Goal: Task Accomplishment & Management: Complete application form

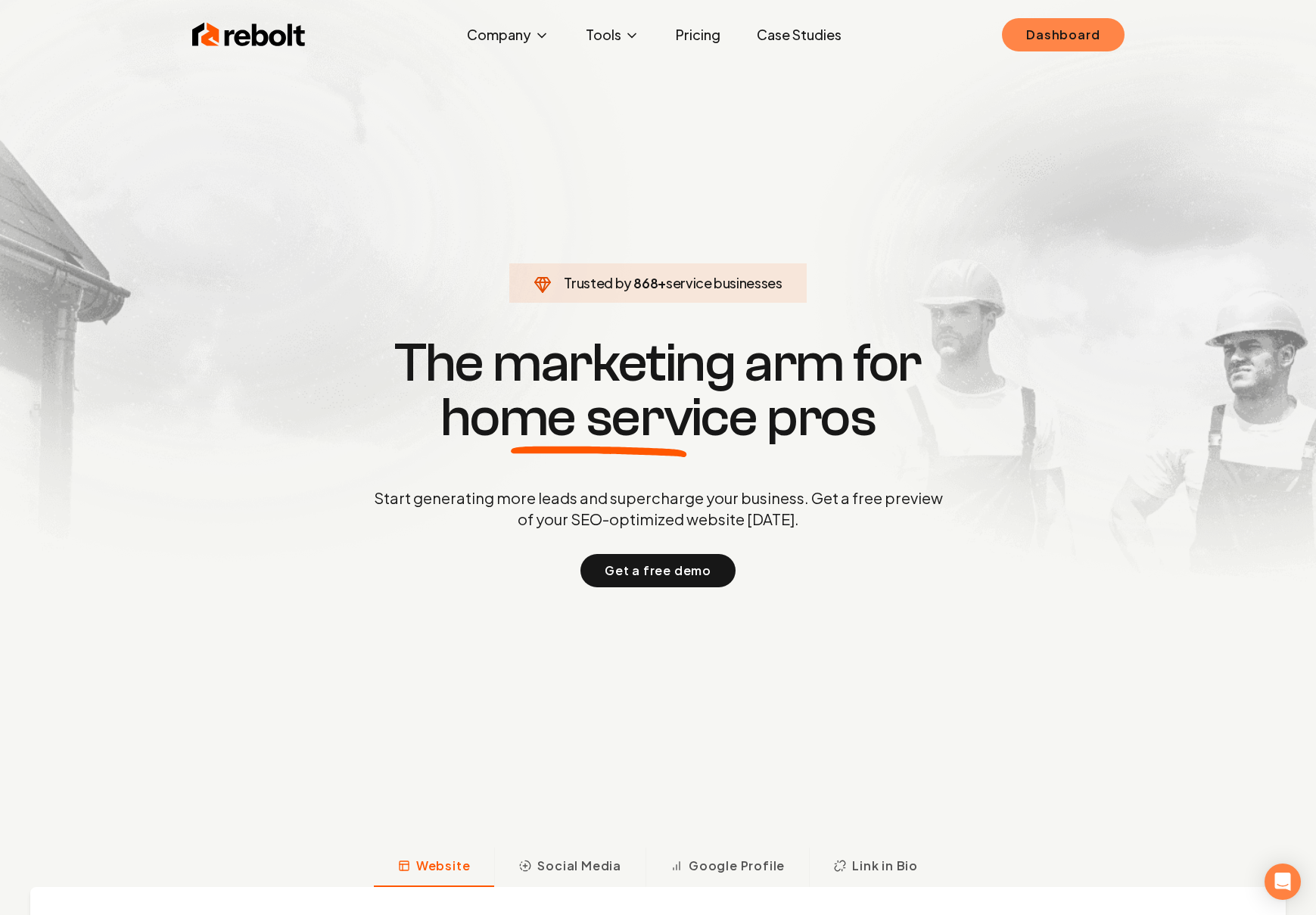
click at [1094, 23] on link "Dashboard" at bounding box center [1062, 35] width 122 height 34
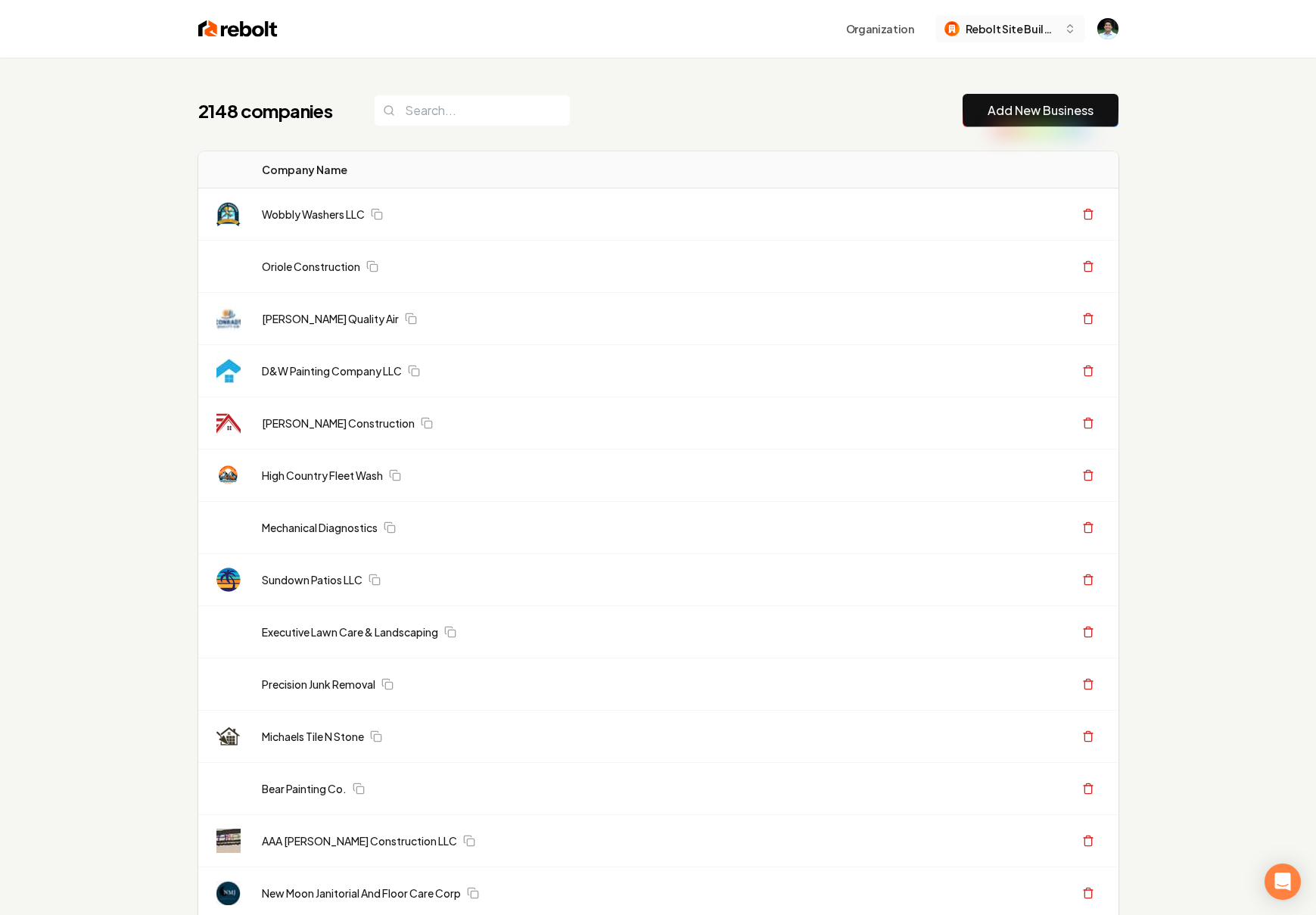
click at [1043, 30] on span "Rebolt Site Builder" at bounding box center [1011, 29] width 92 height 16
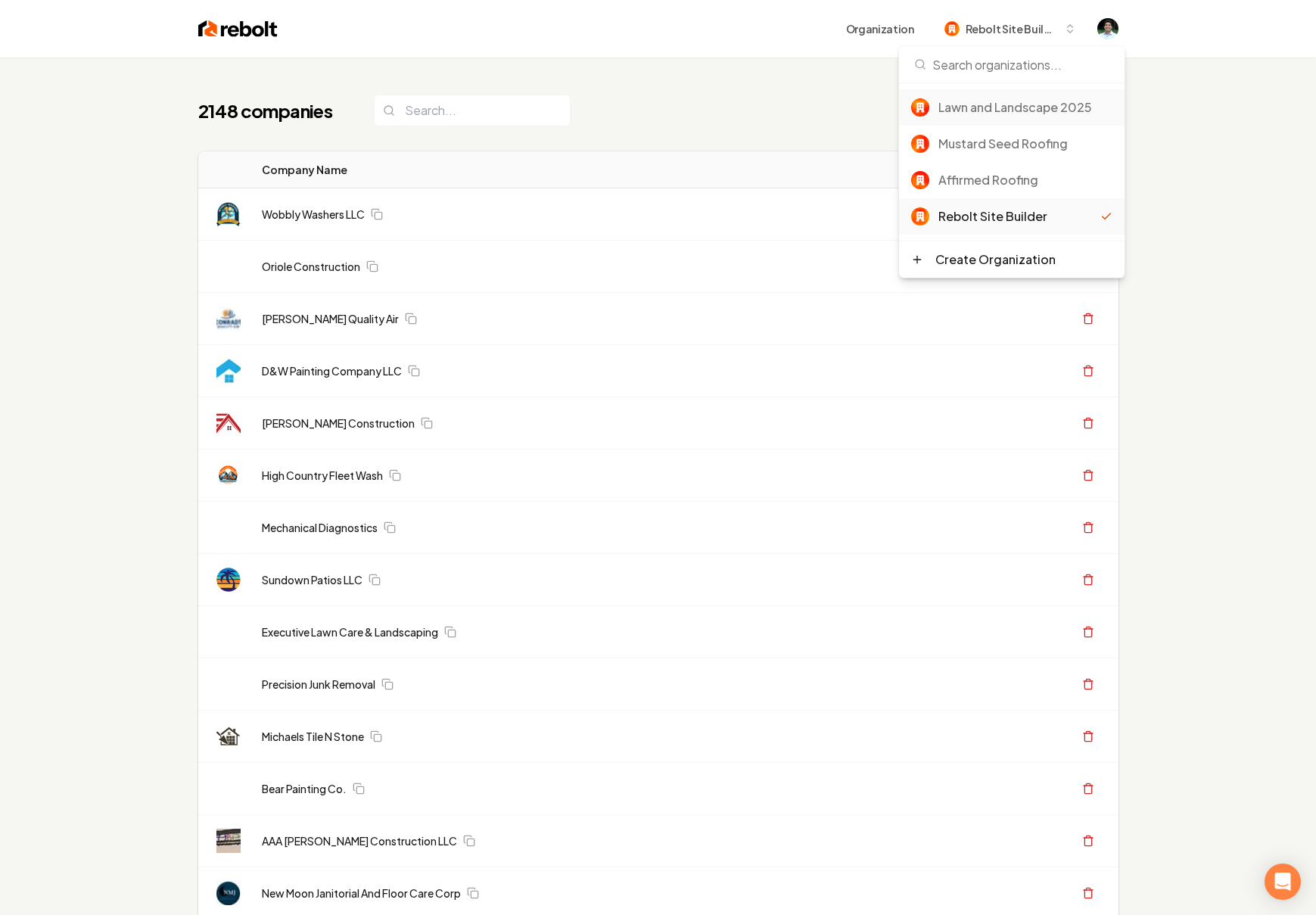
scroll to position [2, 0]
click at [1033, 114] on div "Lawn and Landscape 2025" at bounding box center [1025, 105] width 174 height 18
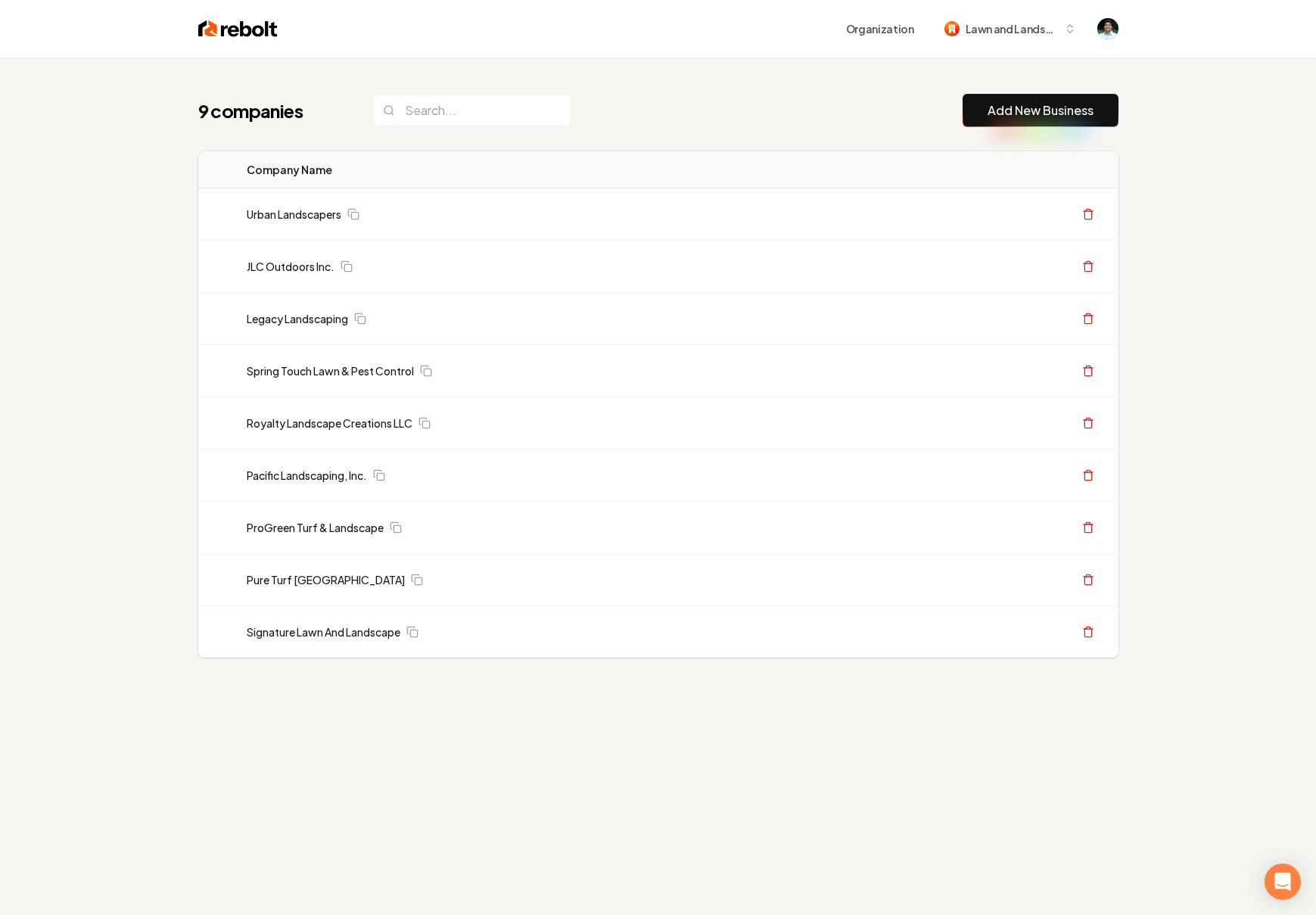
click at [610, 71] on div "9 companies Add New Business Logo Company Name Actions Urban Landscapers Create…" at bounding box center [658, 405] width 969 height 697
click at [1065, 101] on link "Add New Business" at bounding box center [1040, 110] width 106 height 18
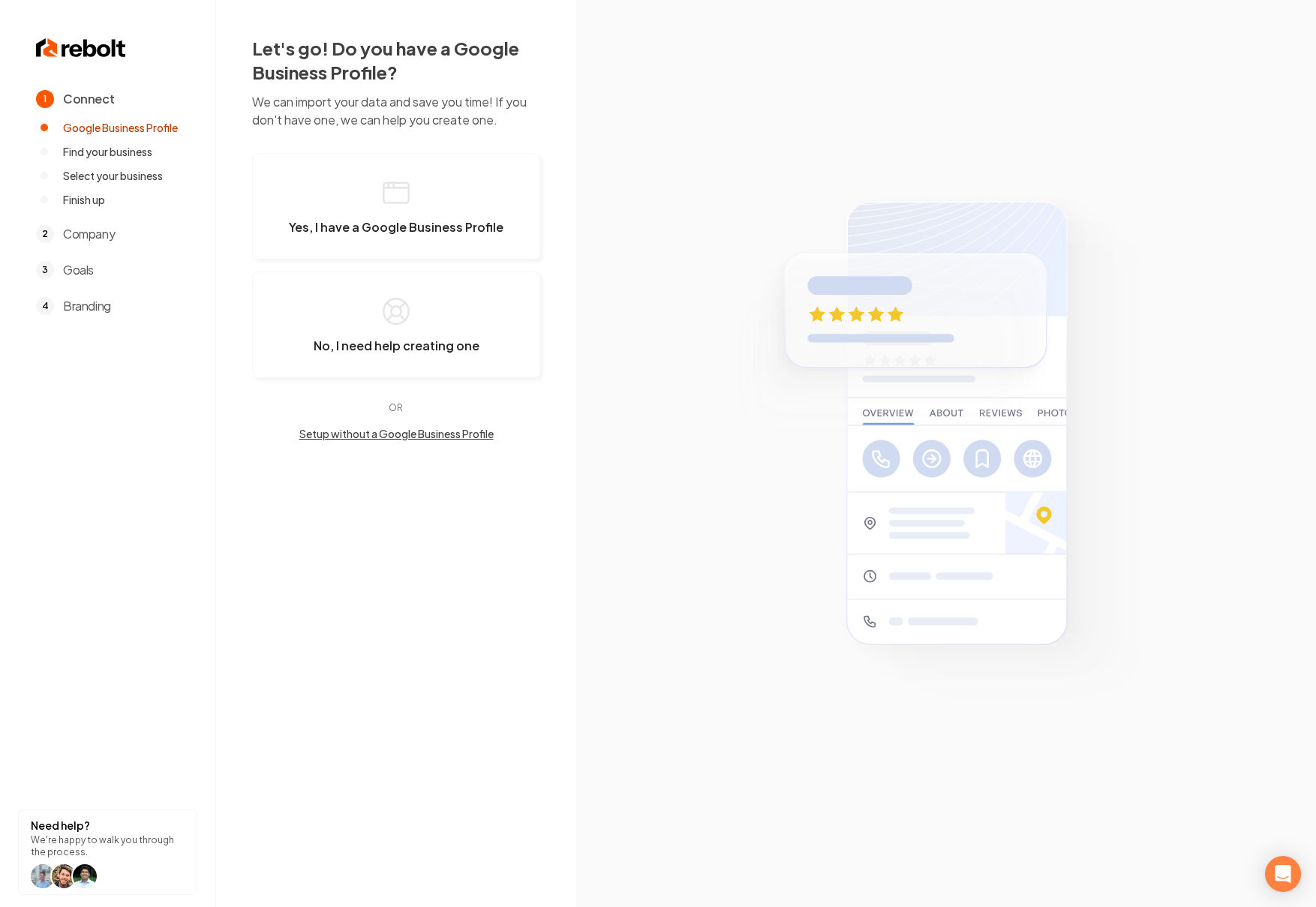
click at [1059, 343] on img at bounding box center [947, 453] width 444 height 536
click at [491, 184] on button "Yes, I have a Google Business Profile" at bounding box center [396, 206] width 288 height 106
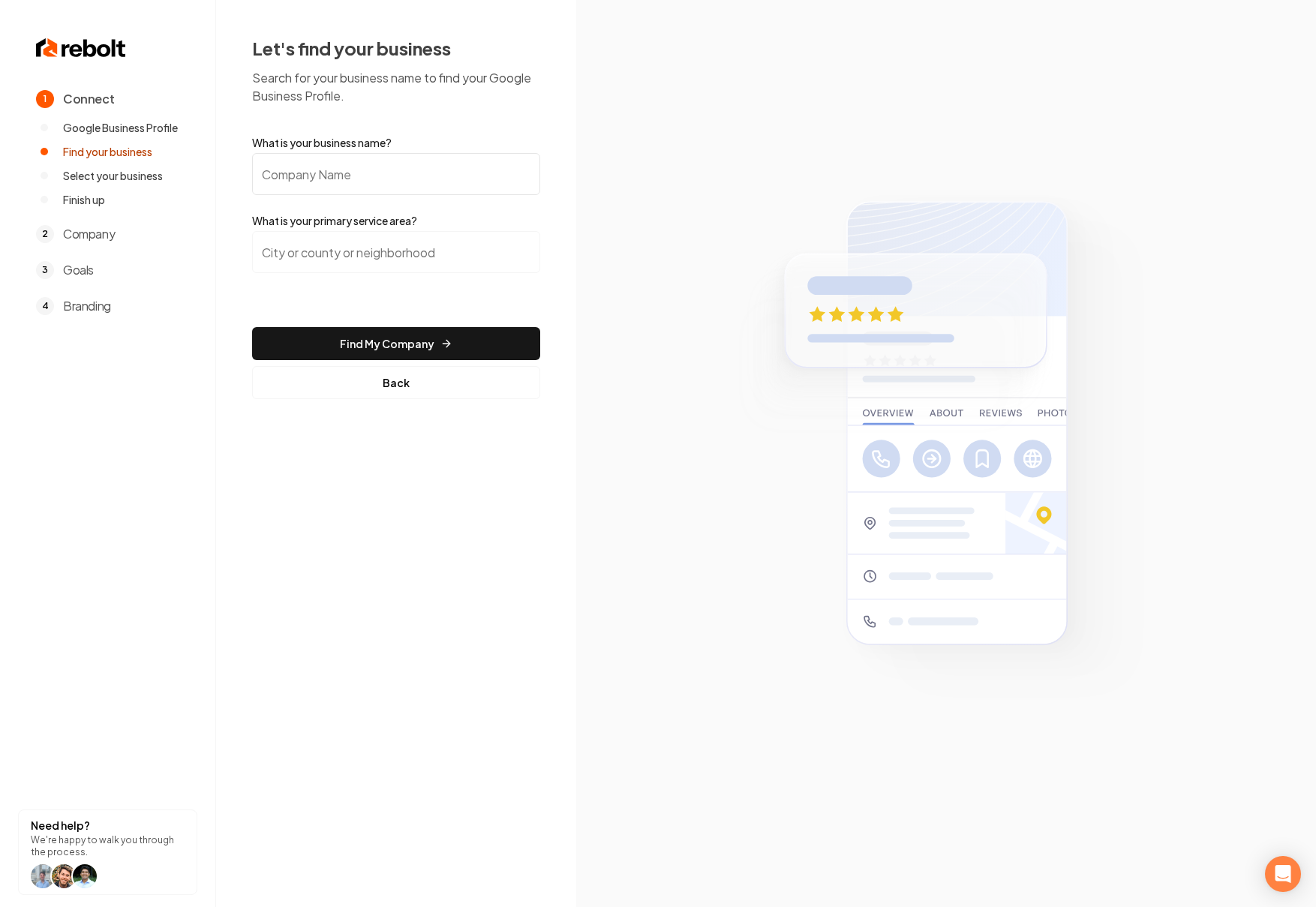
click at [379, 165] on input "What is your business name?" at bounding box center [396, 174] width 288 height 42
click at [345, 184] on input "What is your business name?" at bounding box center [396, 174] width 288 height 42
click at [304, 177] on input "Grace" at bounding box center [396, 174] width 288 height 42
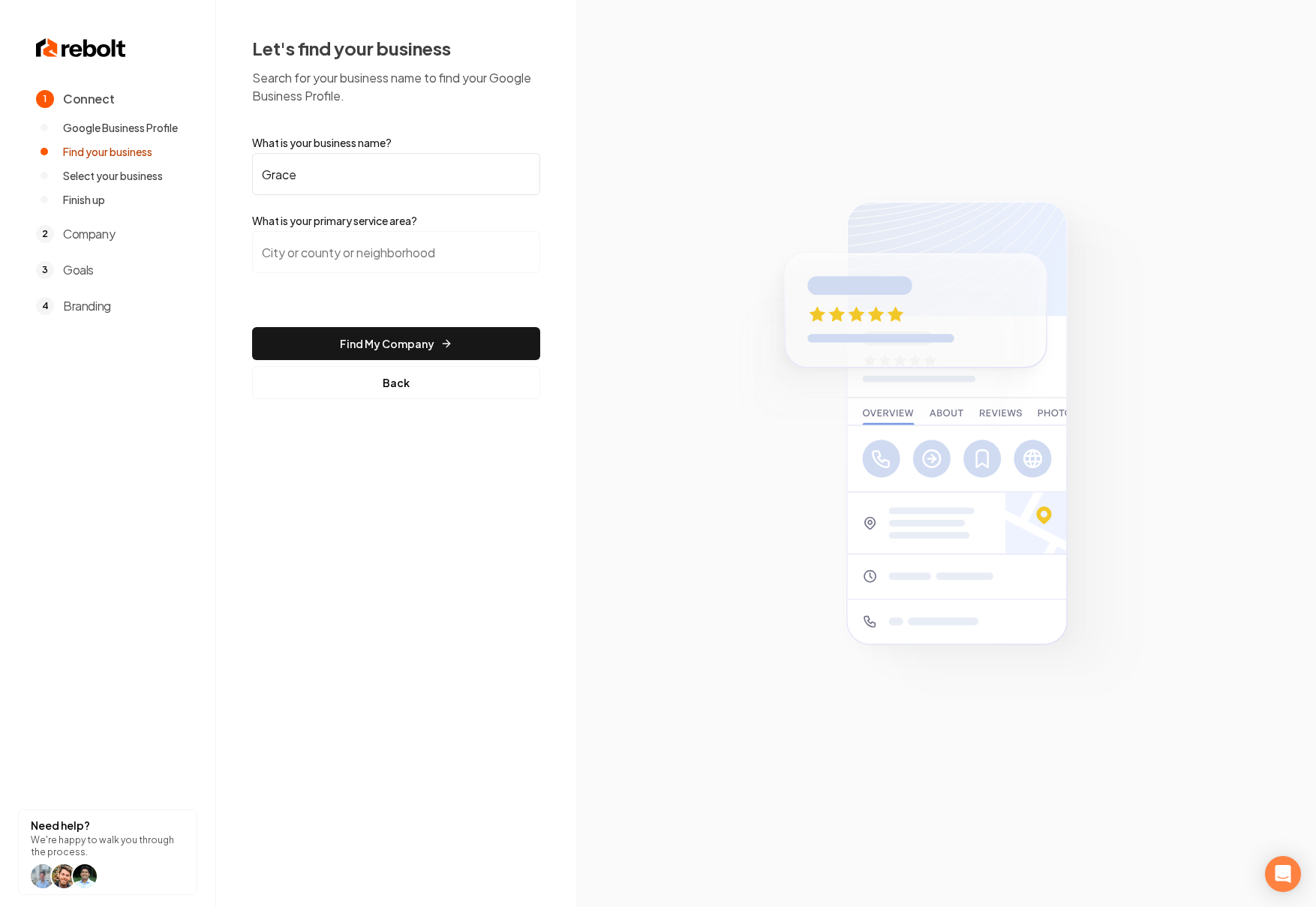
paste input "Comfy Grace Furnitur"
type input "Comfy Grace Furniture"
click at [339, 252] on input "search" at bounding box center [396, 252] width 288 height 42
click at [419, 177] on input "Comfy Grace Furniture" at bounding box center [396, 174] width 288 height 42
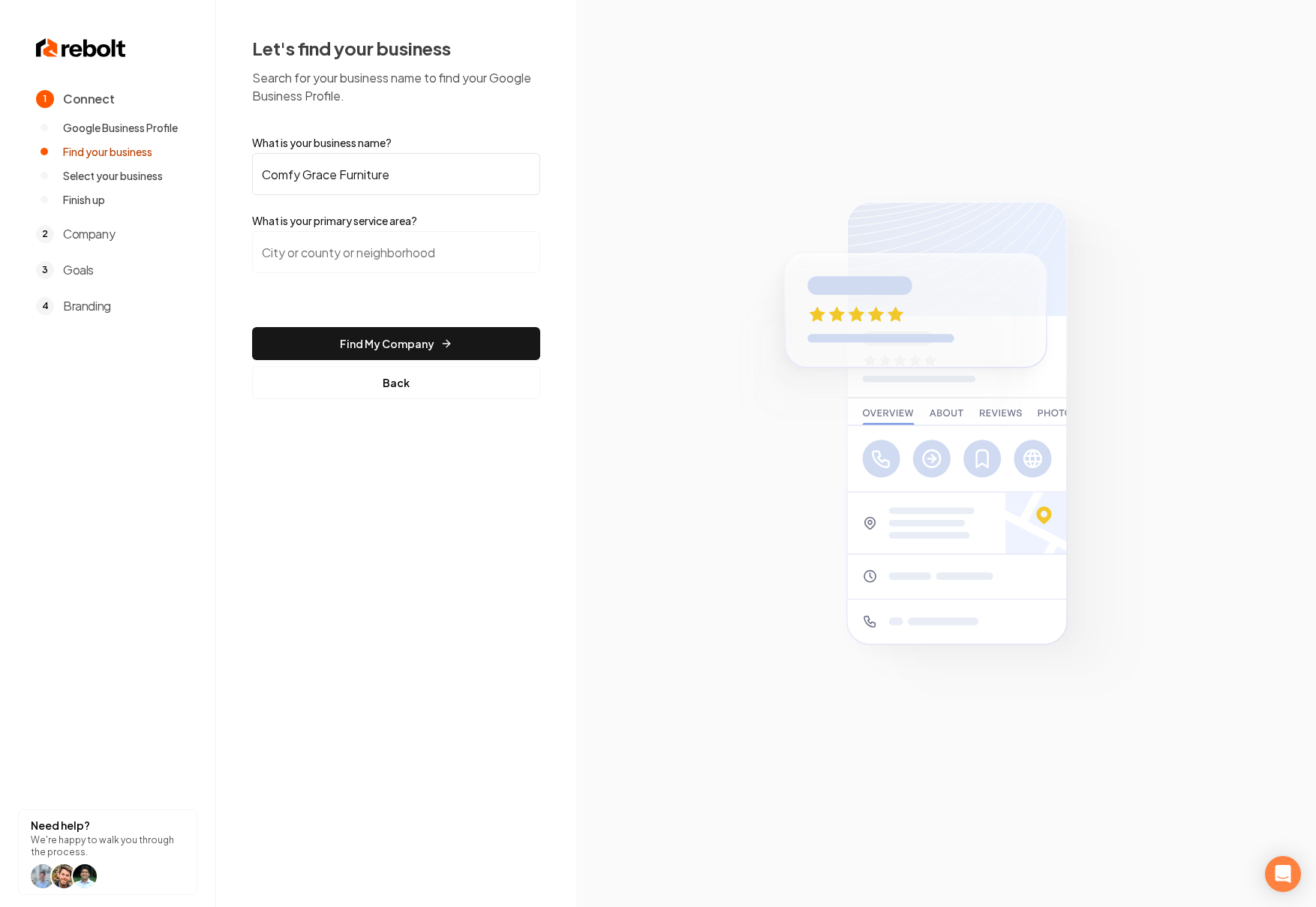
click at [419, 177] on input "Comfy Grace Furniture" at bounding box center [396, 174] width 288 height 42
click at [301, 187] on input "Comfy Grace Furniture" at bounding box center [396, 174] width 288 height 42
click at [335, 254] on input "search" at bounding box center [396, 252] width 288 height 42
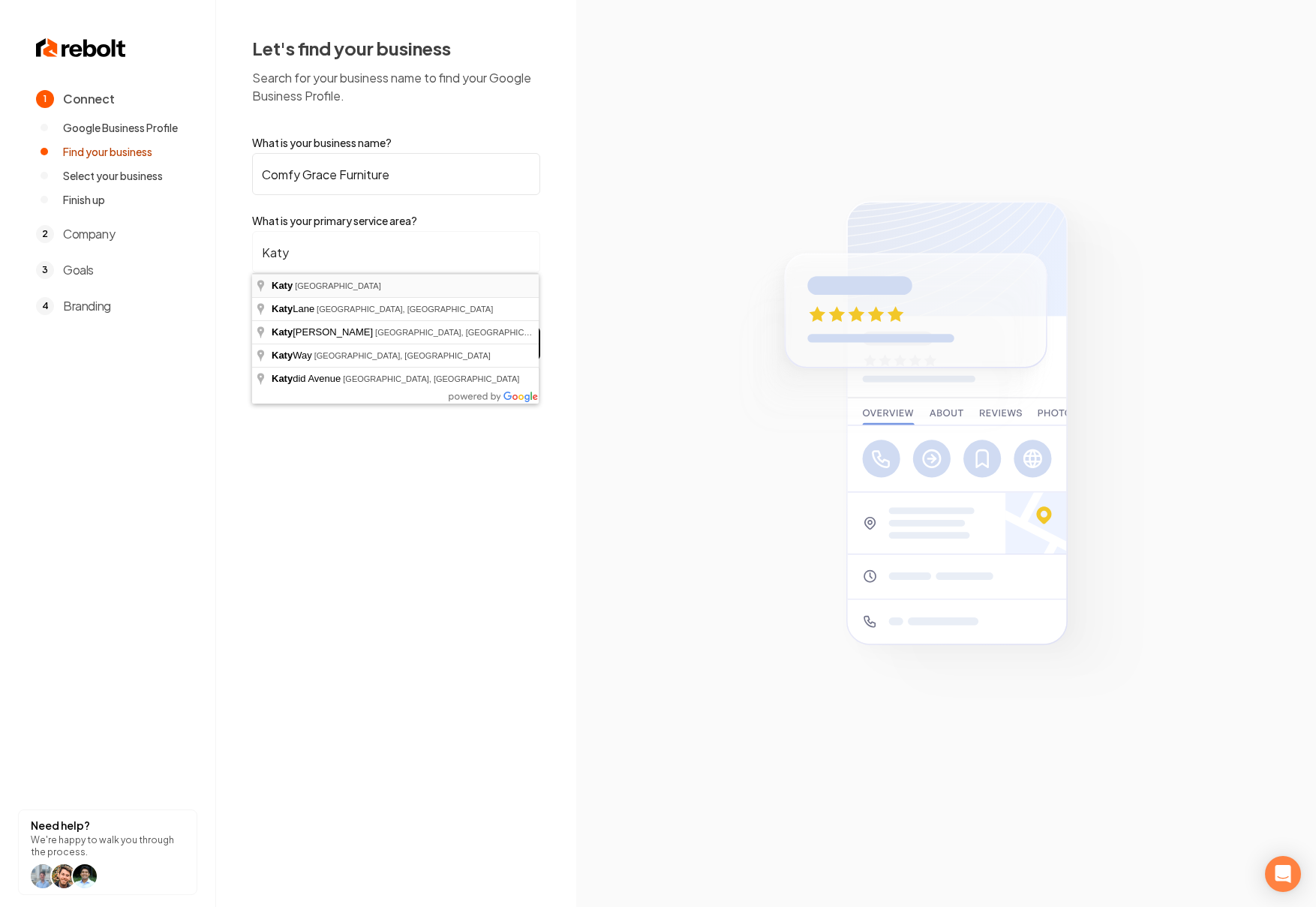
type input "Katy, TX"
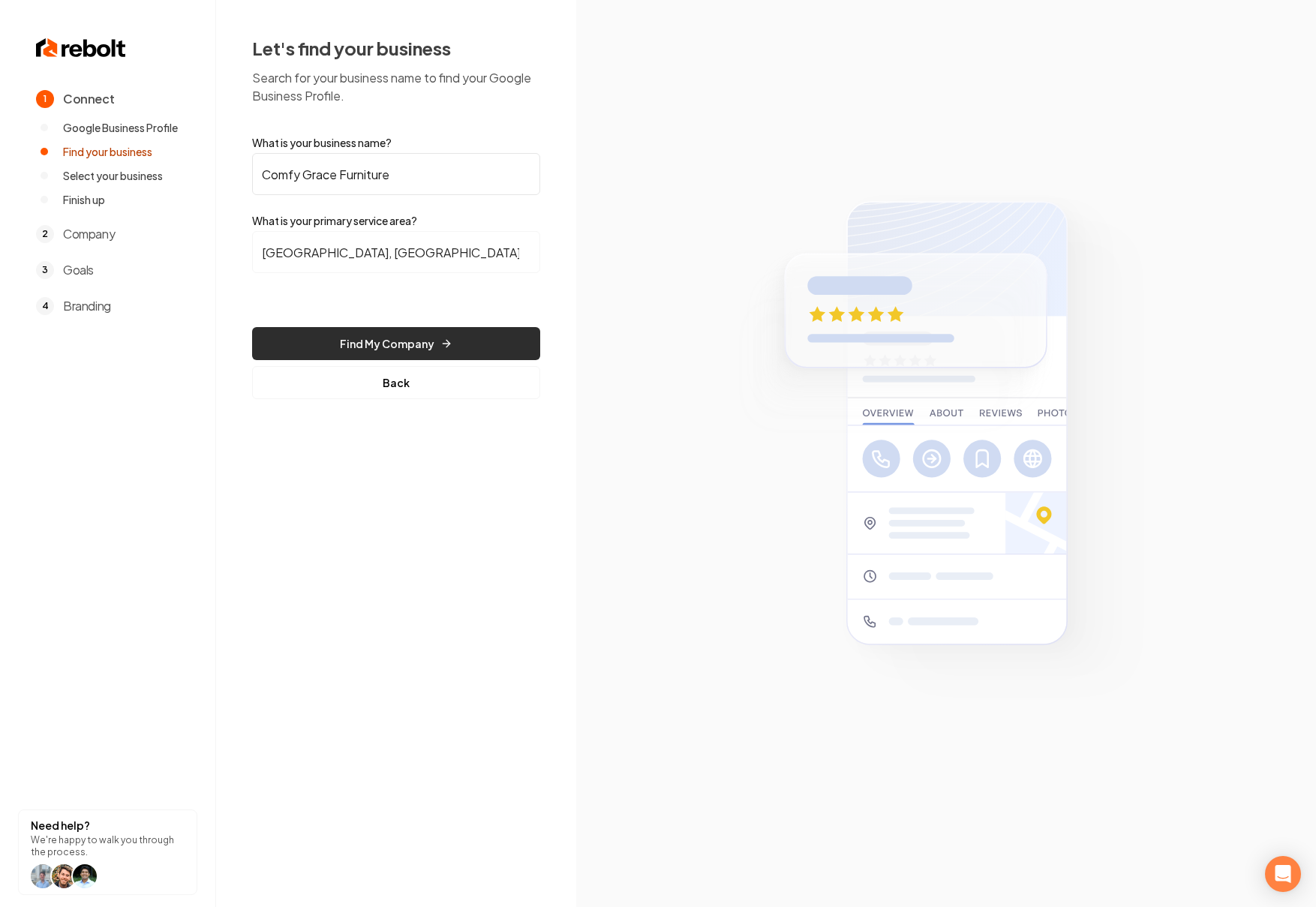
click at [422, 332] on button "Find My Company" at bounding box center [396, 344] width 288 height 33
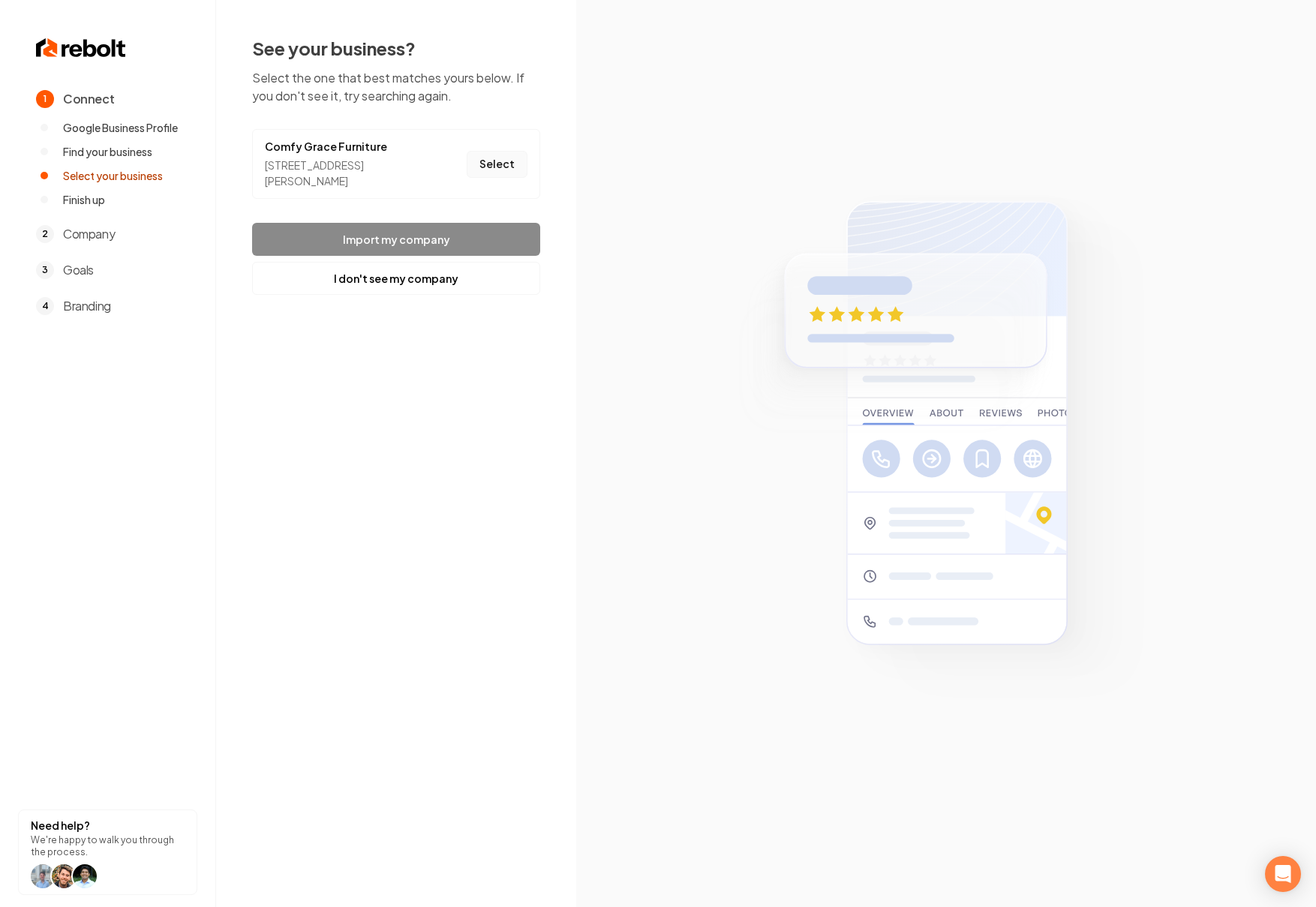
click at [496, 164] on button "Select" at bounding box center [497, 165] width 60 height 27
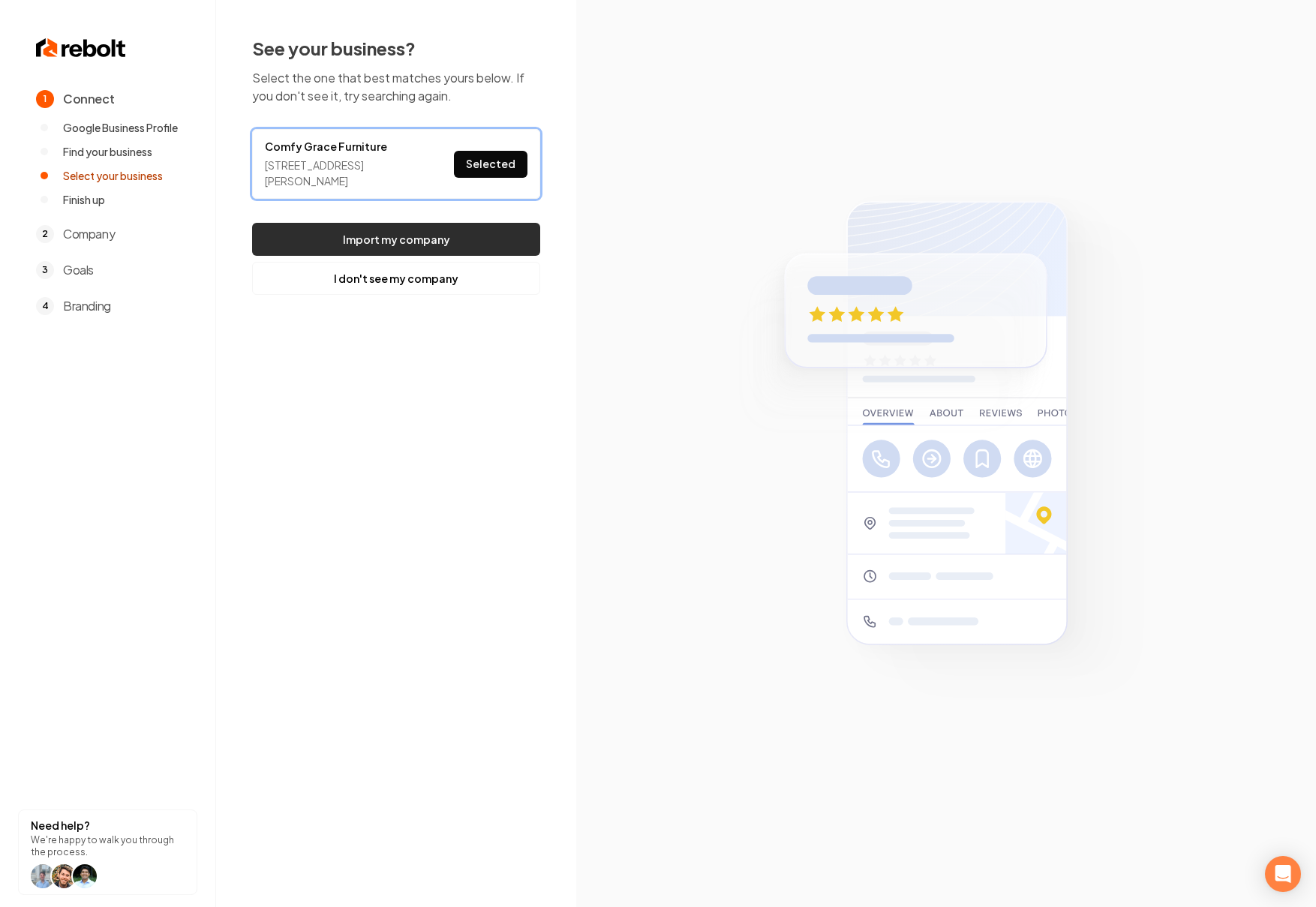
click at [510, 239] on button "Import my company" at bounding box center [396, 239] width 288 height 33
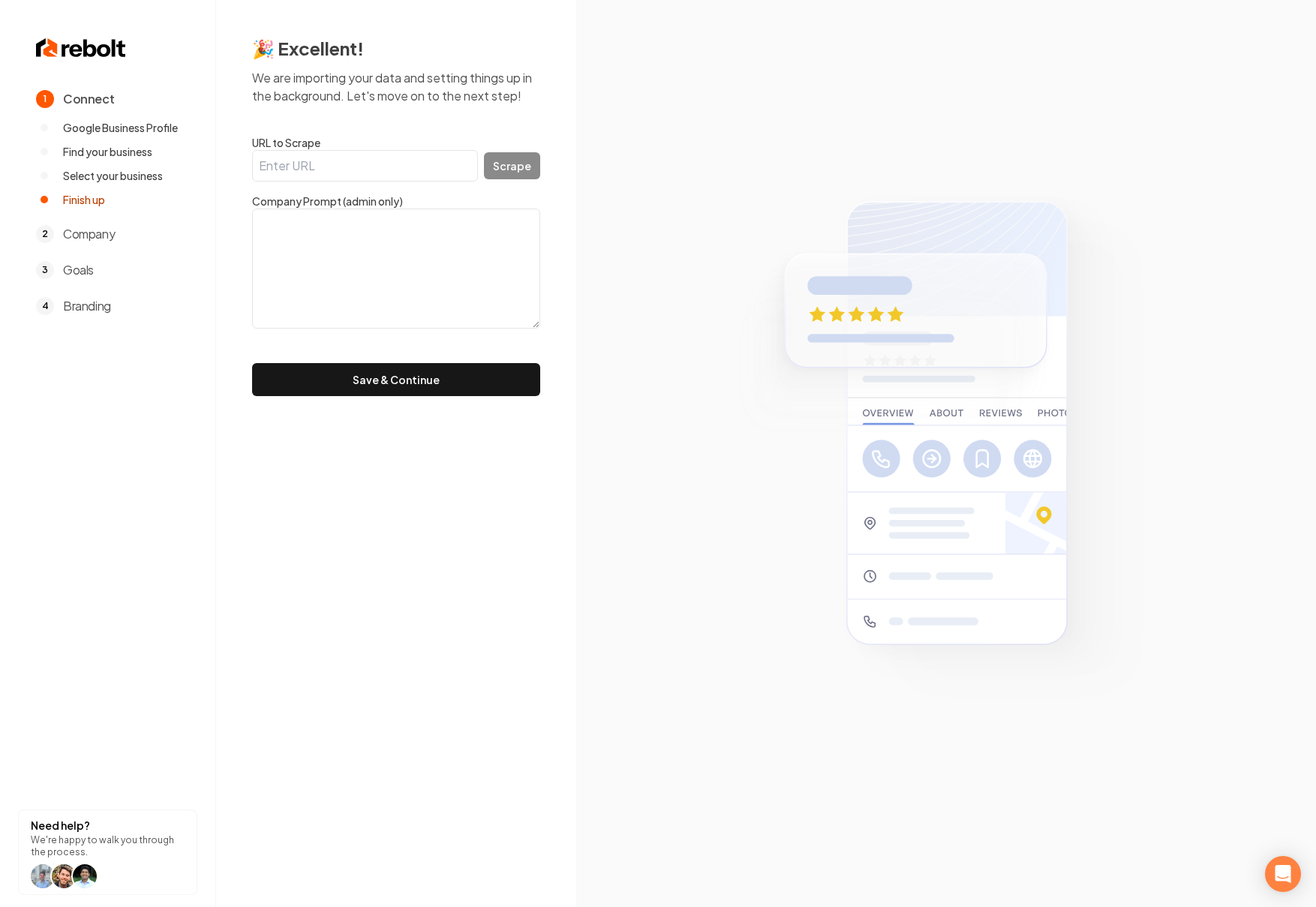
click at [338, 173] on input "URL to Scrape" at bounding box center [365, 166] width 226 height 32
click at [375, 169] on input "URL to Scrape" at bounding box center [365, 166] width 226 height 32
paste input "[URL][DOMAIN_NAME]"
type input "[URL][DOMAIN_NAME]"
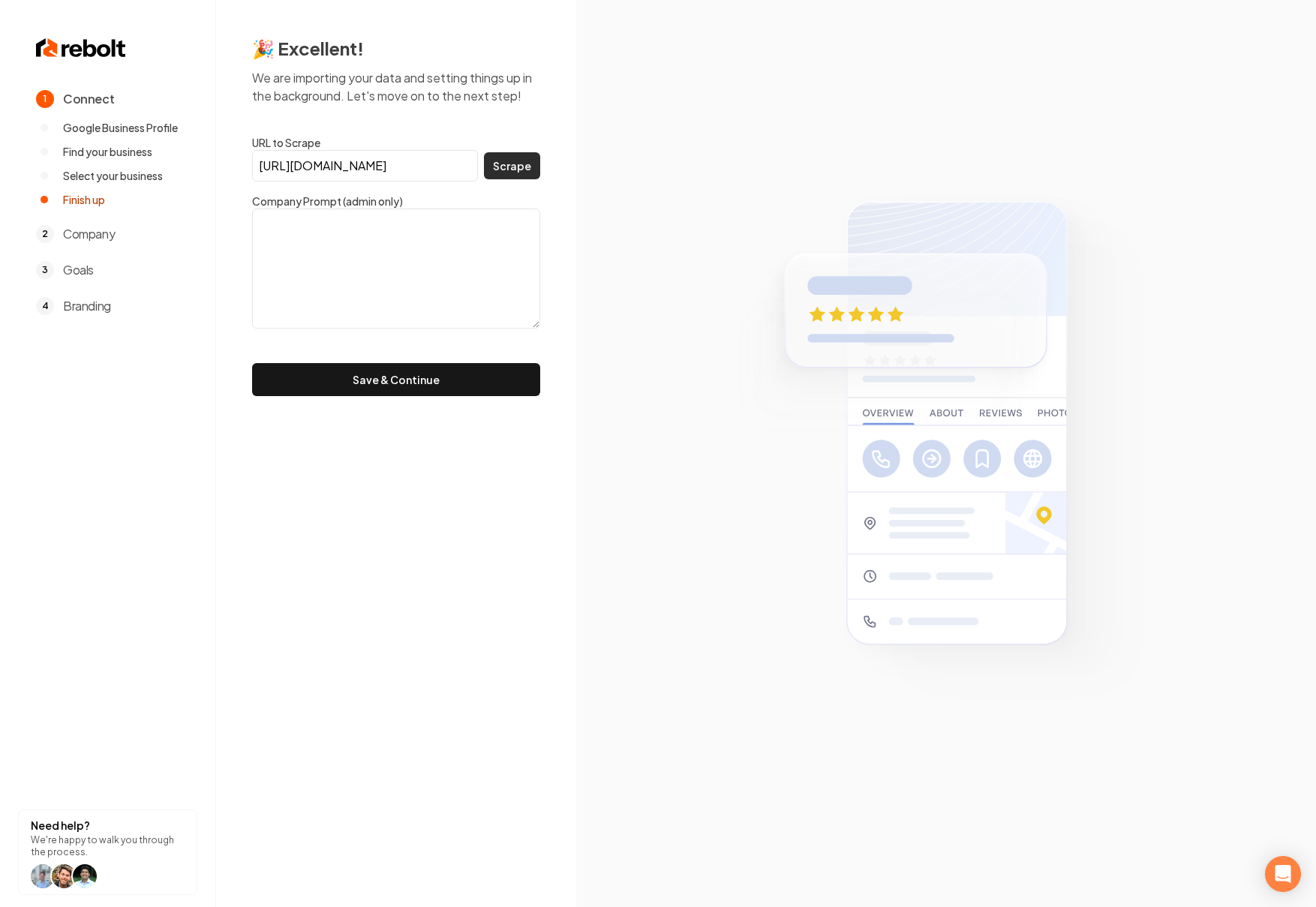
click at [511, 168] on button "Scrape" at bounding box center [512, 166] width 57 height 27
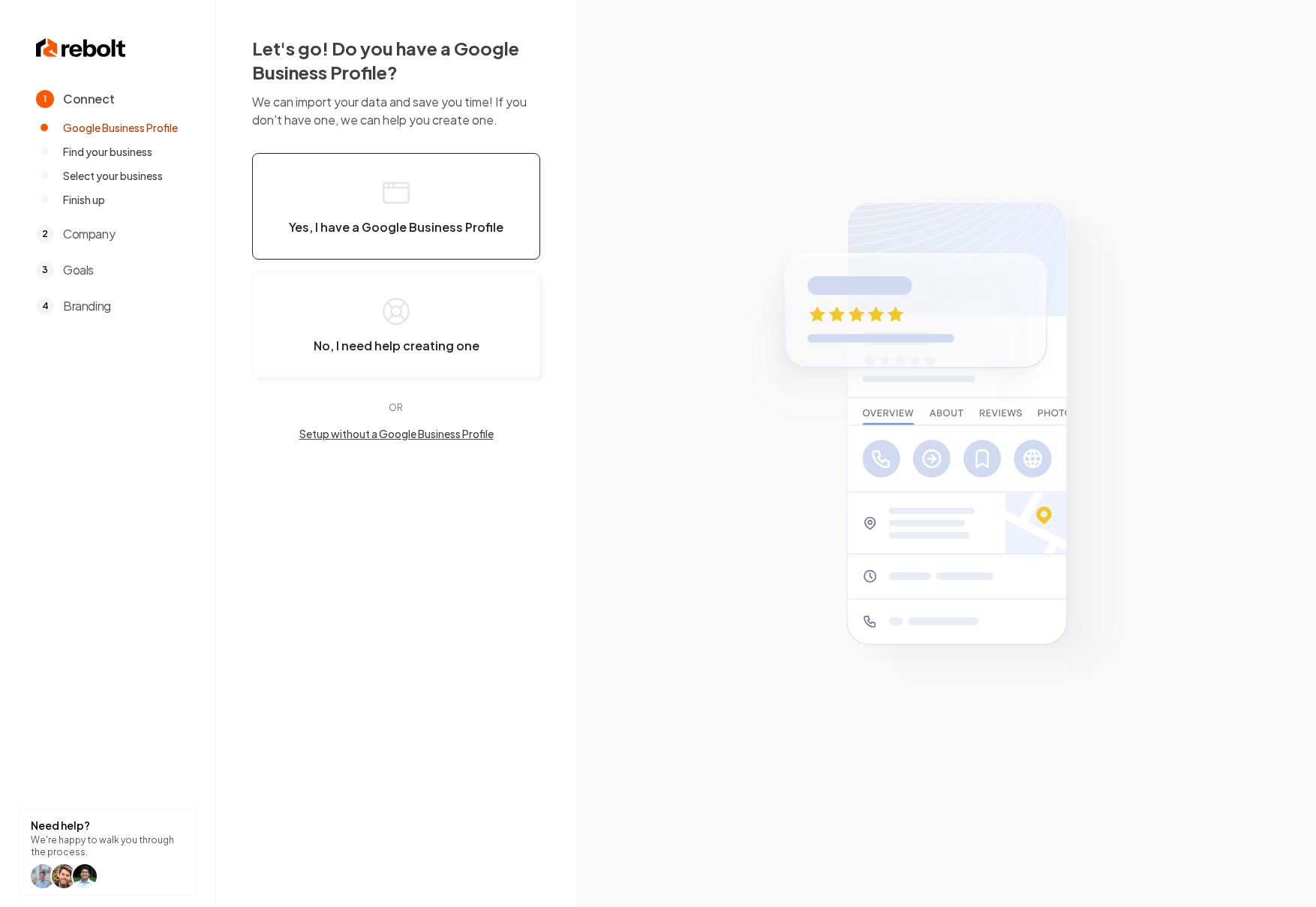
click at [430, 202] on button "Yes, I have a Google Business Profile" at bounding box center [396, 206] width 288 height 106
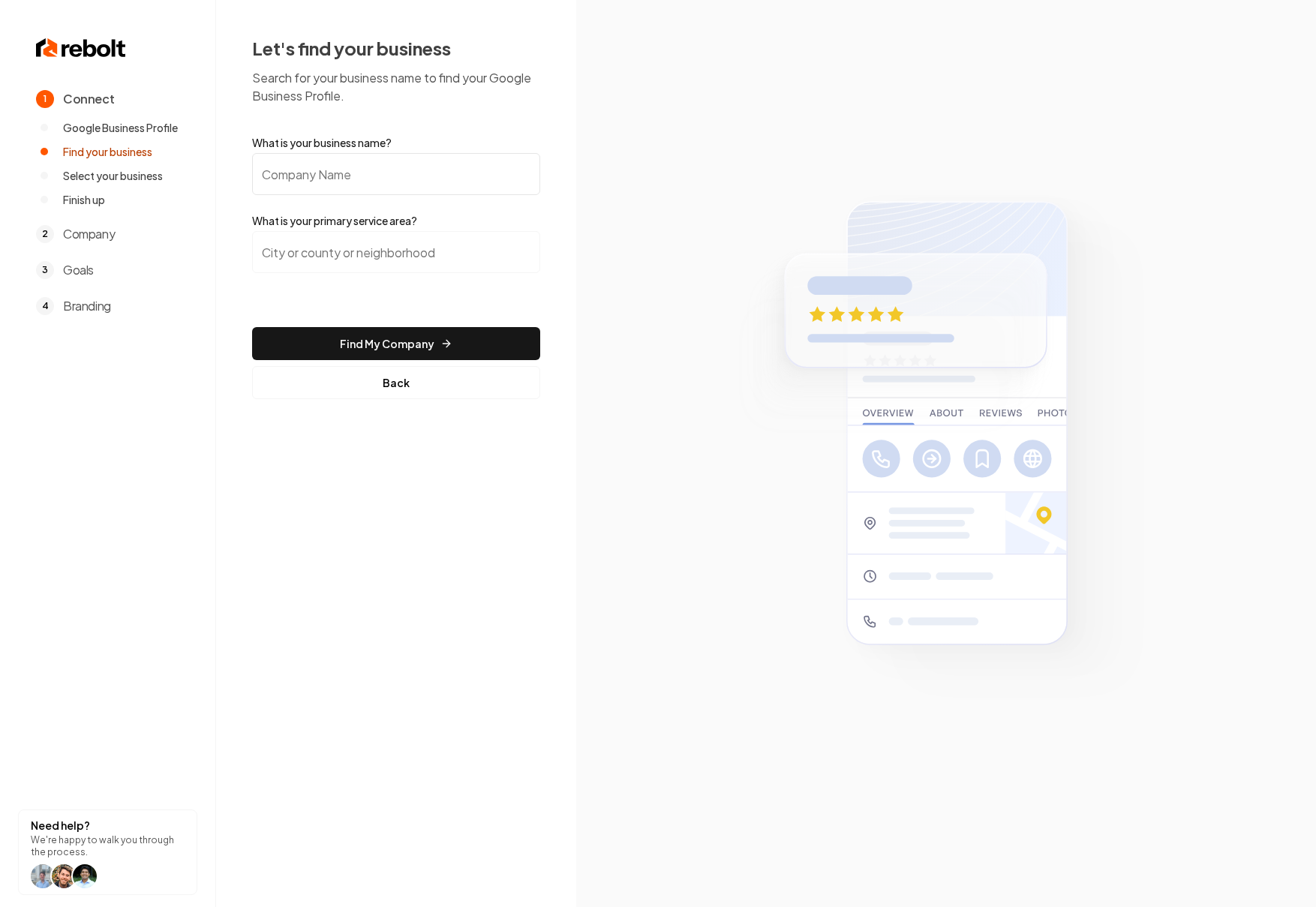
click at [307, 181] on input "What is your business name?" at bounding box center [396, 174] width 288 height 42
paste input "[URL][DOMAIN_NAME]"
type input "[URL][DOMAIN_NAME]"
type input "Comfy Grace Furniture"
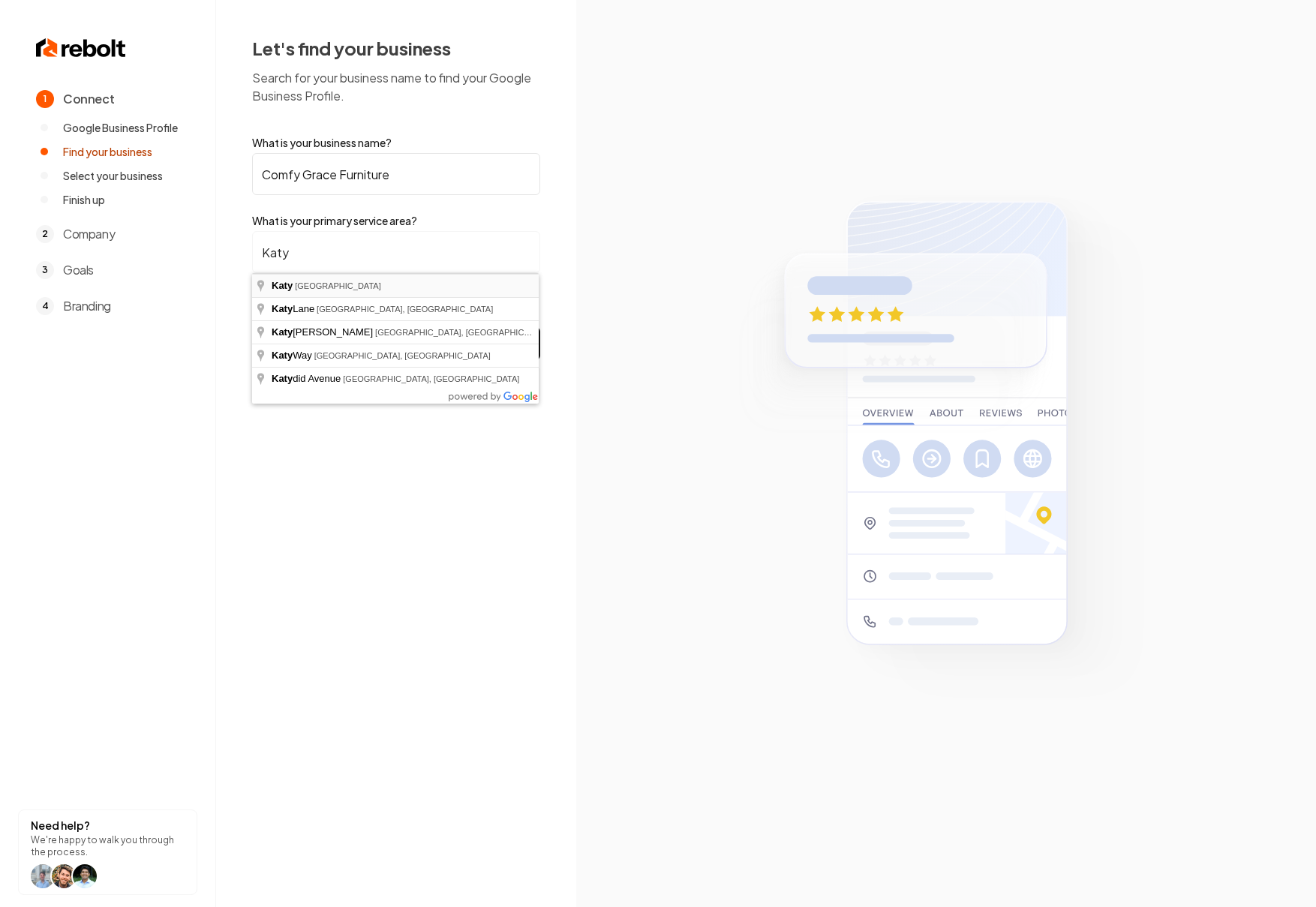
type input "[GEOGRAPHIC_DATA], [GEOGRAPHIC_DATA]"
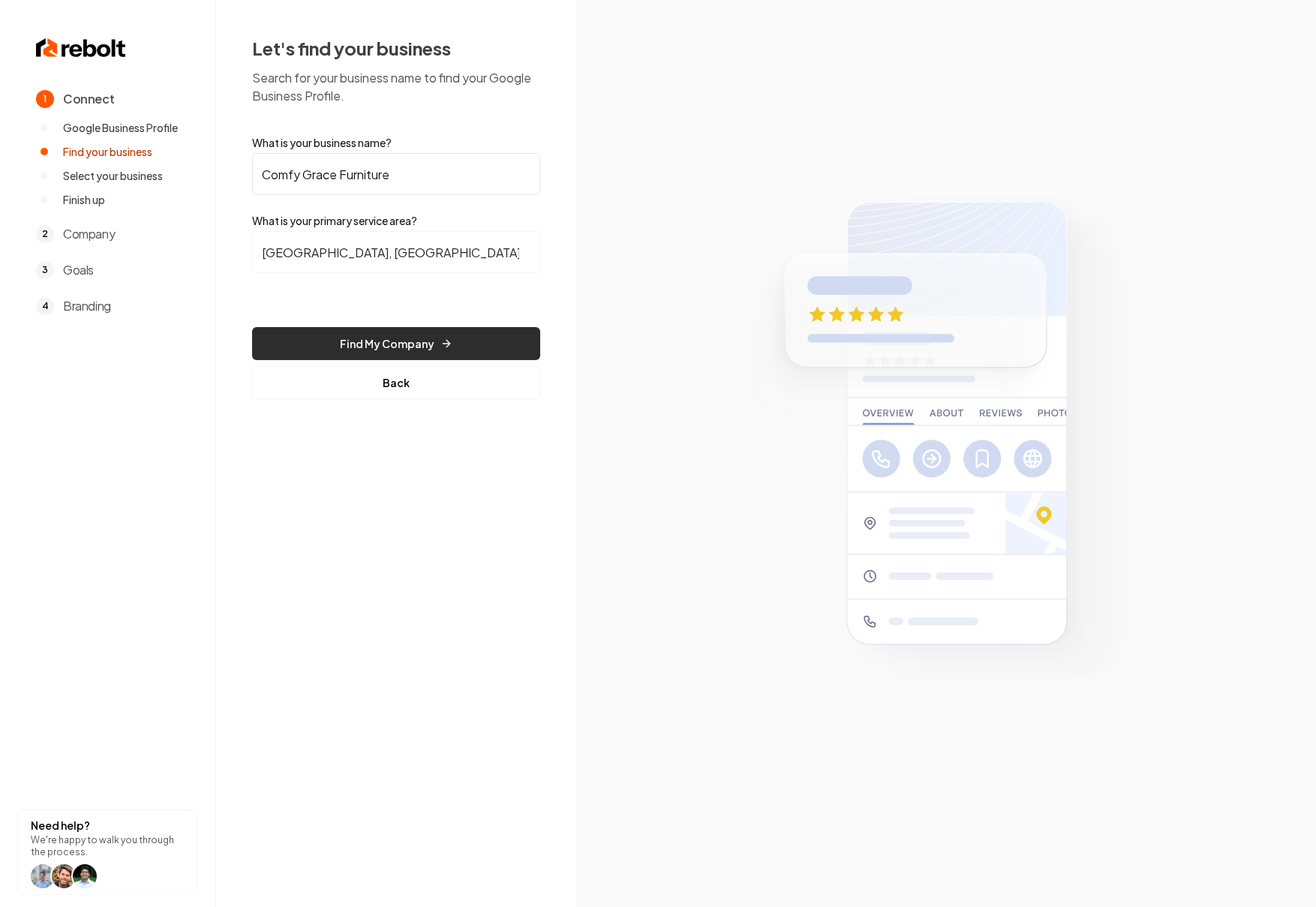
click at [420, 344] on button "Find My Company" at bounding box center [396, 344] width 288 height 33
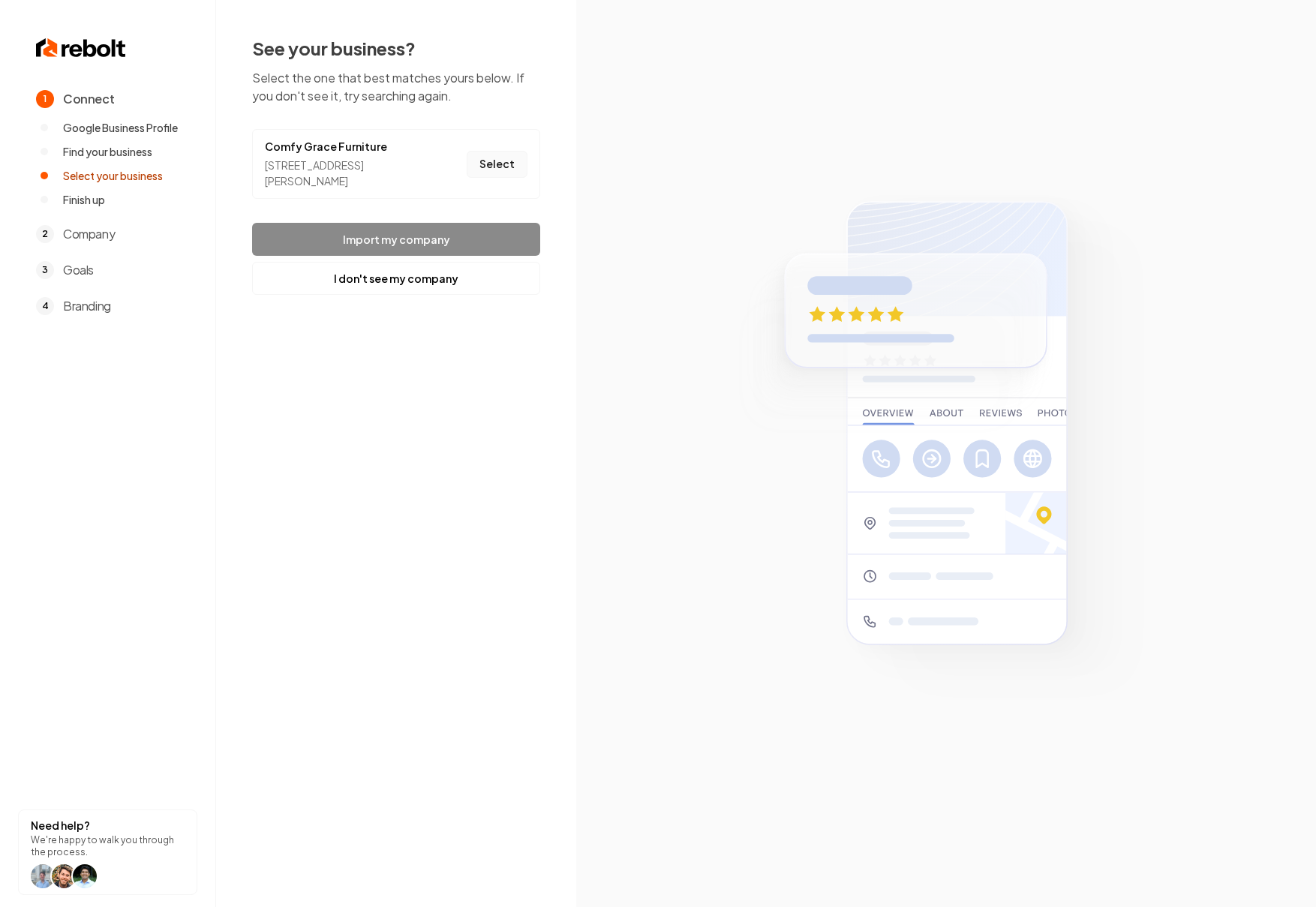
click at [509, 159] on button "Select" at bounding box center [497, 165] width 60 height 27
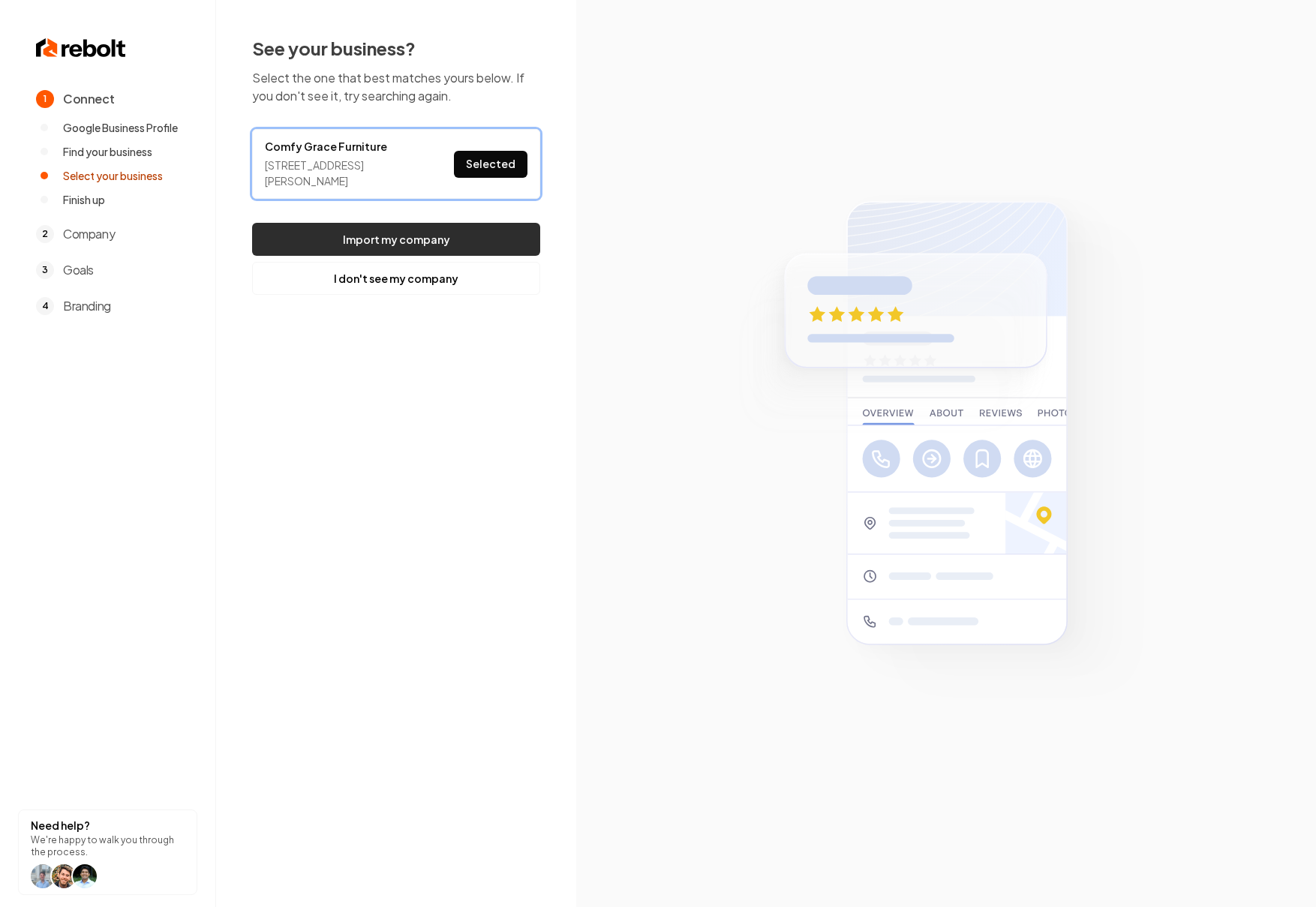
click at [452, 234] on button "Import my company" at bounding box center [396, 239] width 288 height 33
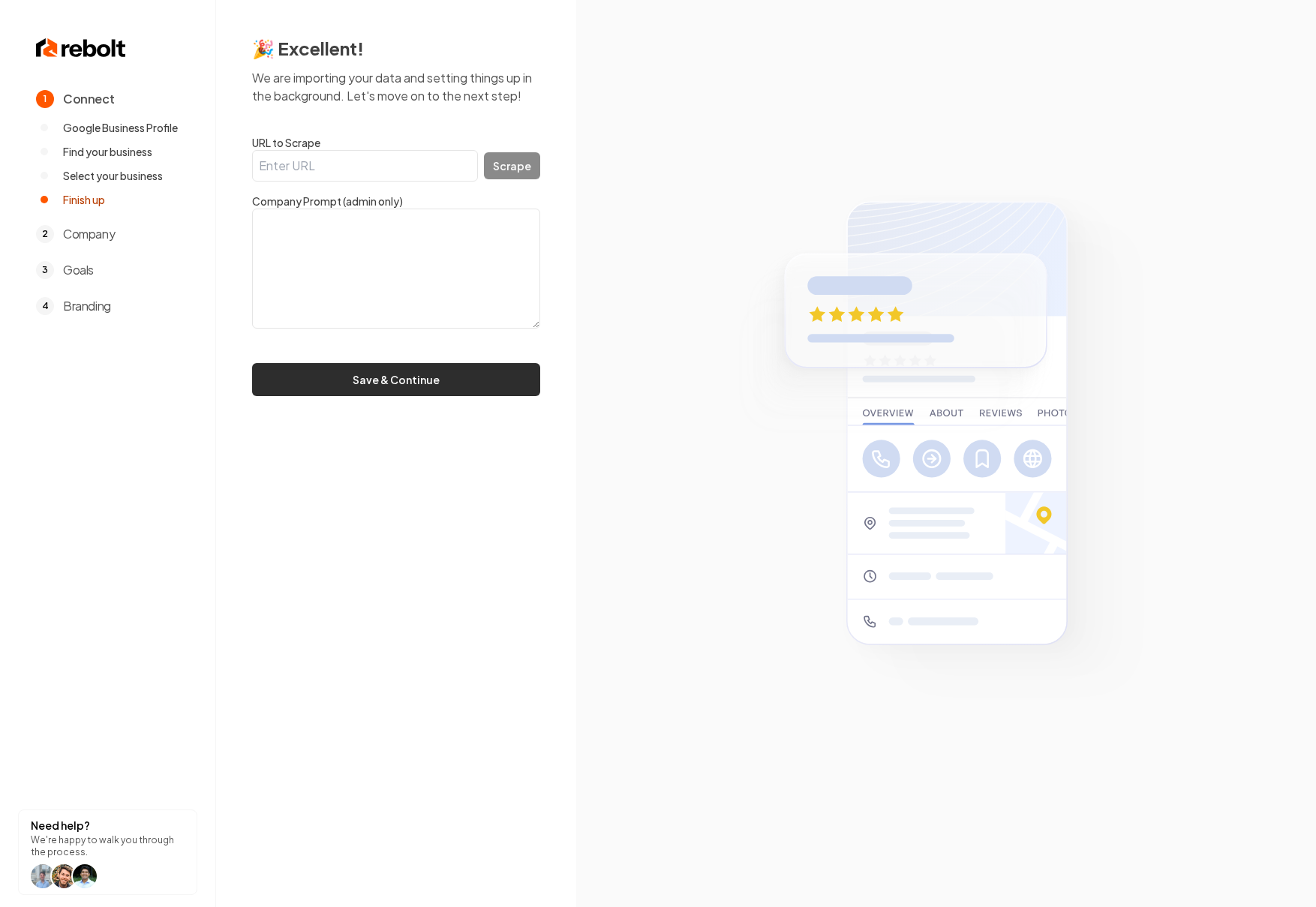
click at [414, 371] on button "Save & Continue" at bounding box center [396, 380] width 288 height 33
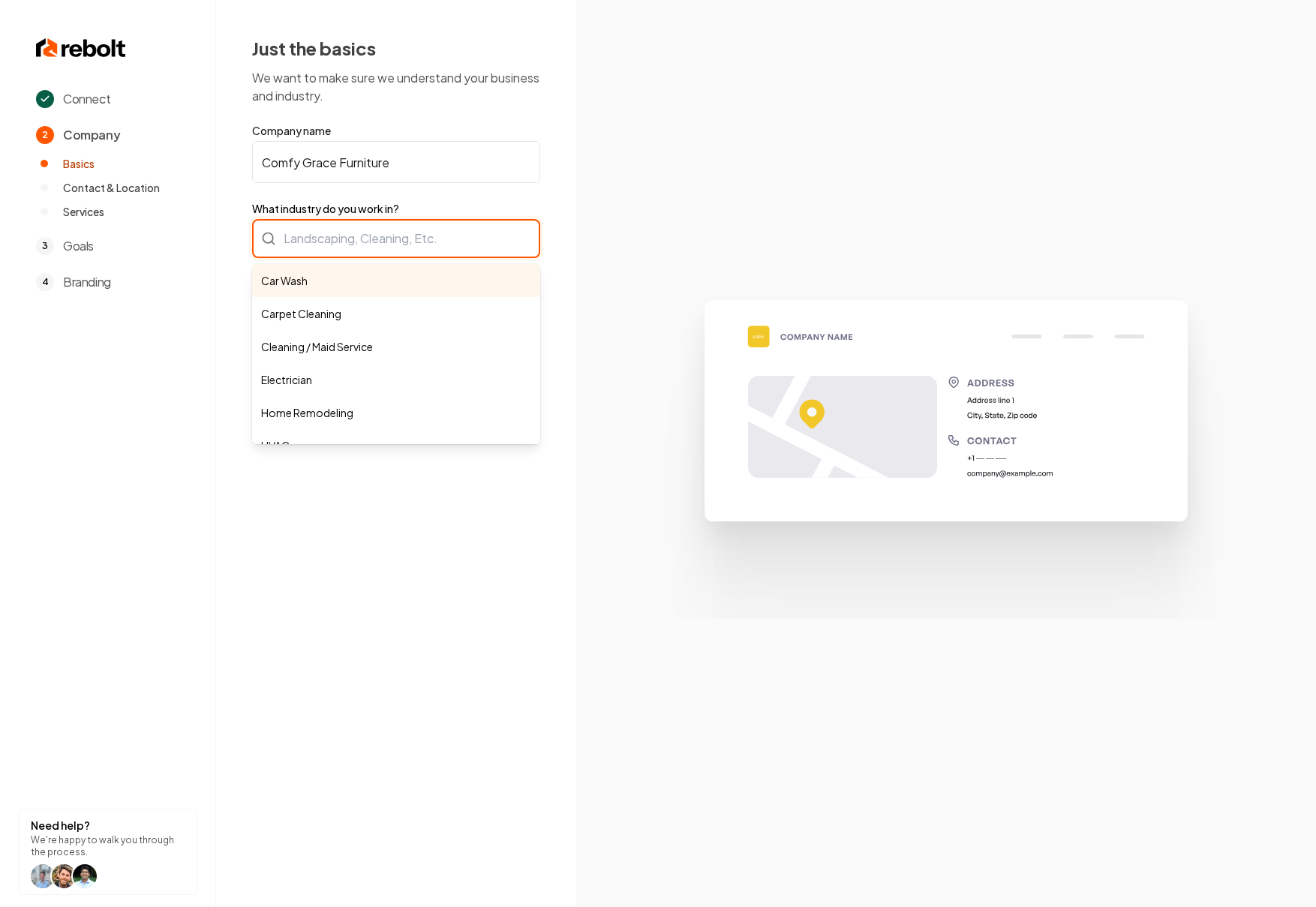
click at [337, 255] on div "Car Wash Carpet Cleaning Cleaning / Maid Service Electrician Home Remodeling HV…" at bounding box center [396, 239] width 288 height 39
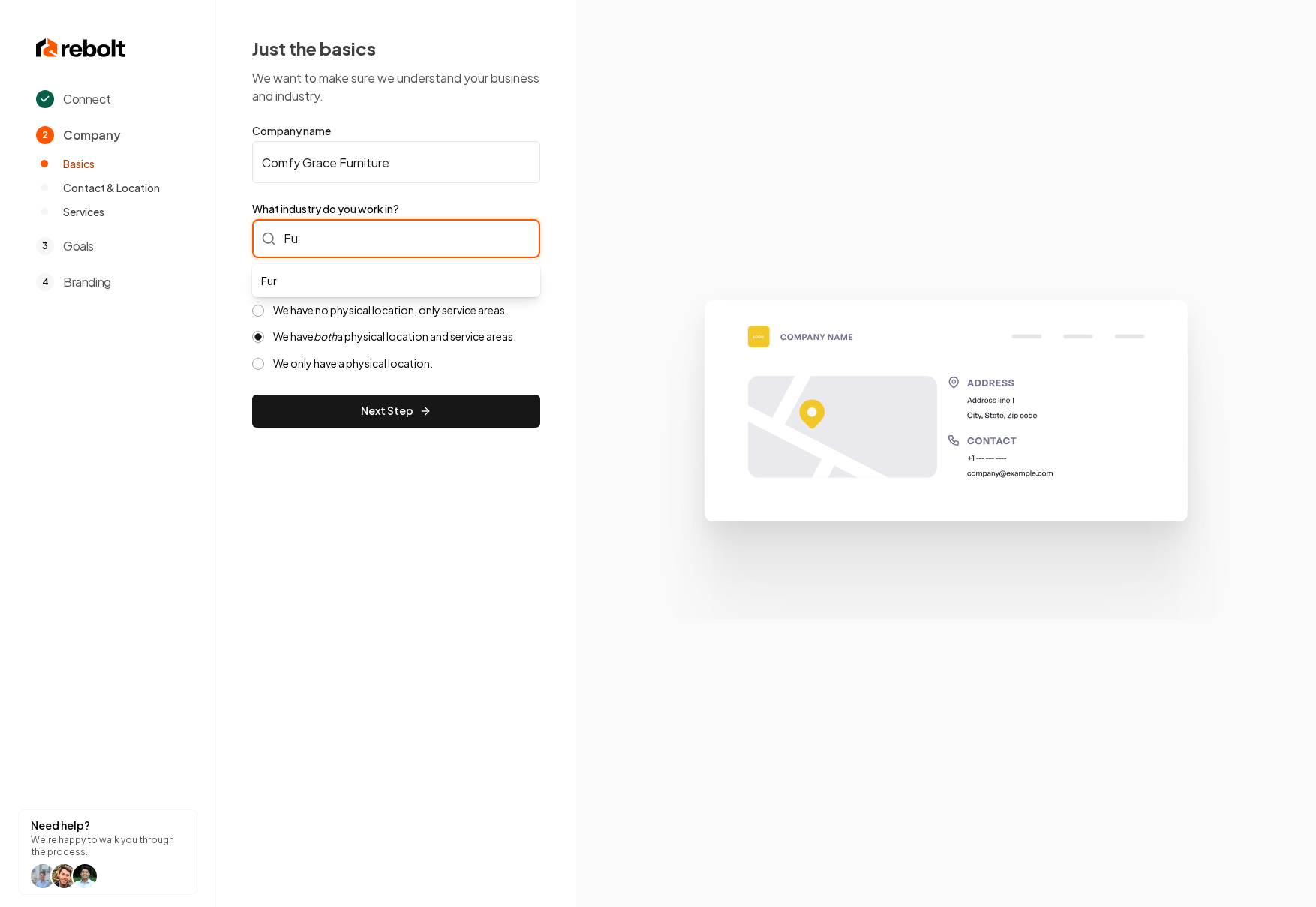
type input "F"
type input "Furniture Repair"
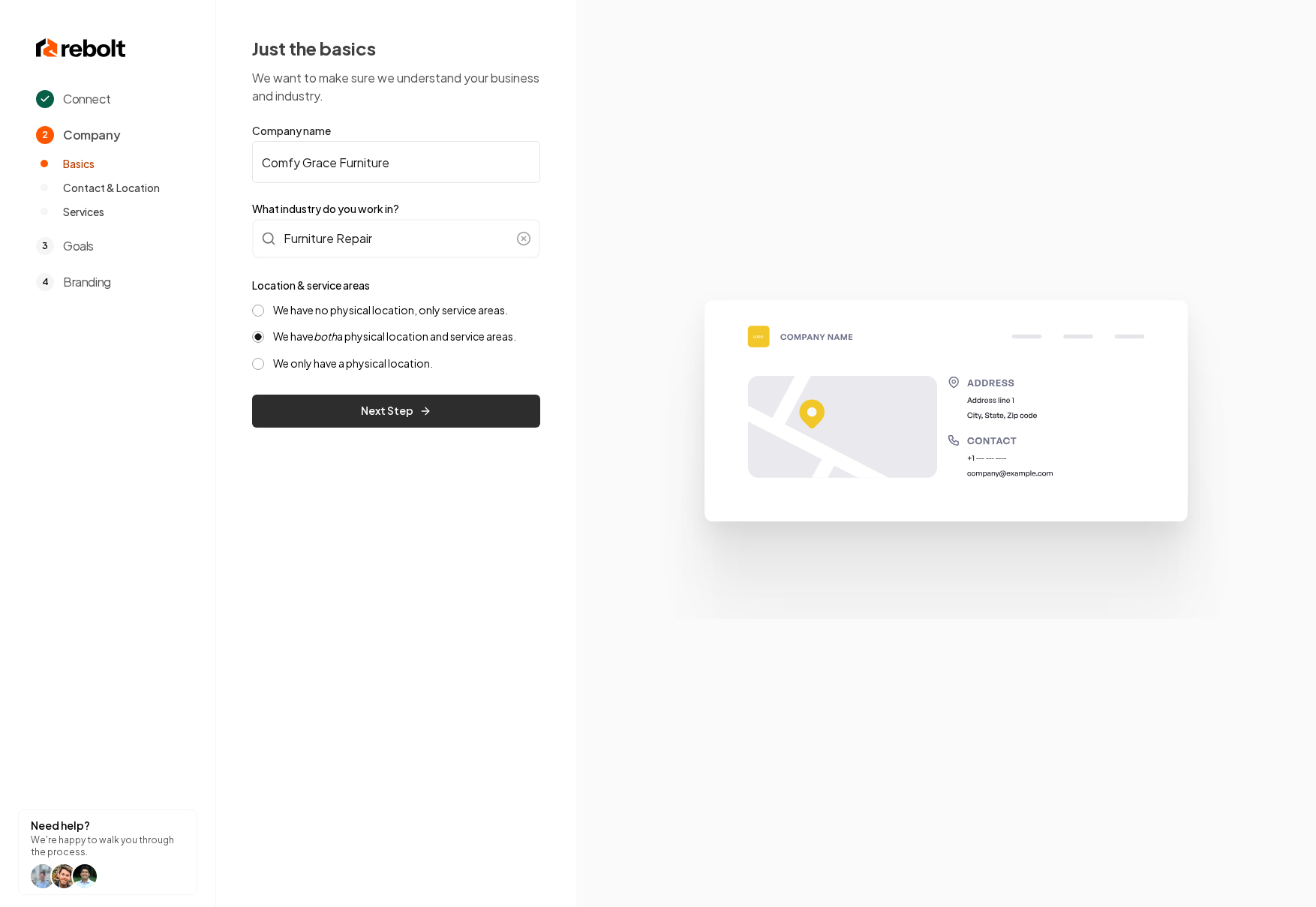
click at [441, 403] on button "Next Step" at bounding box center [396, 412] width 288 height 33
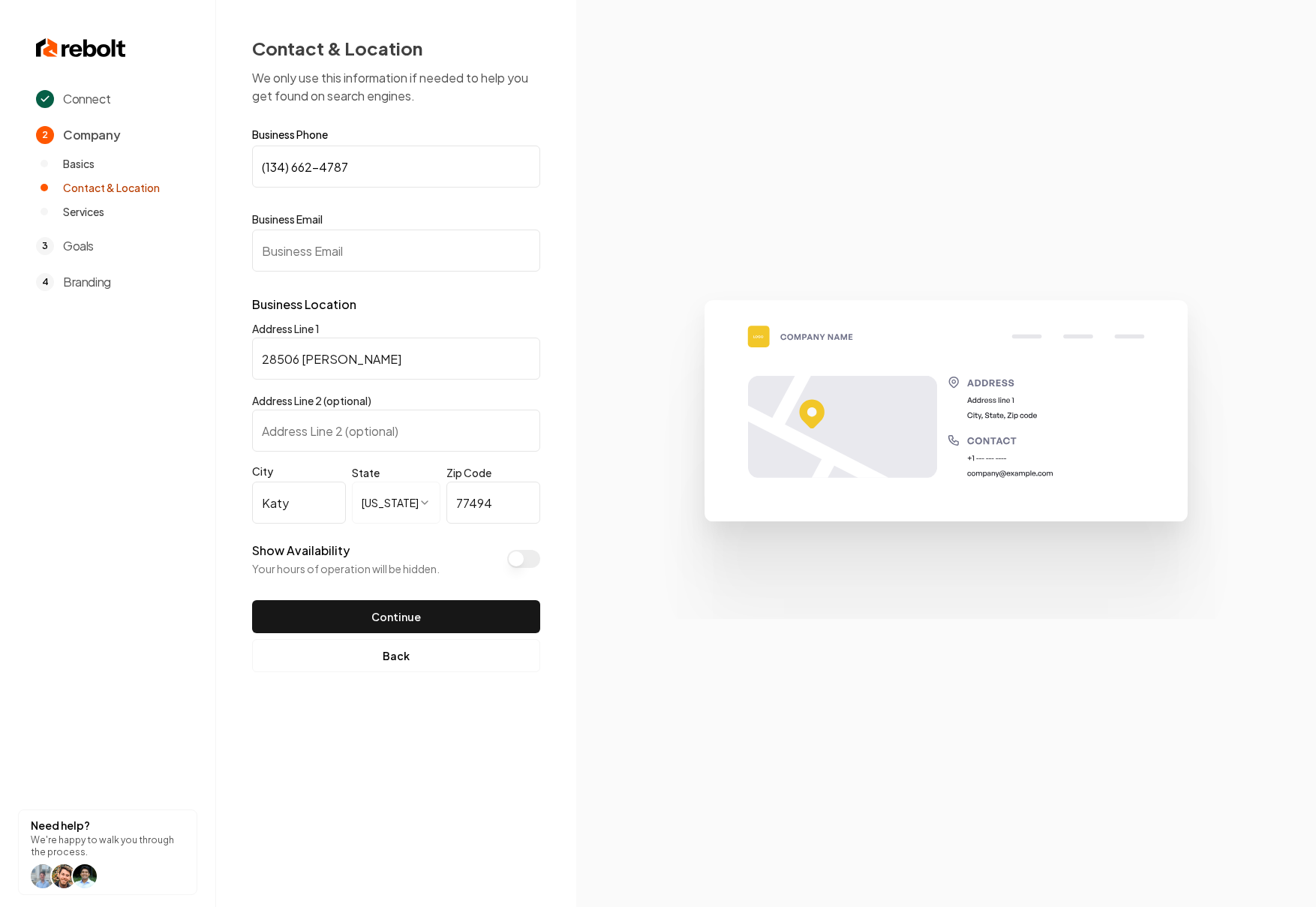
click at [334, 246] on input "Business Email" at bounding box center [396, 251] width 288 height 42
type input "[EMAIL_ADDRESS][DOMAIN_NAME]"
click at [419, 352] on input "28506 [PERSON_NAME]" at bounding box center [396, 359] width 288 height 42
click at [269, 166] on input "(134) 662-4787" at bounding box center [396, 167] width 288 height 42
click at [344, 162] on input "(134) 662-4787" at bounding box center [396, 167] width 288 height 42
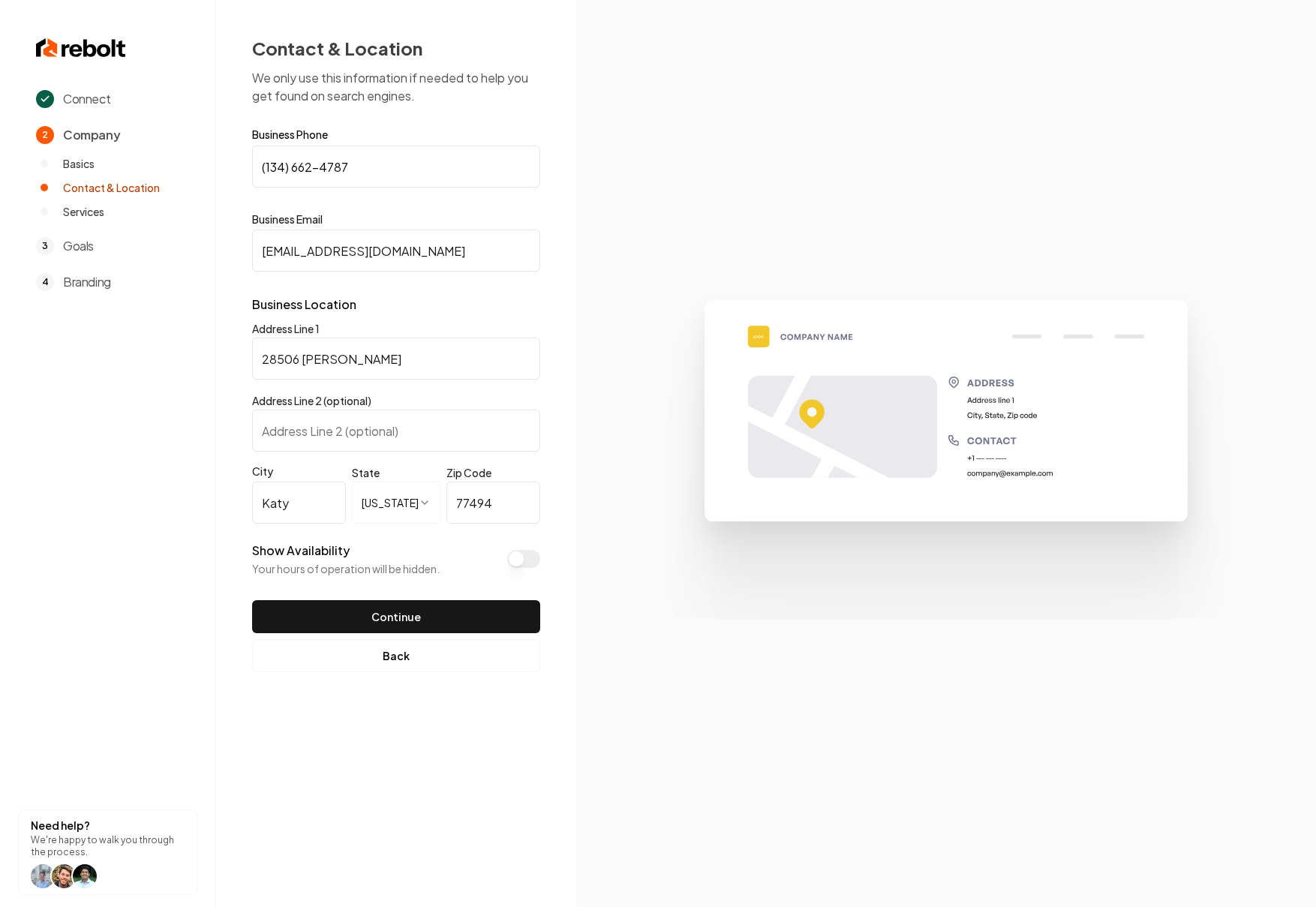
click at [357, 169] on input "(134) 662-4787" at bounding box center [396, 167] width 288 height 42
paste input "626) 495-649"
type input "[PHONE_NUMBER]"
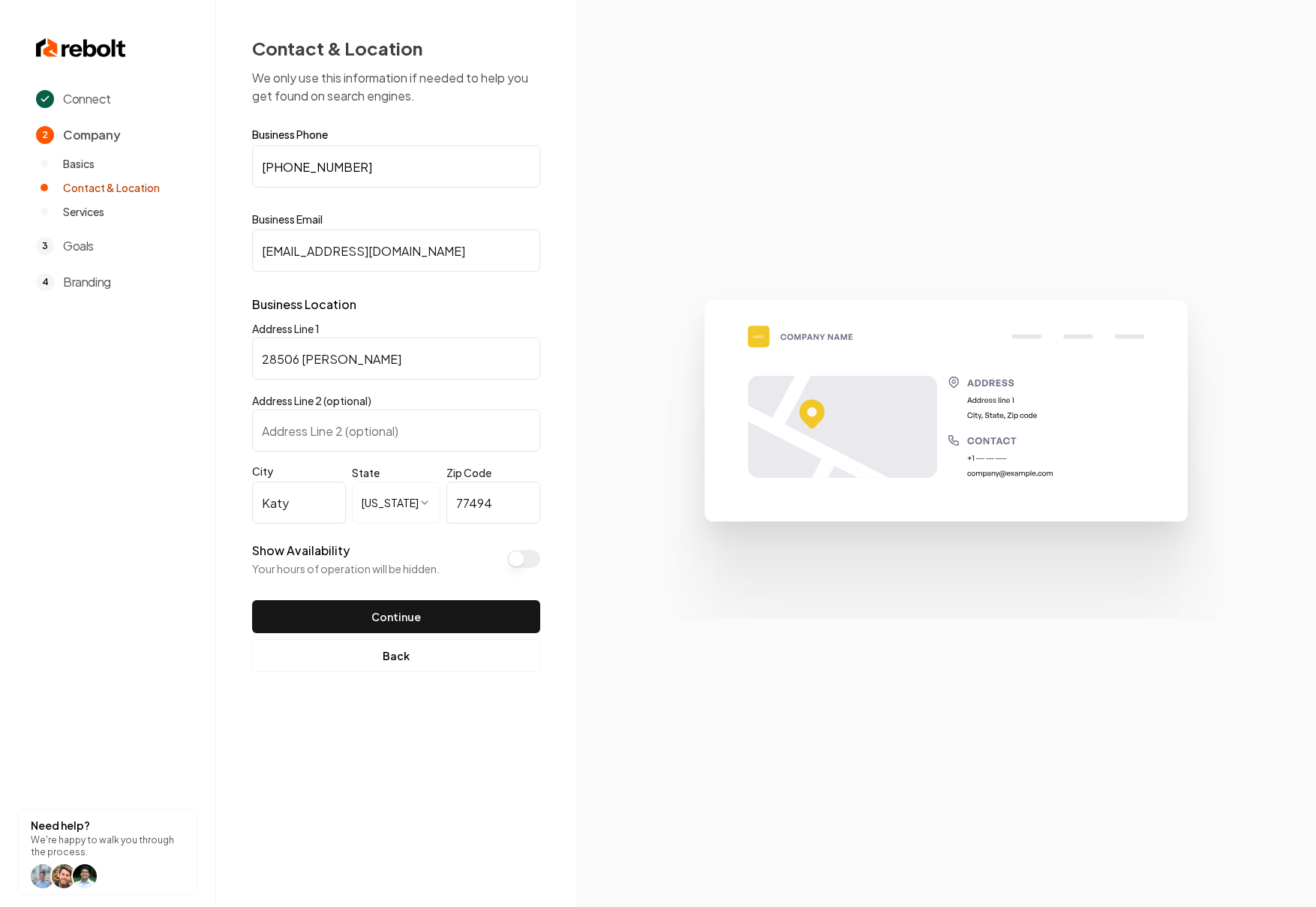
click at [533, 558] on button "Show Availability" at bounding box center [524, 559] width 33 height 18
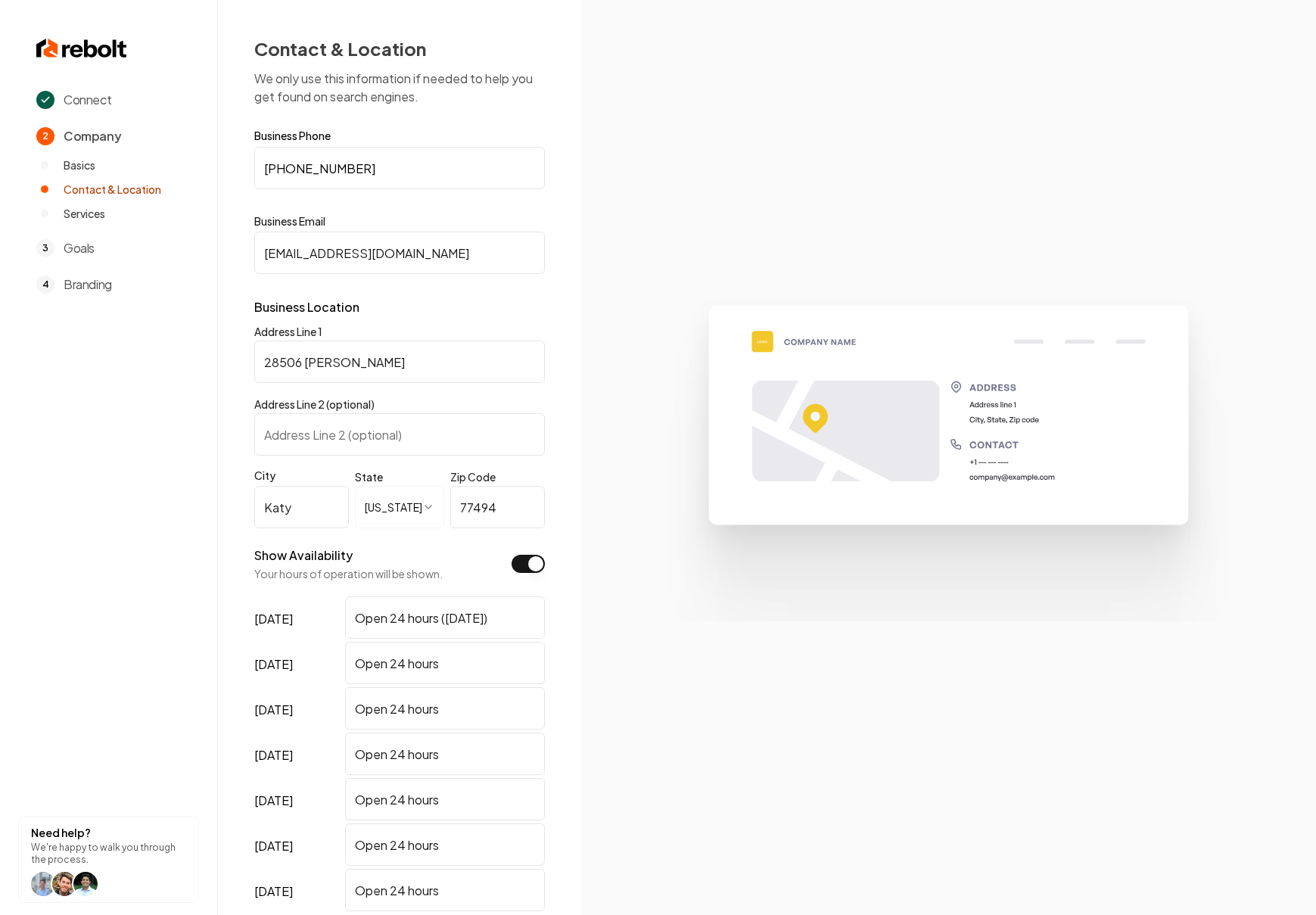
scroll to position [133, 0]
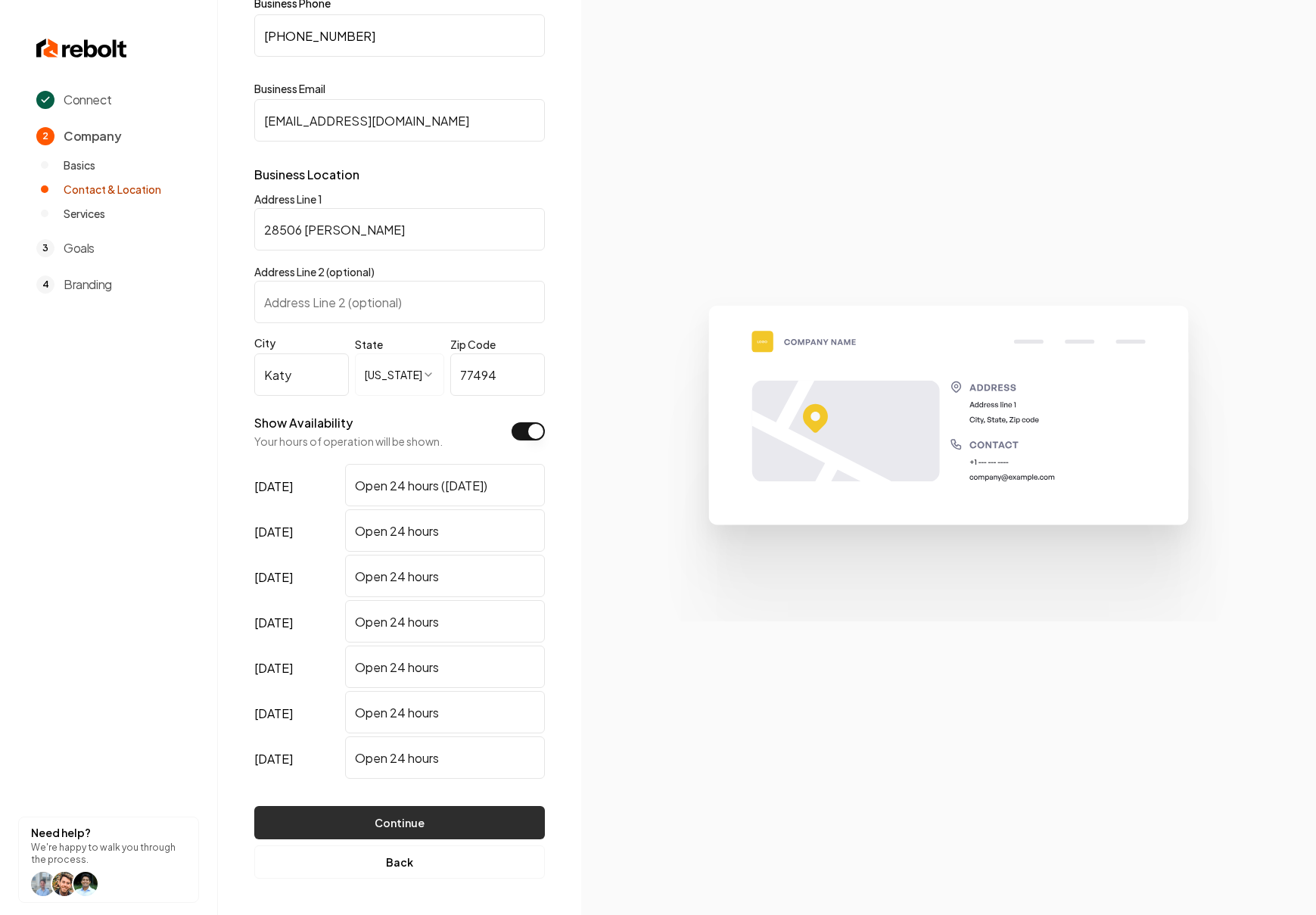
click at [460, 824] on button "Continue" at bounding box center [399, 823] width 290 height 34
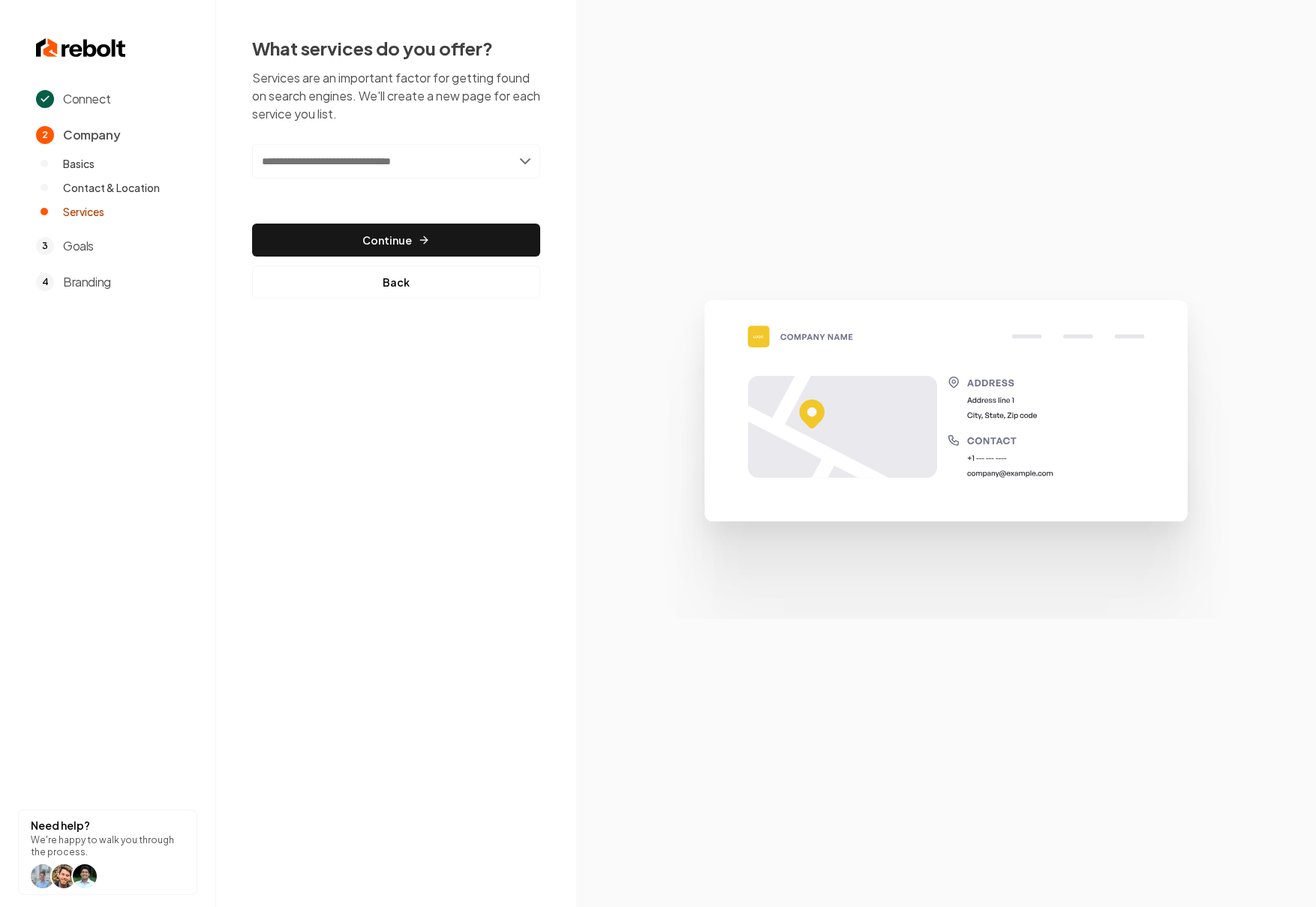
click at [401, 162] on input "text" at bounding box center [396, 162] width 288 height 35
type input "**********"
click at [431, 192] on div "Add Furniture Repair Services" at bounding box center [397, 194] width 285 height 24
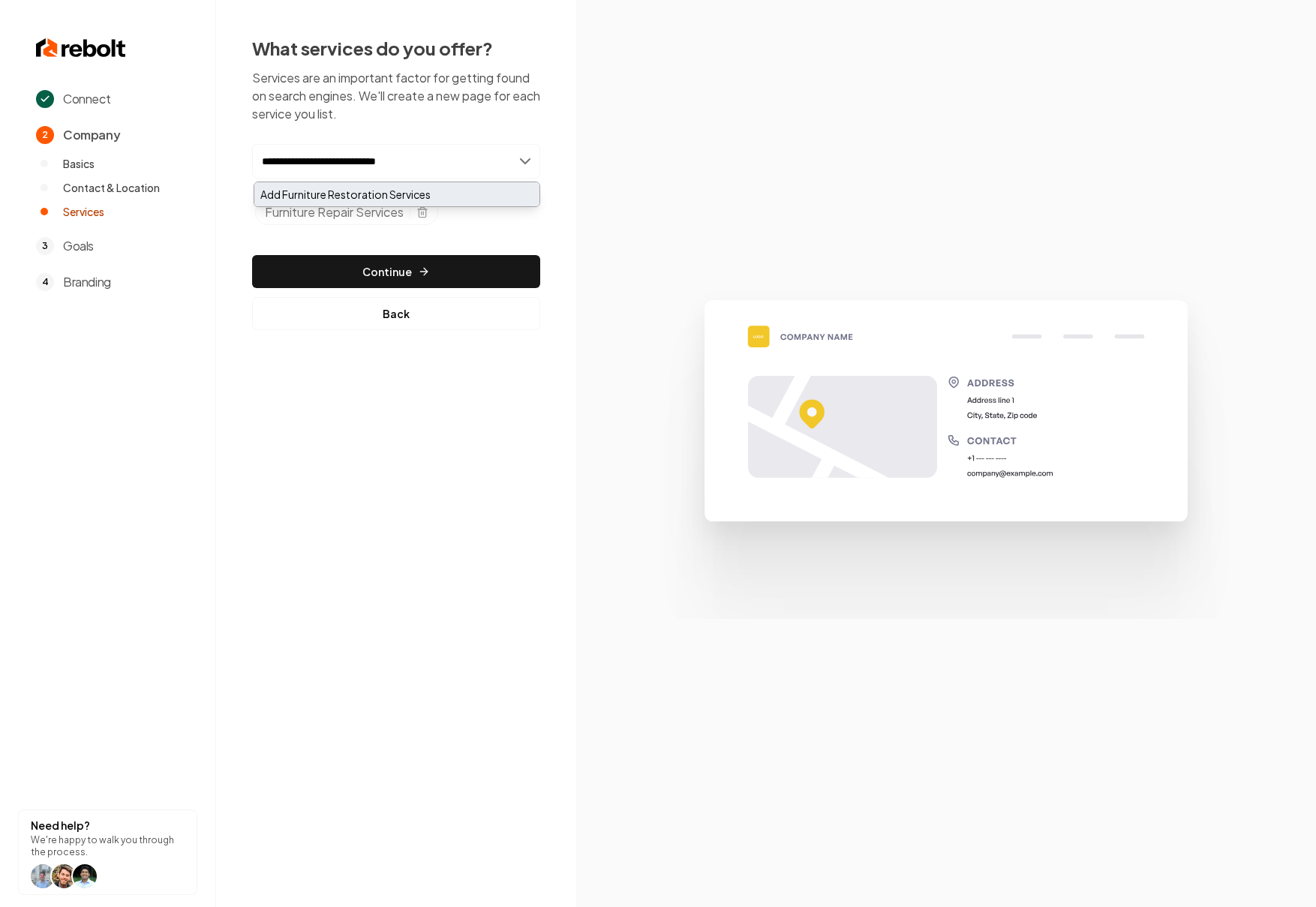
type input "**********"
click at [465, 195] on div "Add Furniture Restoration Services" at bounding box center [397, 194] width 285 height 24
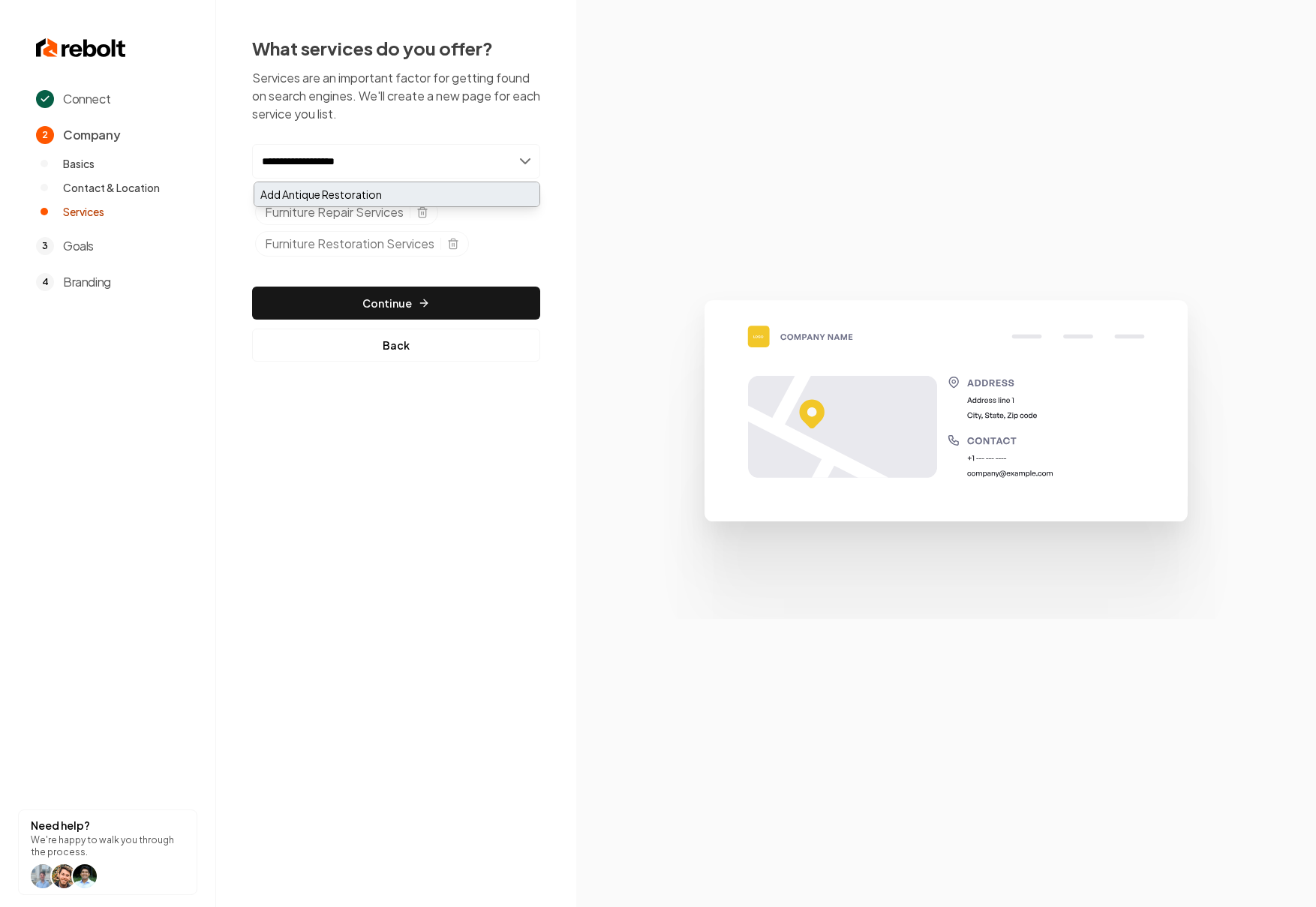
type input "**********"
click at [394, 184] on div "Add Antique Restoration" at bounding box center [397, 194] width 285 height 24
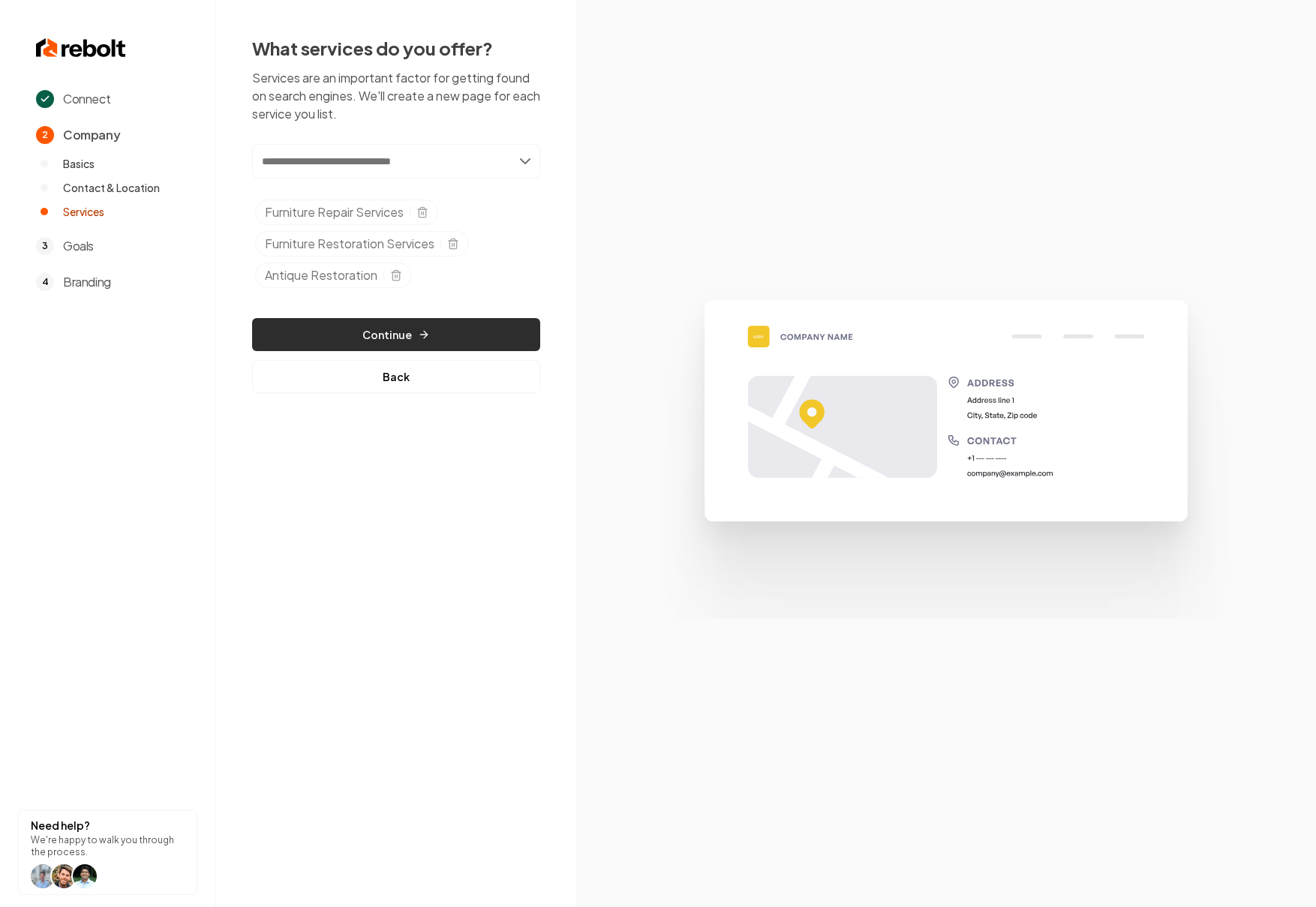
click at [432, 339] on button "Continue" at bounding box center [396, 335] width 288 height 33
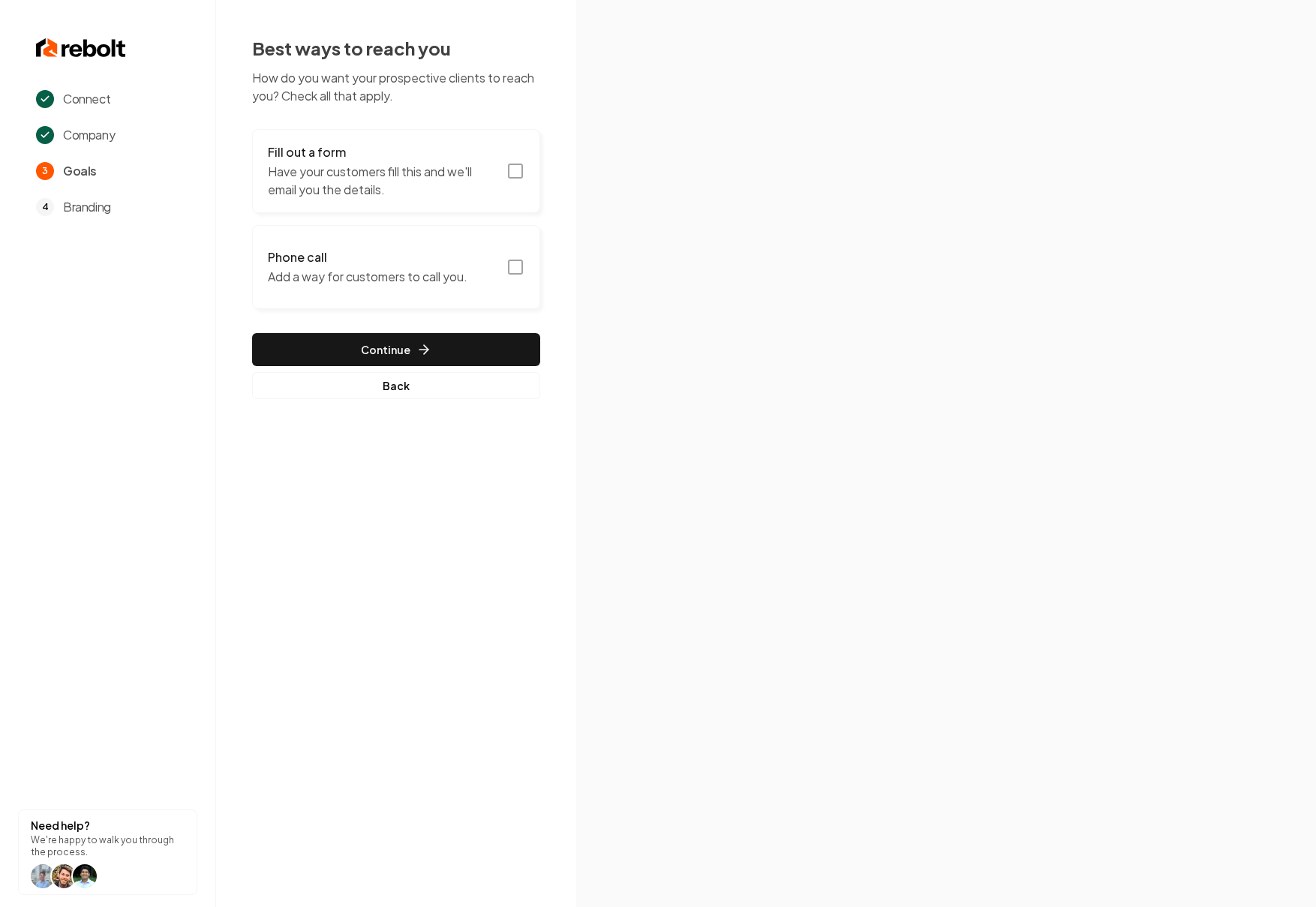
click at [509, 174] on rect "button" at bounding box center [516, 171] width 14 height 14
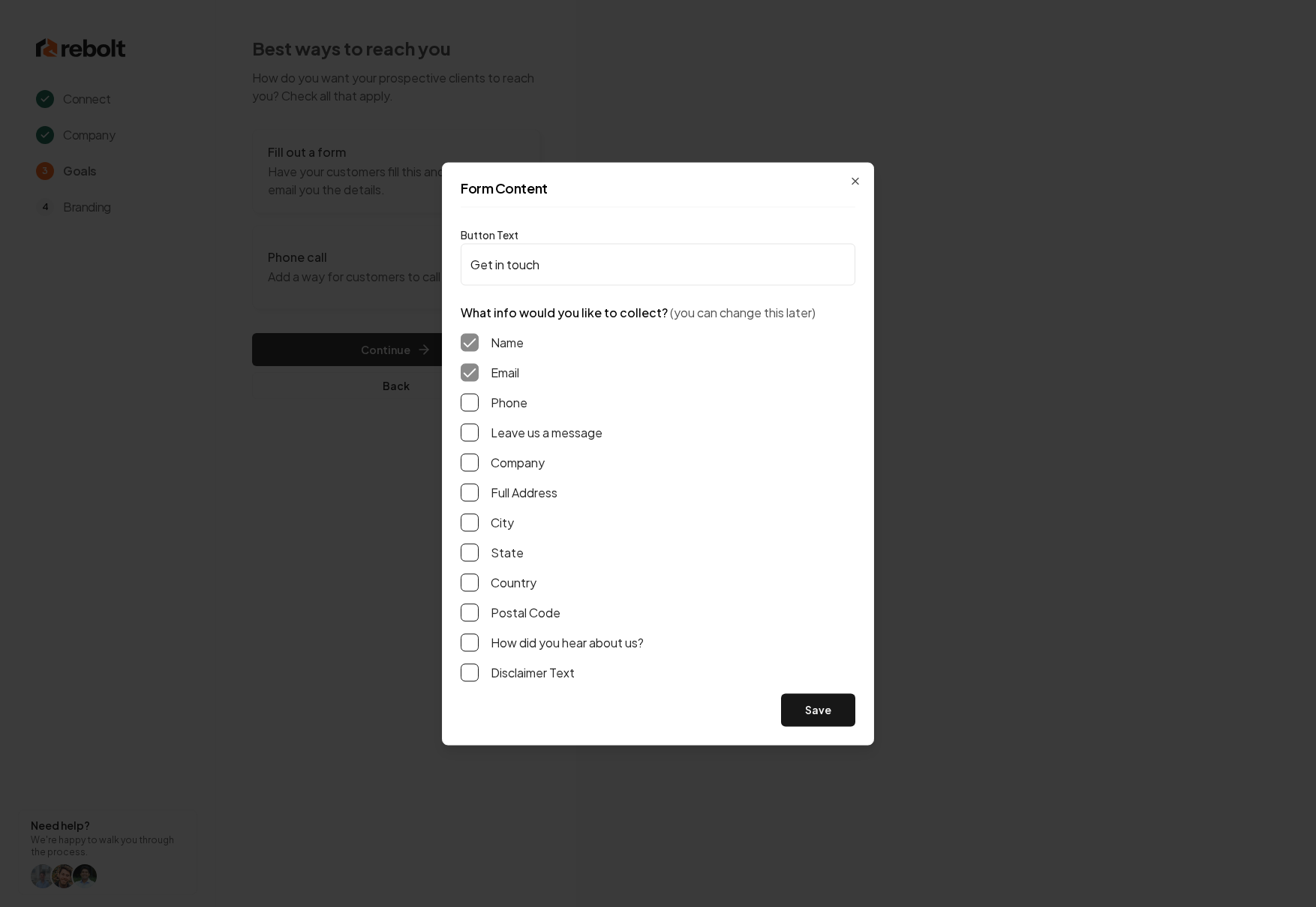
click at [473, 399] on button "Phone" at bounding box center [470, 403] width 18 height 18
click at [469, 437] on button "Leave us a message" at bounding box center [470, 432] width 18 height 18
click at [815, 704] on button "Save" at bounding box center [818, 710] width 74 height 33
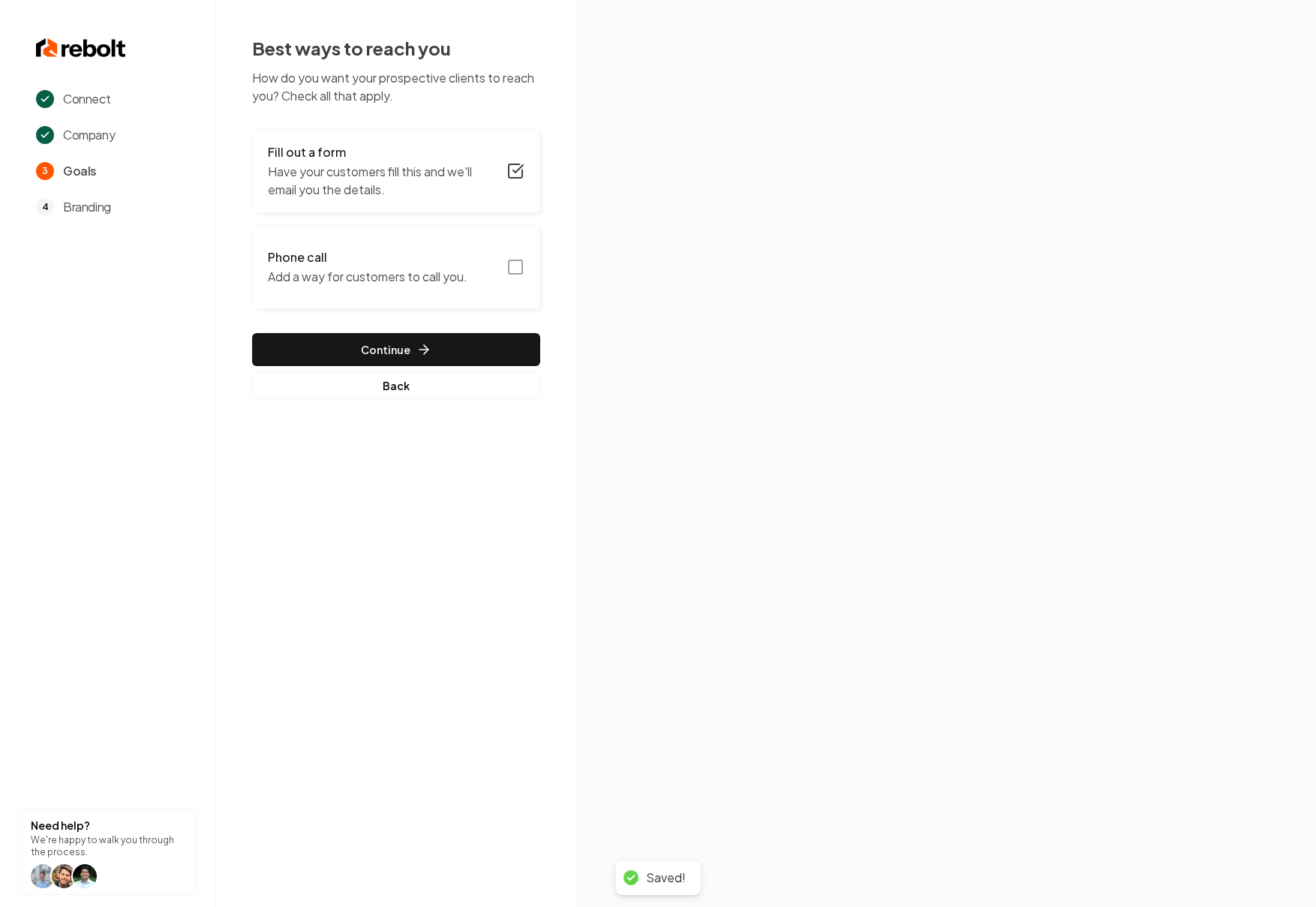
click at [493, 268] on button "Phone call Add a way for customers to call you." at bounding box center [396, 267] width 288 height 84
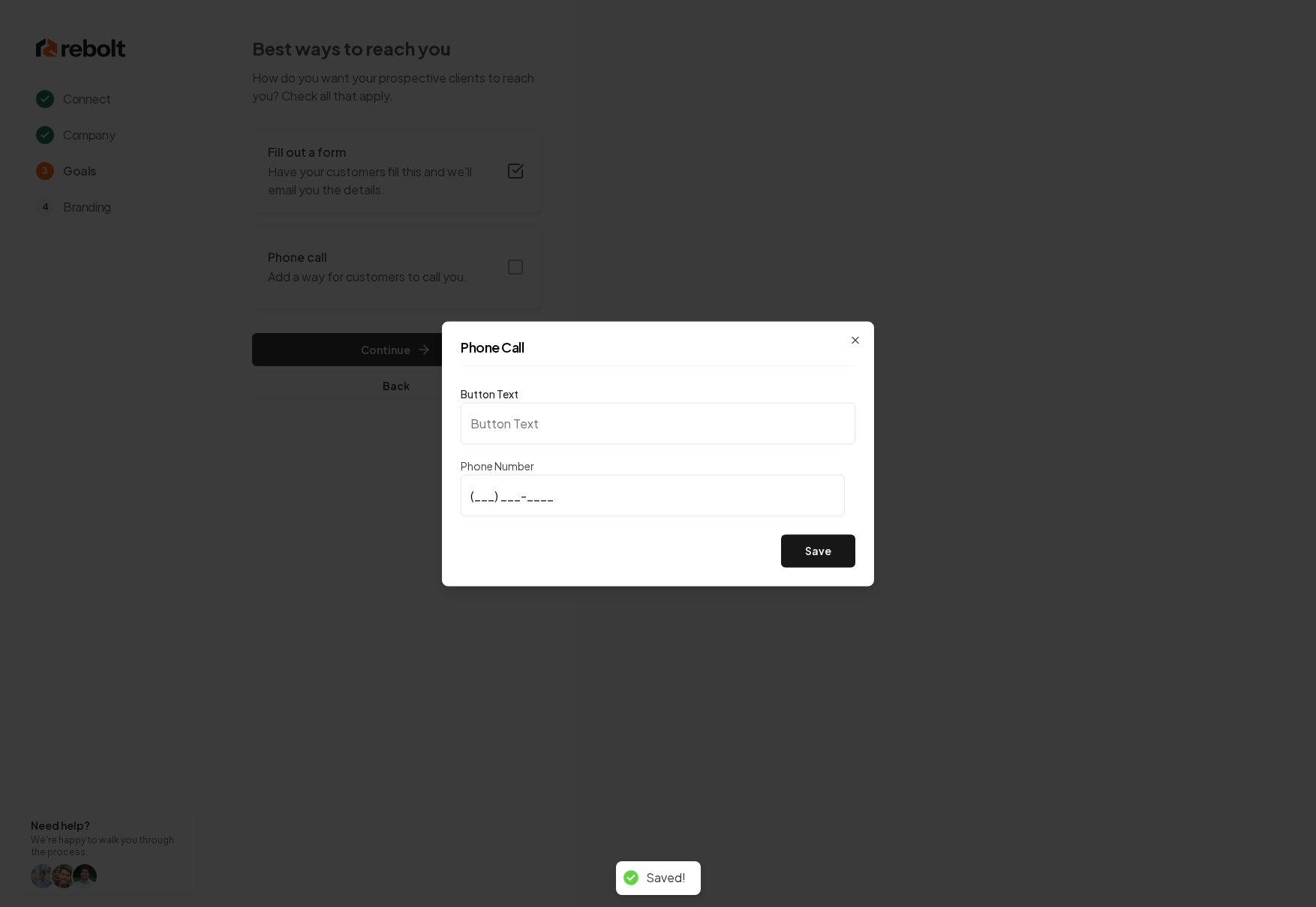
type input "Call us"
type input "[PHONE_NUMBER]"
click at [838, 554] on button "Save" at bounding box center [818, 551] width 74 height 33
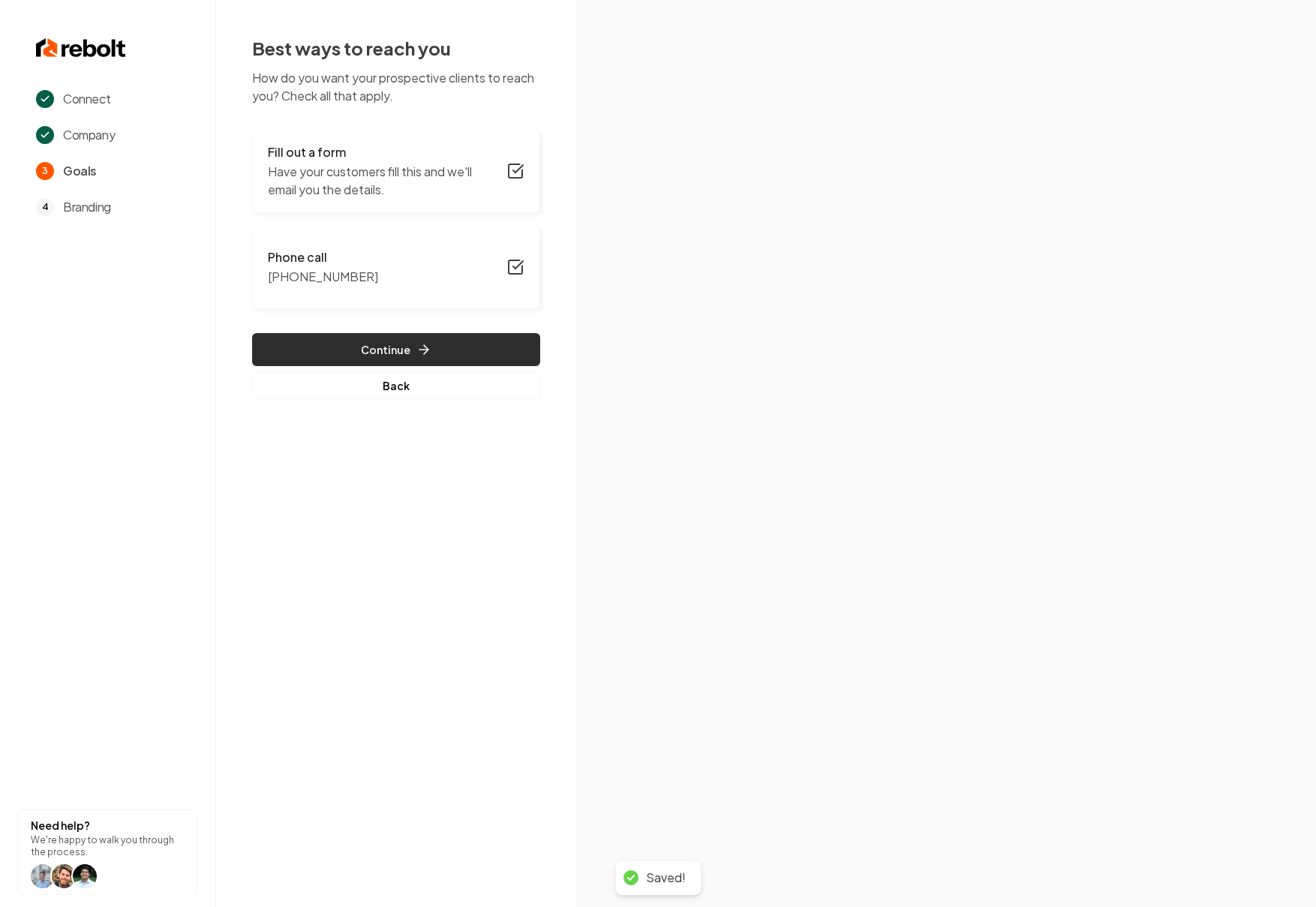
click at [394, 359] on button "Continue" at bounding box center [396, 350] width 288 height 33
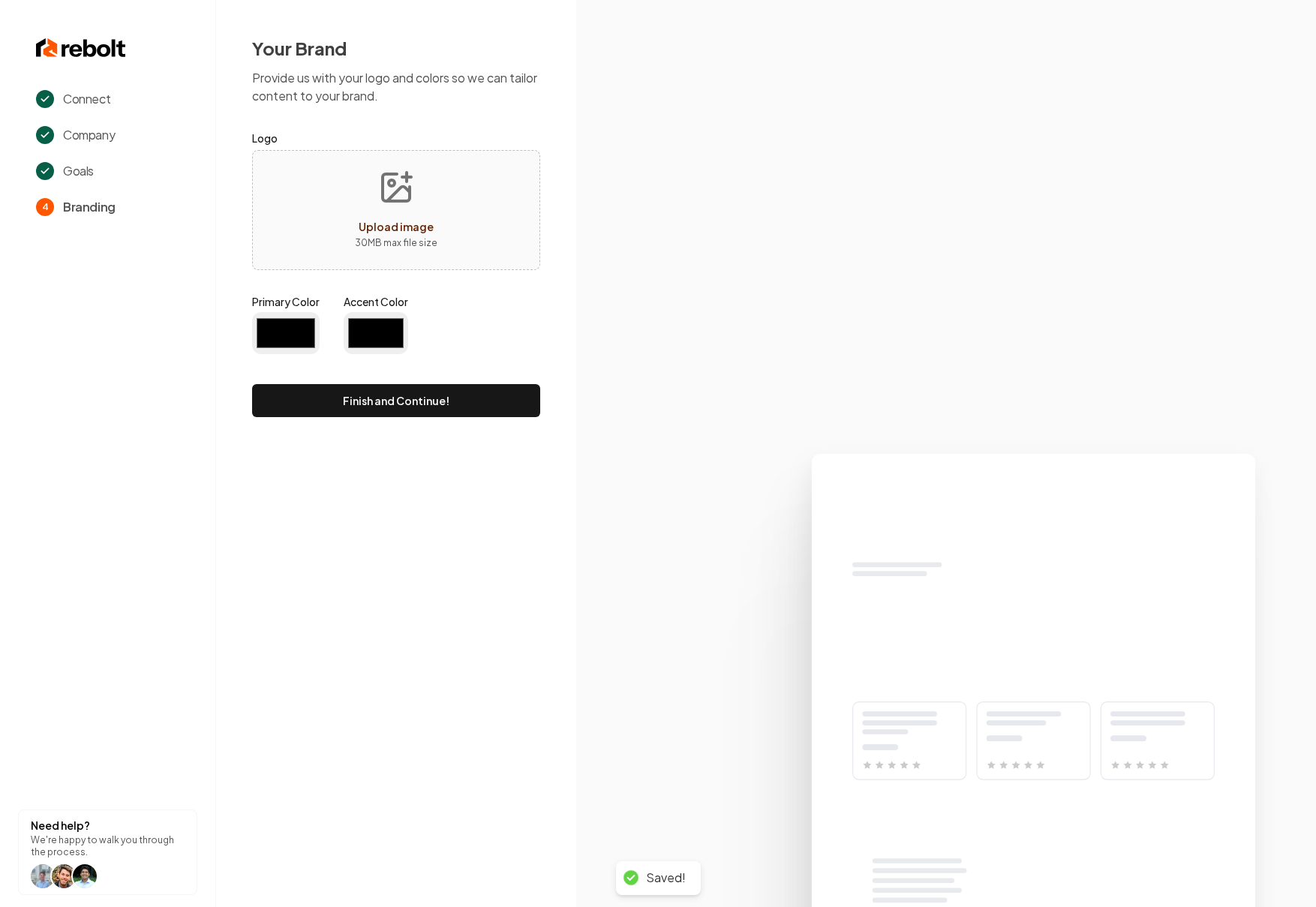
type input "#194d33"
type input "#70be00"
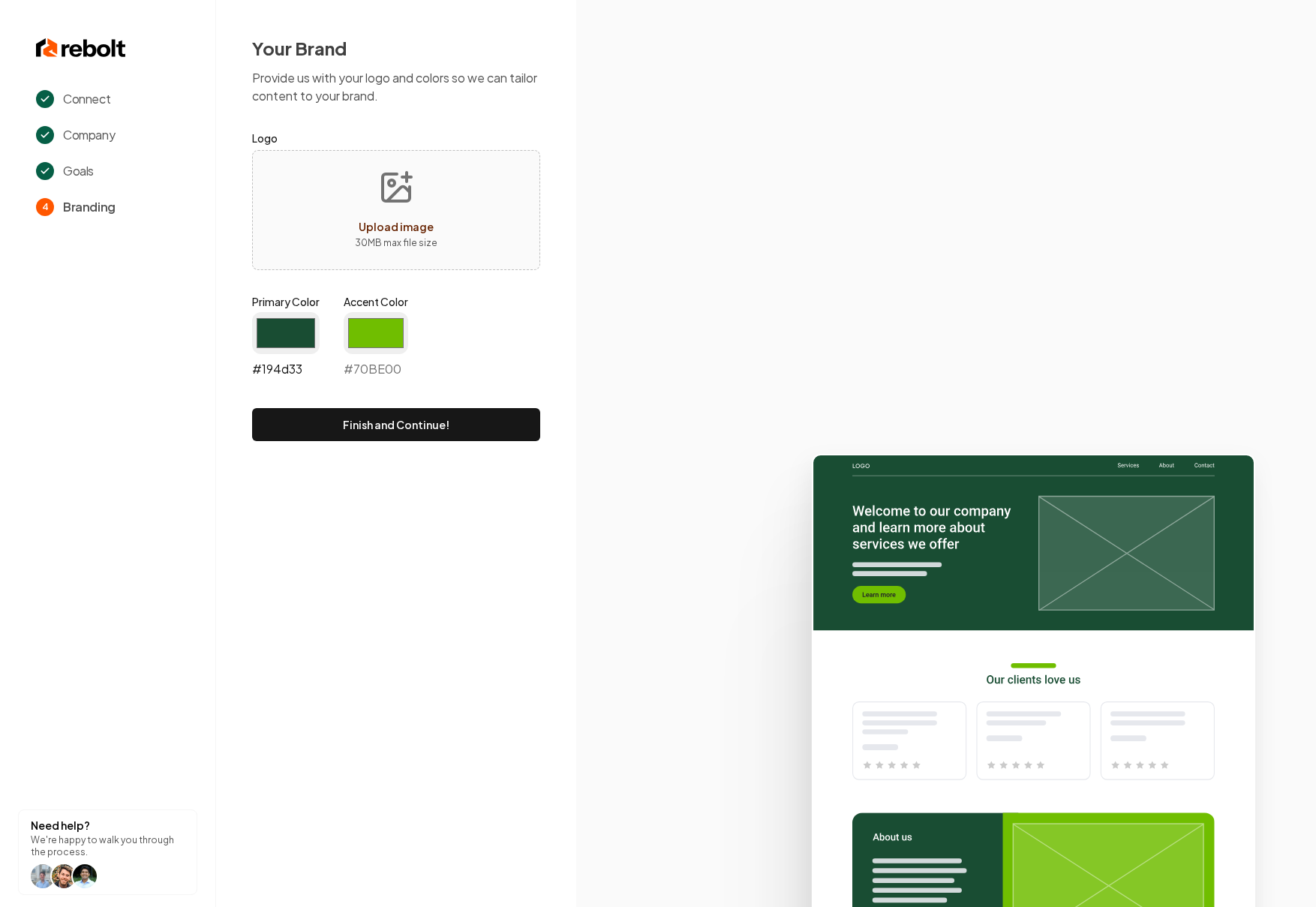
click at [285, 324] on input "#194d33" at bounding box center [286, 333] width 67 height 42
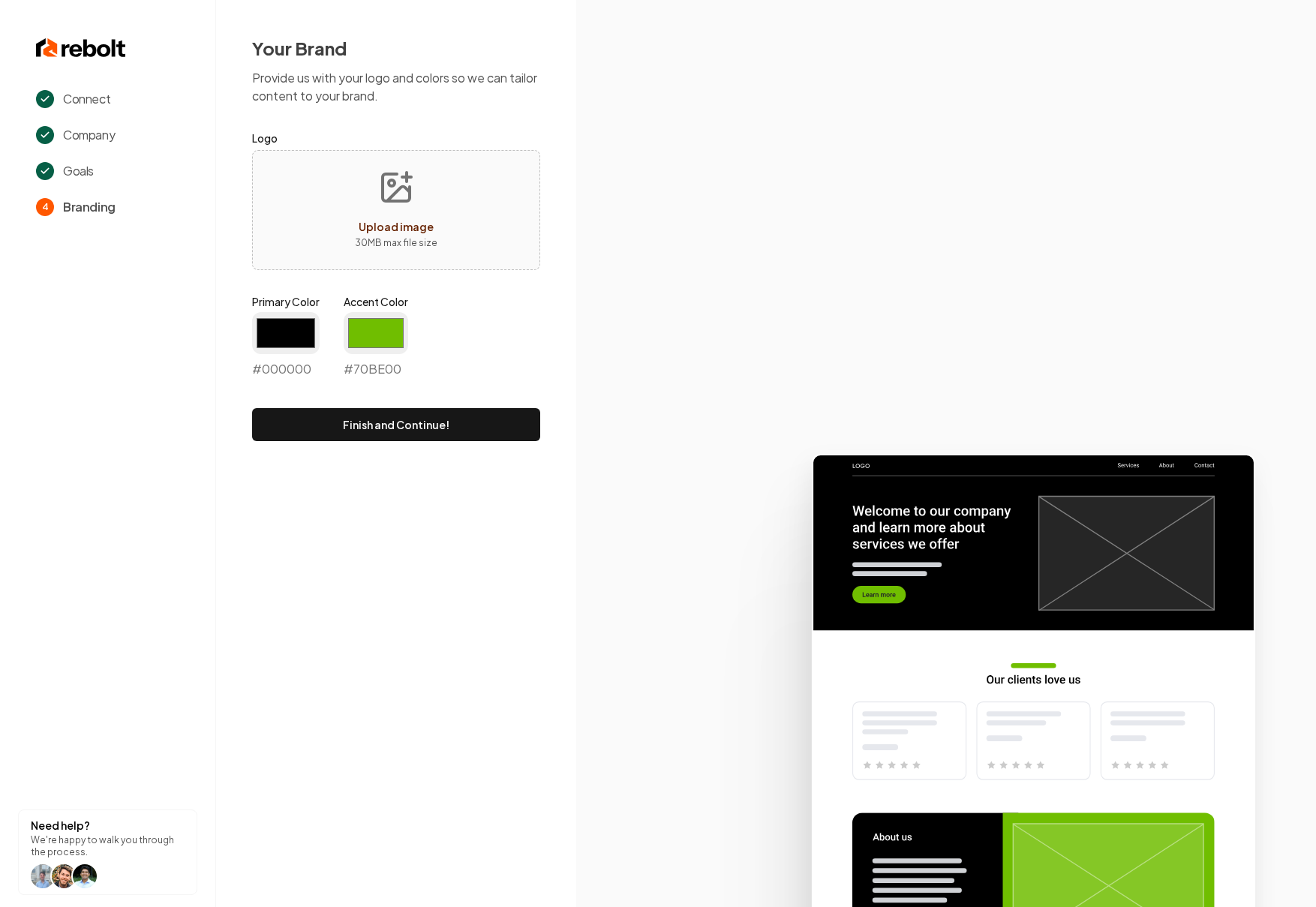
type input "#000000"
click at [270, 671] on div "Connect Company Goals 4 Branding Need help? We're happy to walk you through the…" at bounding box center [658, 453] width 1316 height 907
click at [373, 322] on input "#70be00" at bounding box center [375, 333] width 64 height 42
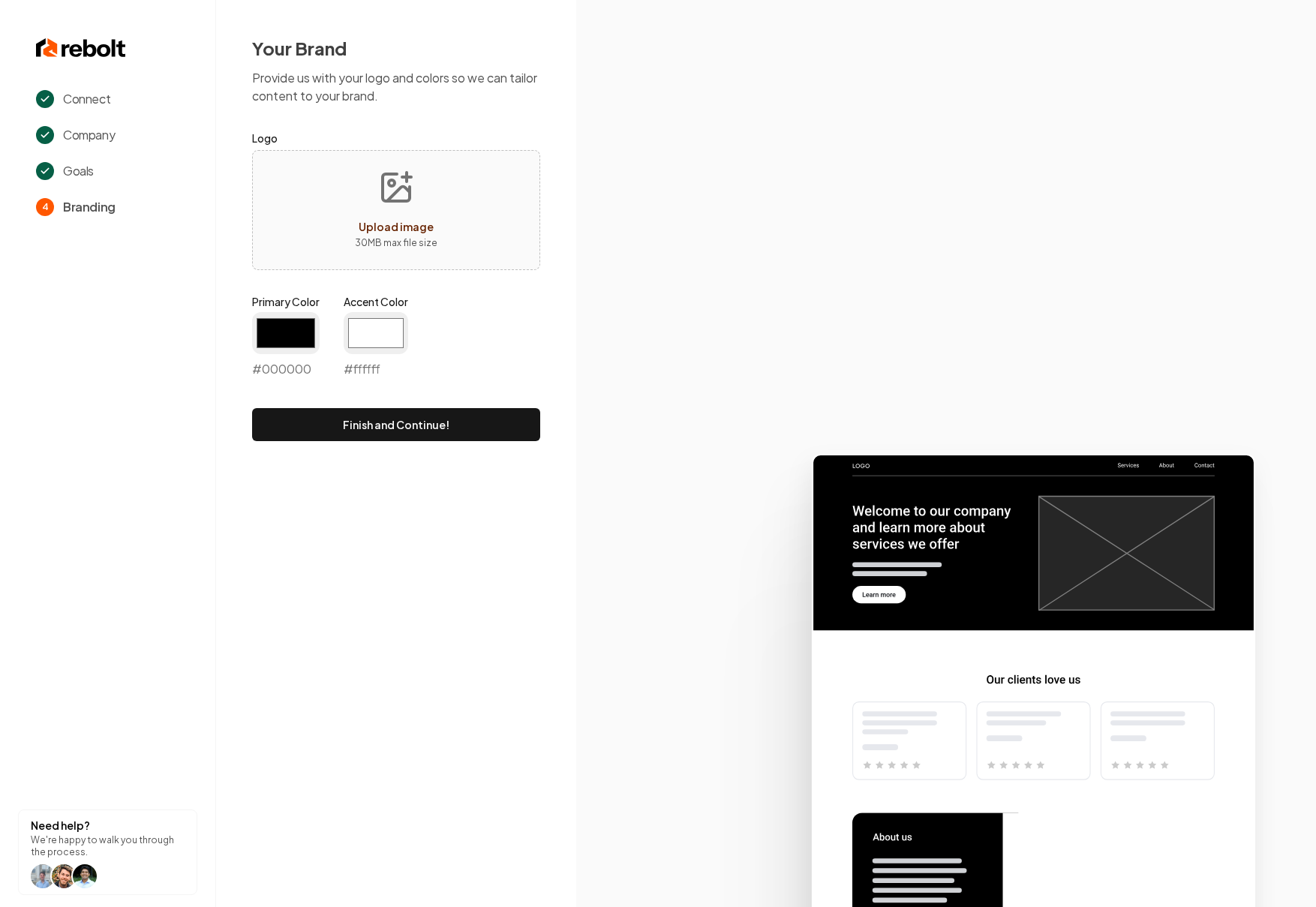
type input "#ffffff"
click at [712, 239] on section at bounding box center [947, 453] width 740 height 907
click at [401, 228] on span "Upload image" at bounding box center [396, 227] width 75 height 14
type input "**********"
click at [434, 427] on button "Finish and Continue!" at bounding box center [396, 424] width 288 height 33
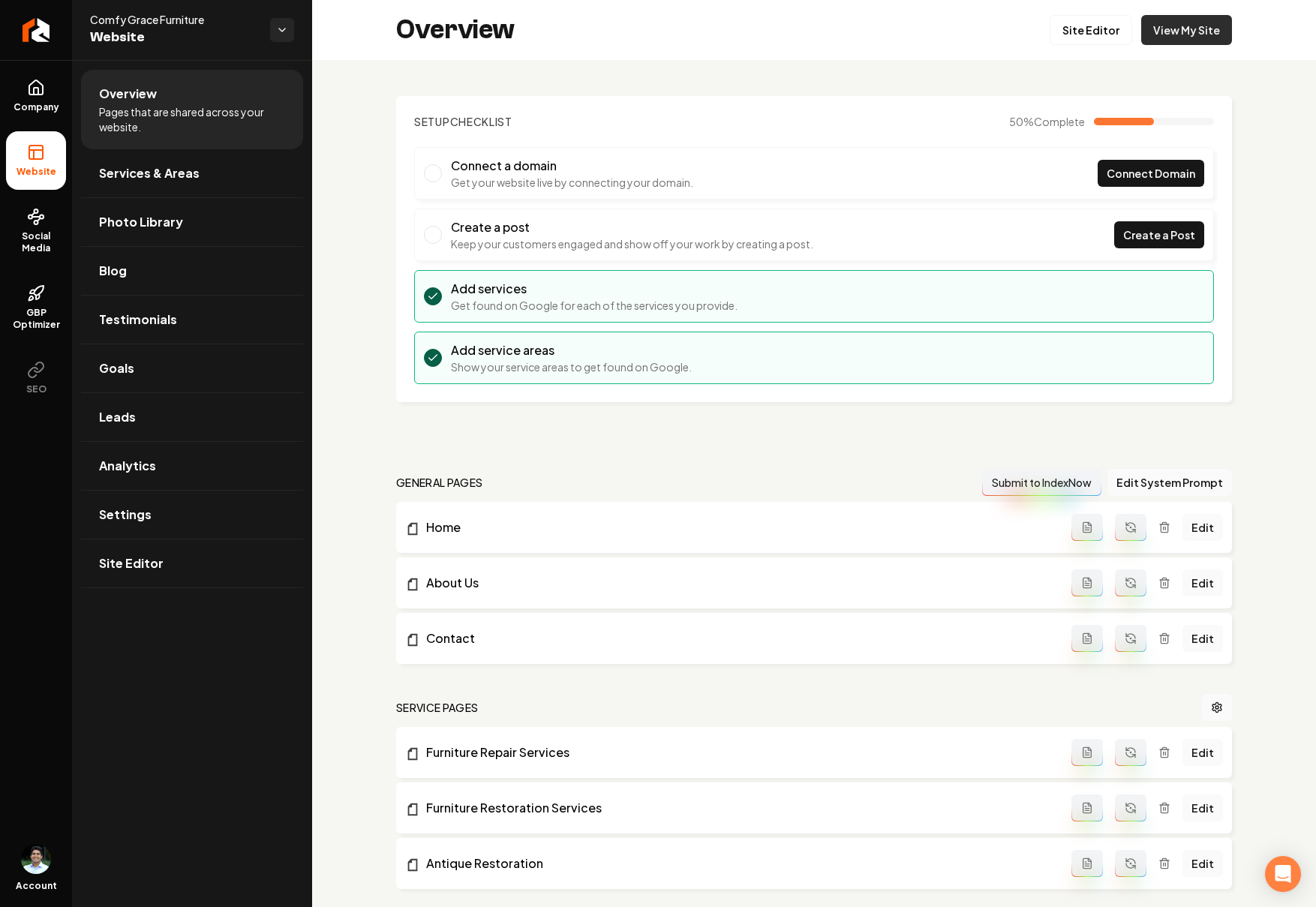
click at [1181, 26] on link "View My Site" at bounding box center [1187, 30] width 91 height 30
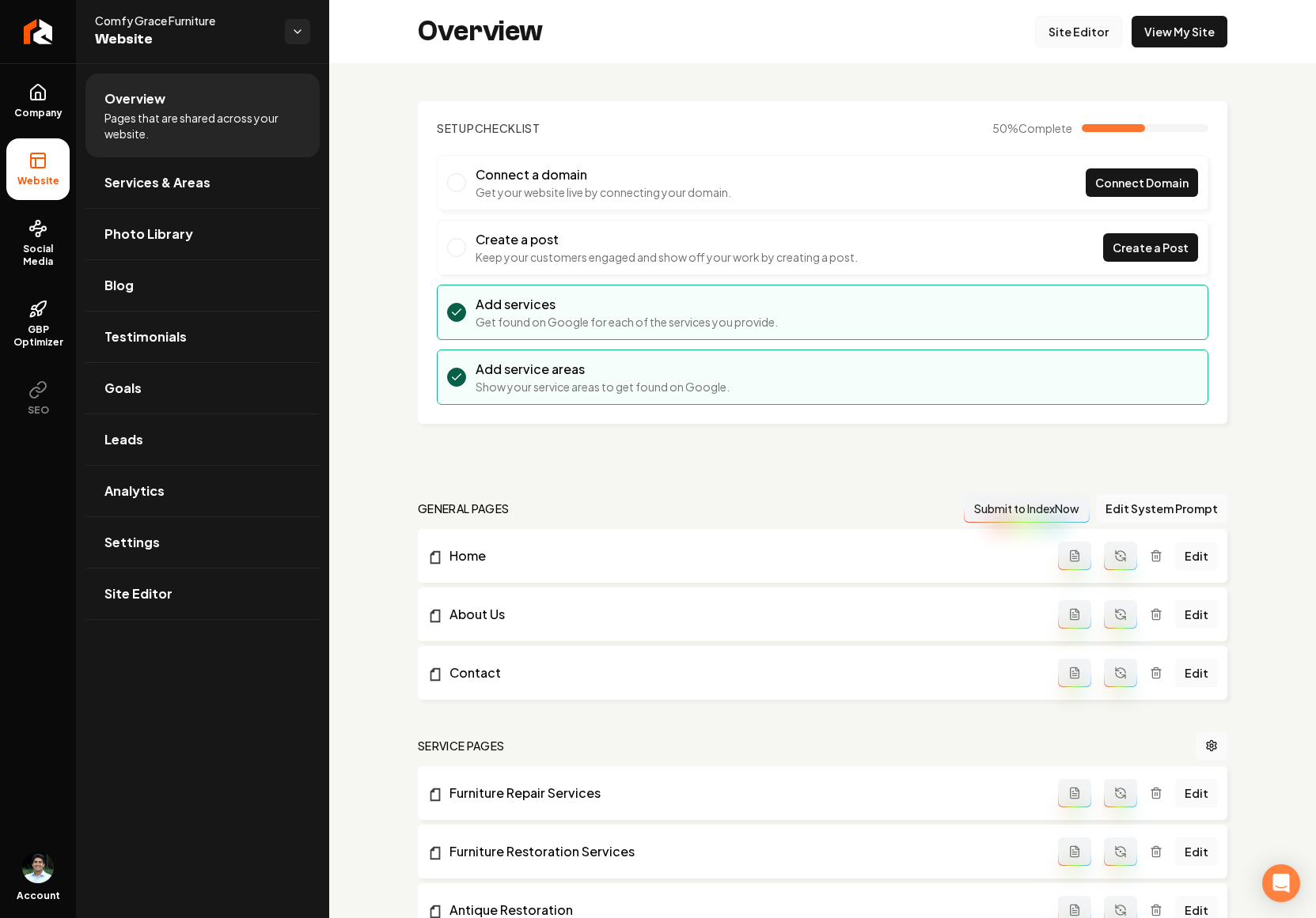
click at [1071, 35] on link "Site Editor" at bounding box center [1078, 32] width 87 height 32
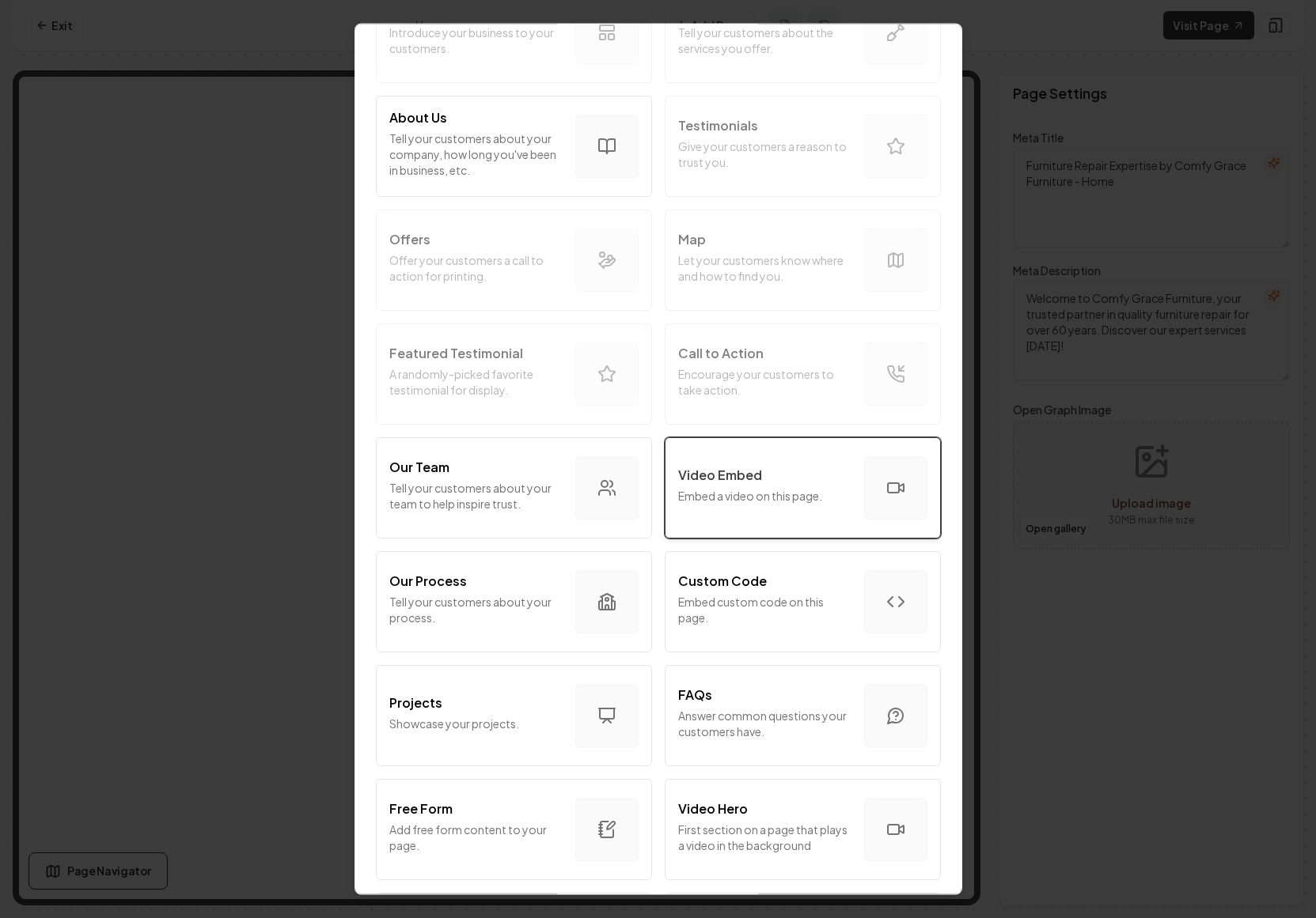
scroll to position [147, 0]
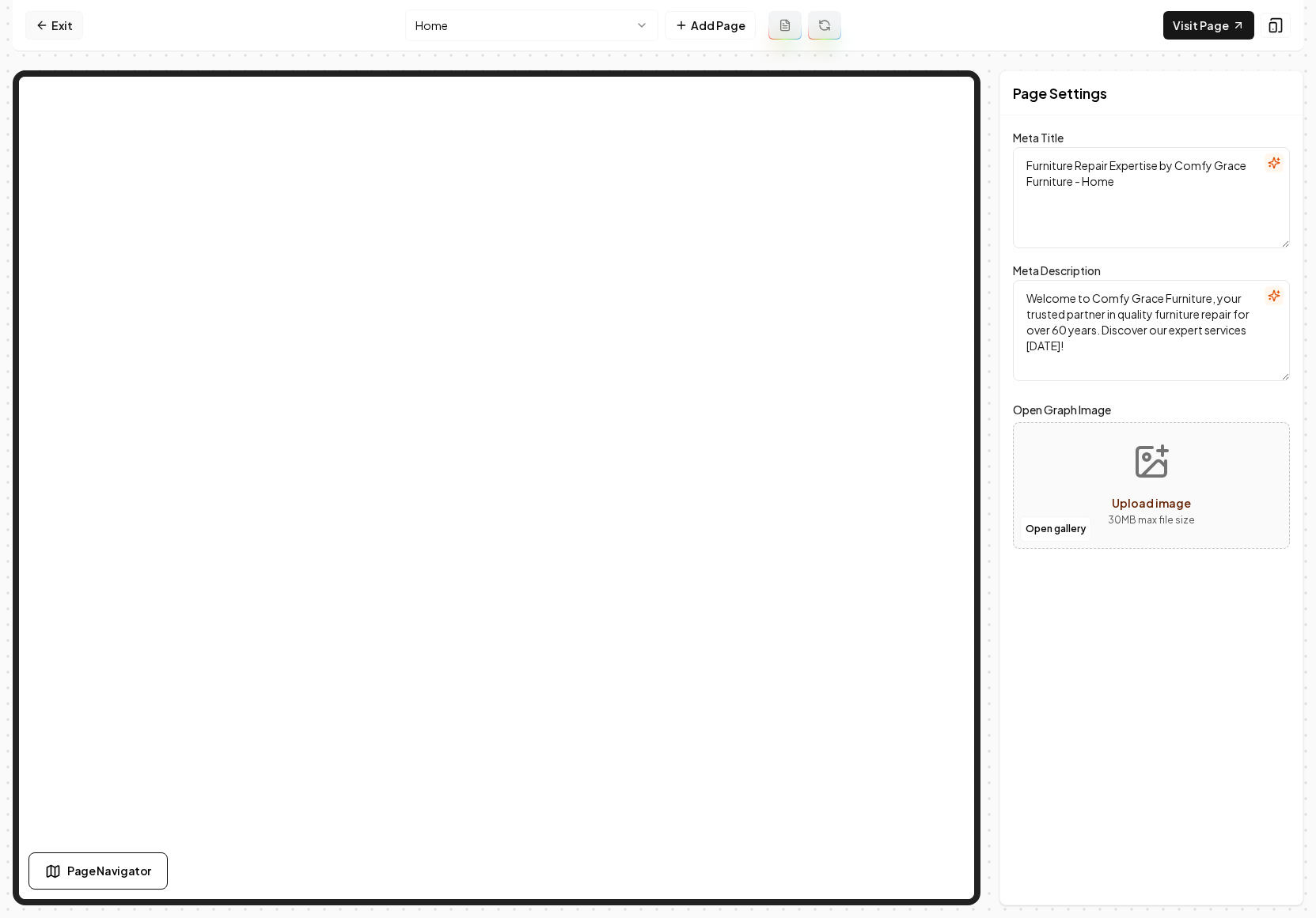
click at [47, 32] on link "Exit" at bounding box center [54, 25] width 58 height 29
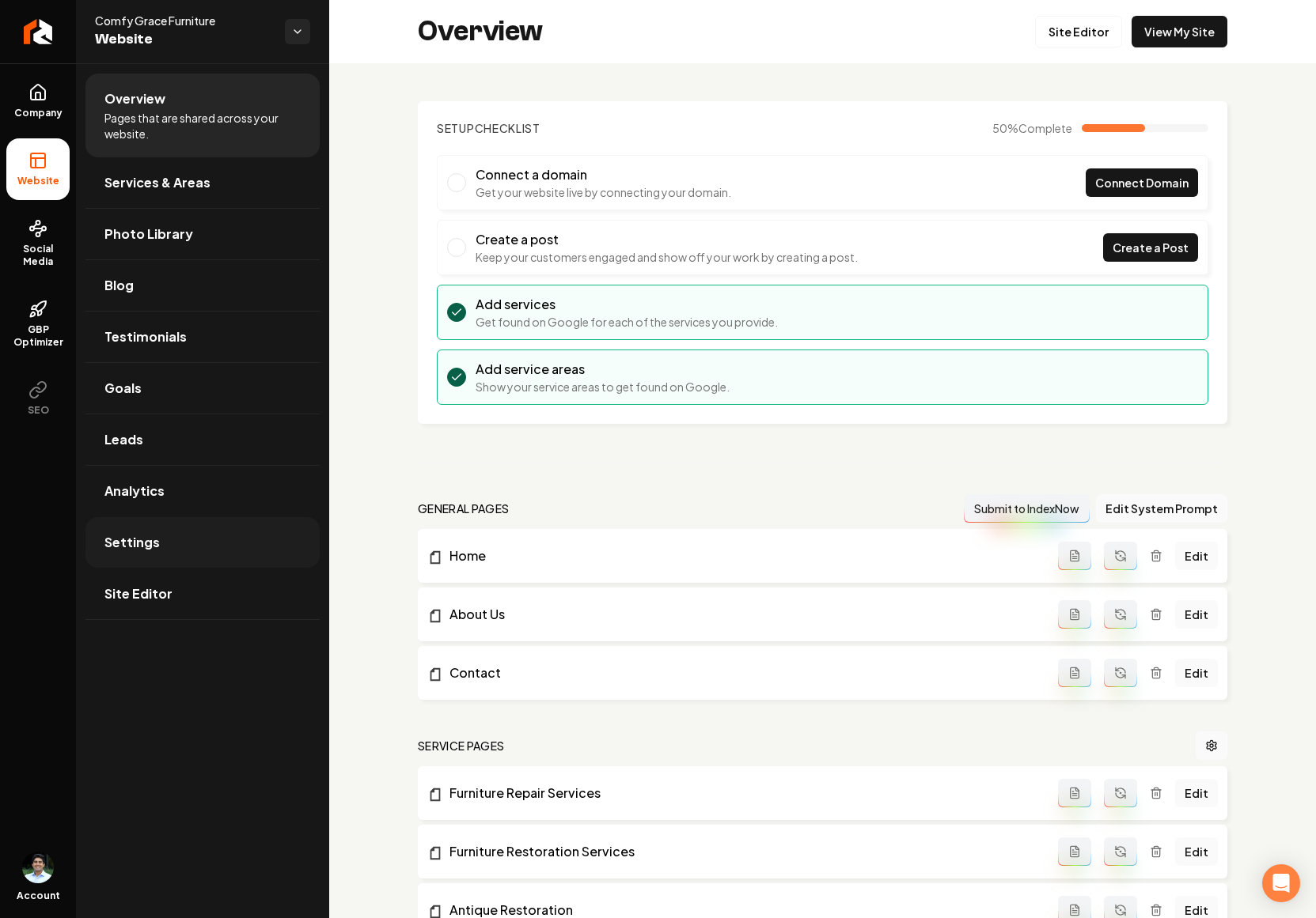
click at [168, 549] on link "Settings" at bounding box center [202, 543] width 234 height 51
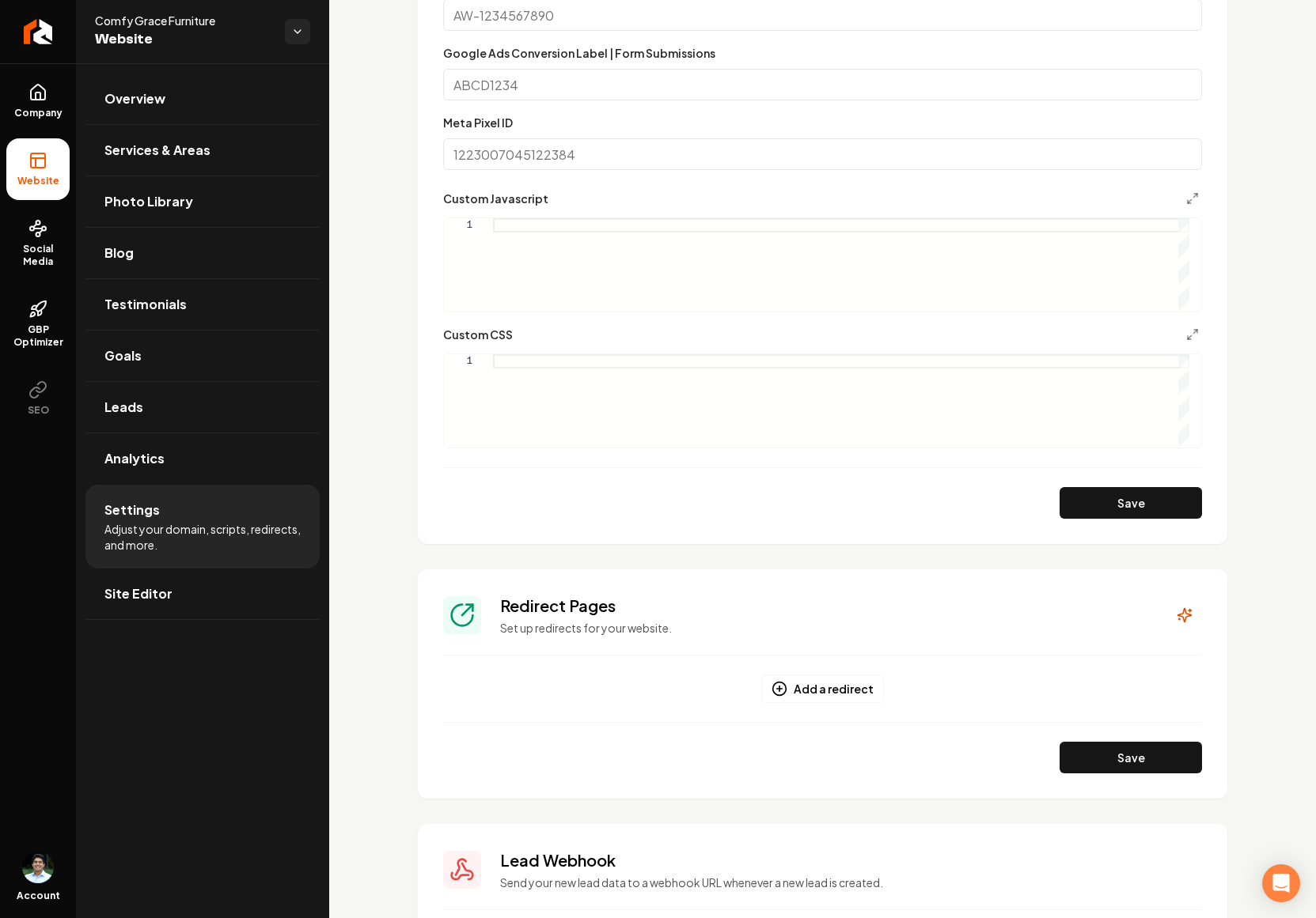
scroll to position [868, 0]
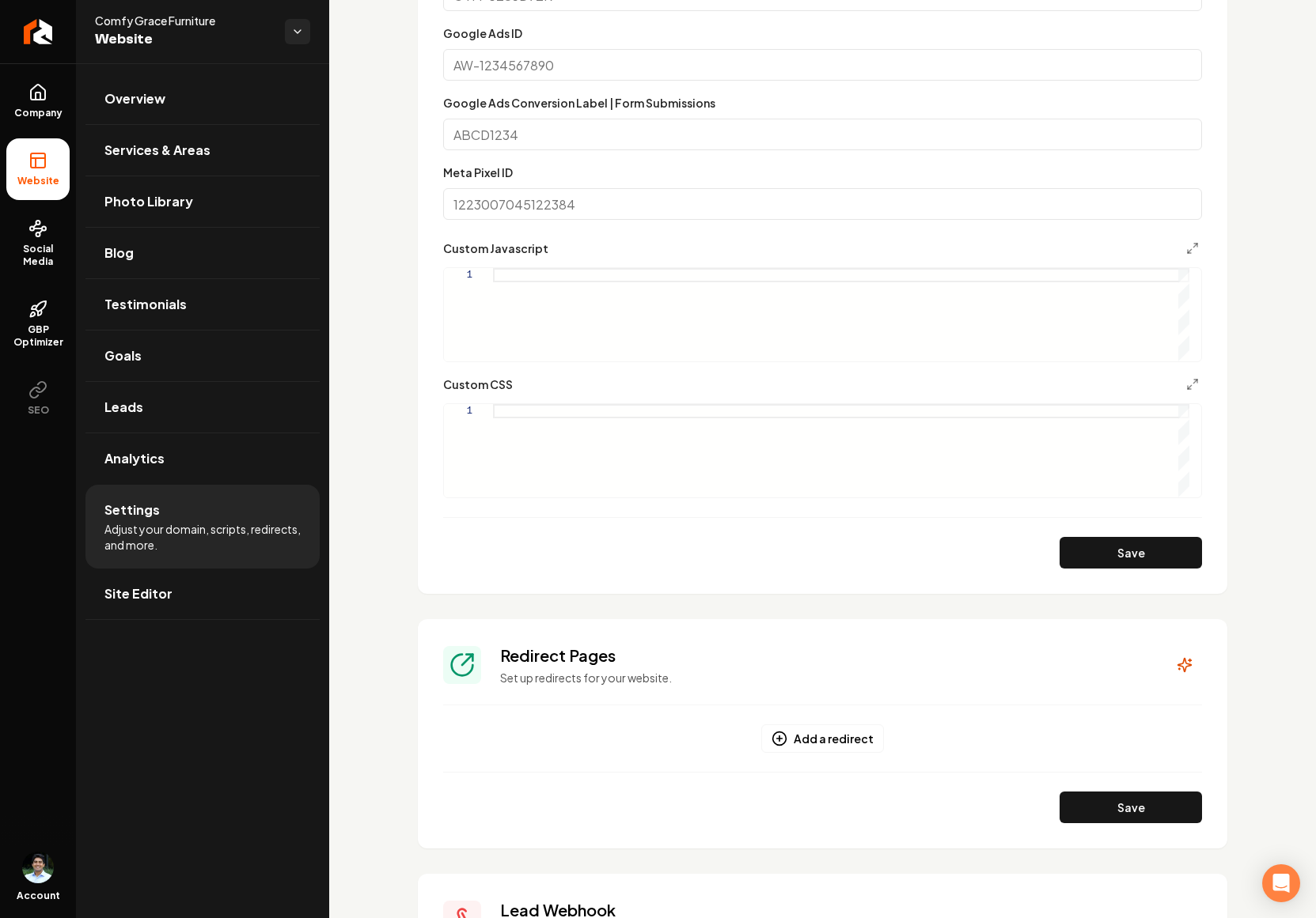
click at [541, 411] on div "Main content area" at bounding box center [841, 451] width 696 height 93
click at [213, 158] on link "Services & Areas" at bounding box center [202, 150] width 234 height 51
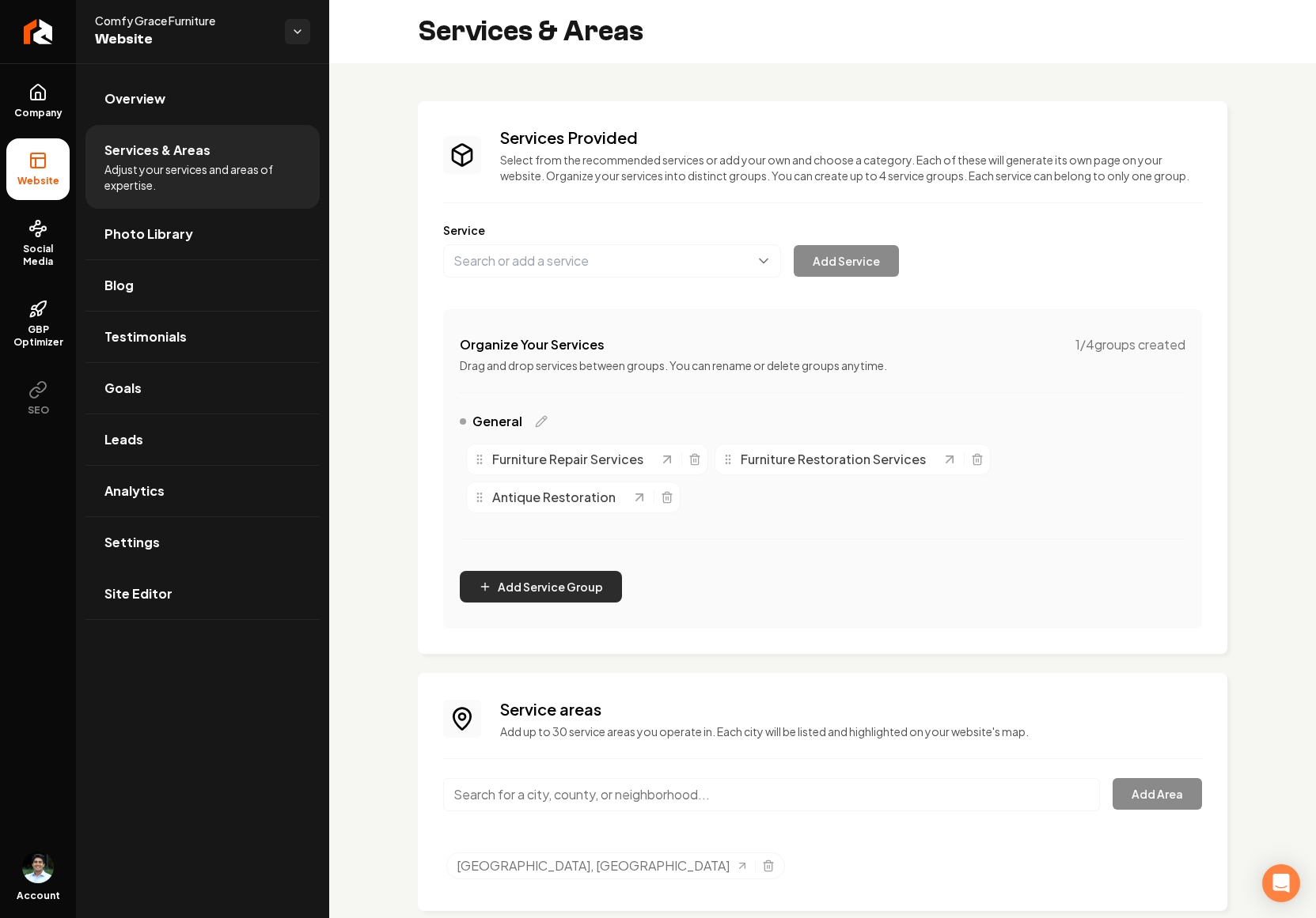
scroll to position [47, 0]
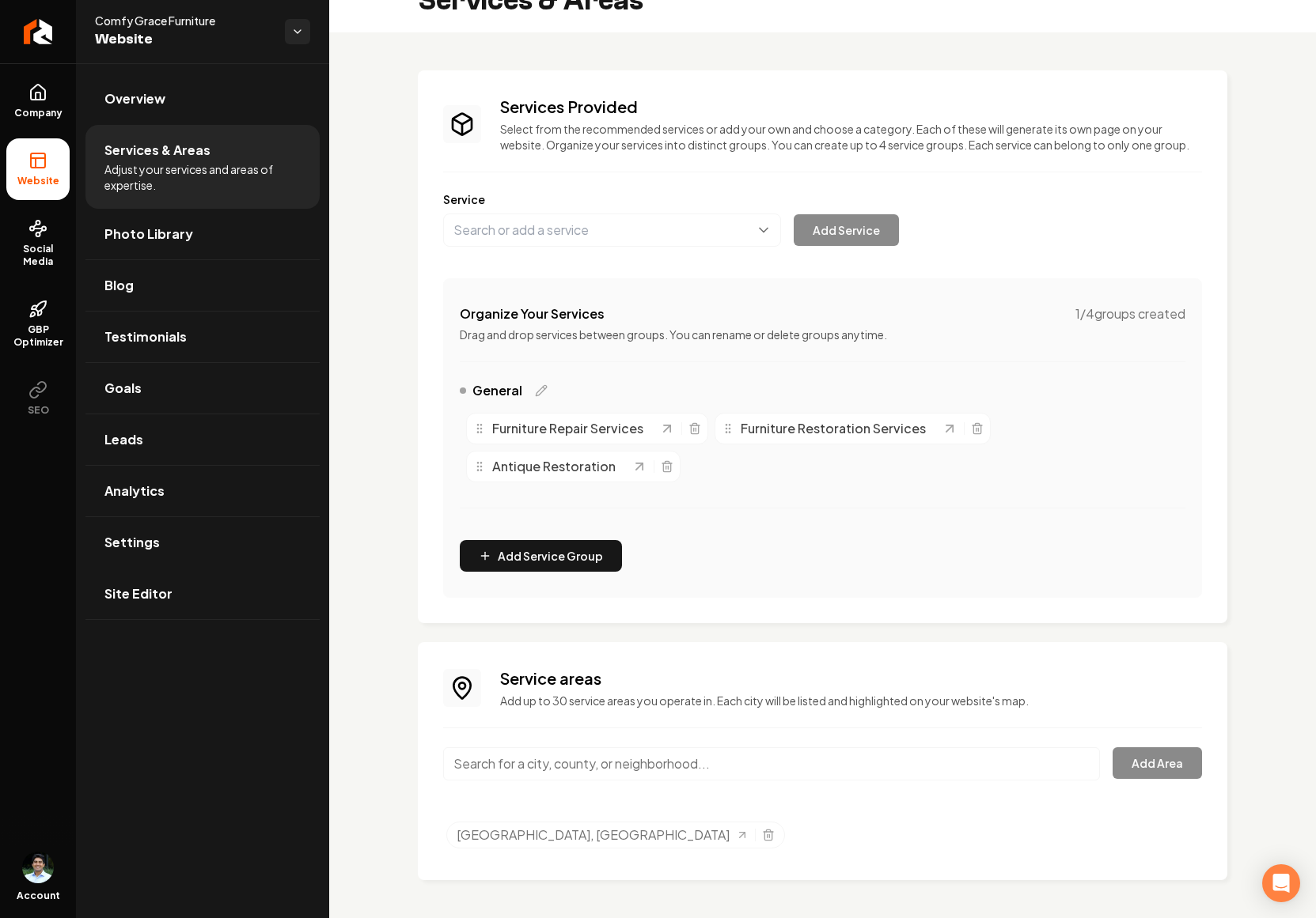
click at [592, 771] on input "Main content area" at bounding box center [771, 764] width 657 height 33
click at [163, 245] on link "Photo Library" at bounding box center [202, 234] width 234 height 51
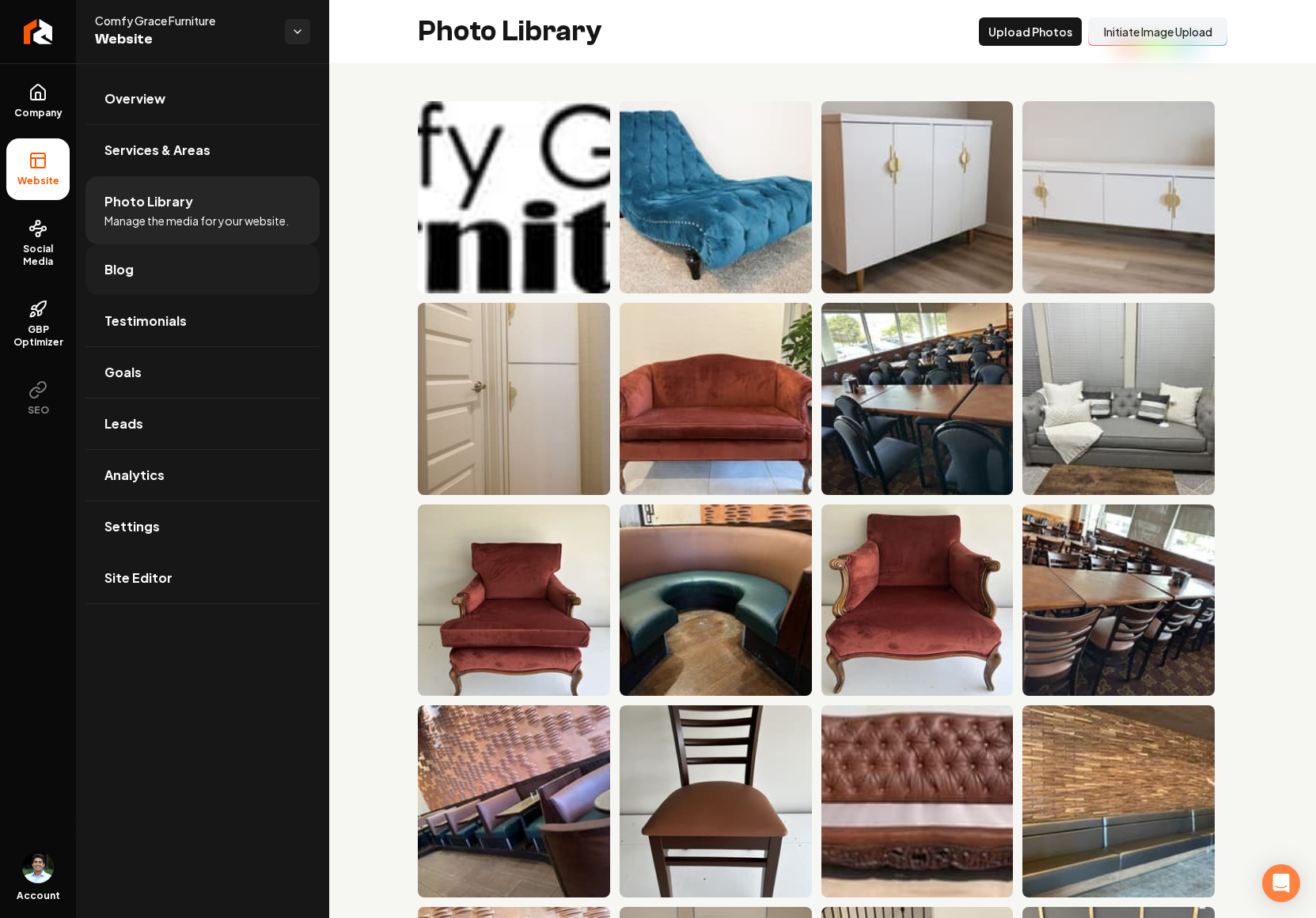
click at [188, 290] on link "Blog" at bounding box center [202, 270] width 234 height 51
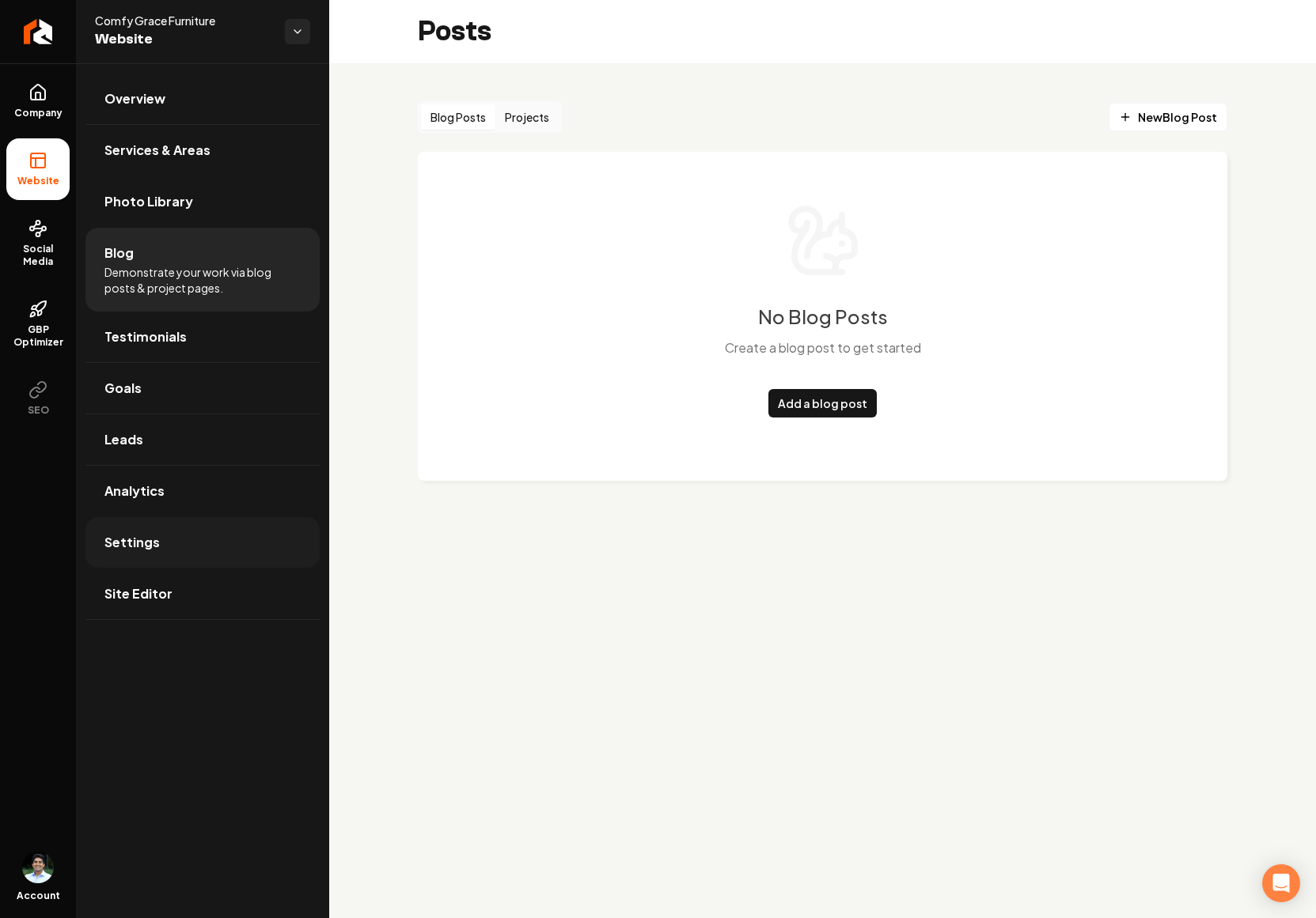
click at [173, 540] on link "Settings" at bounding box center [202, 543] width 234 height 51
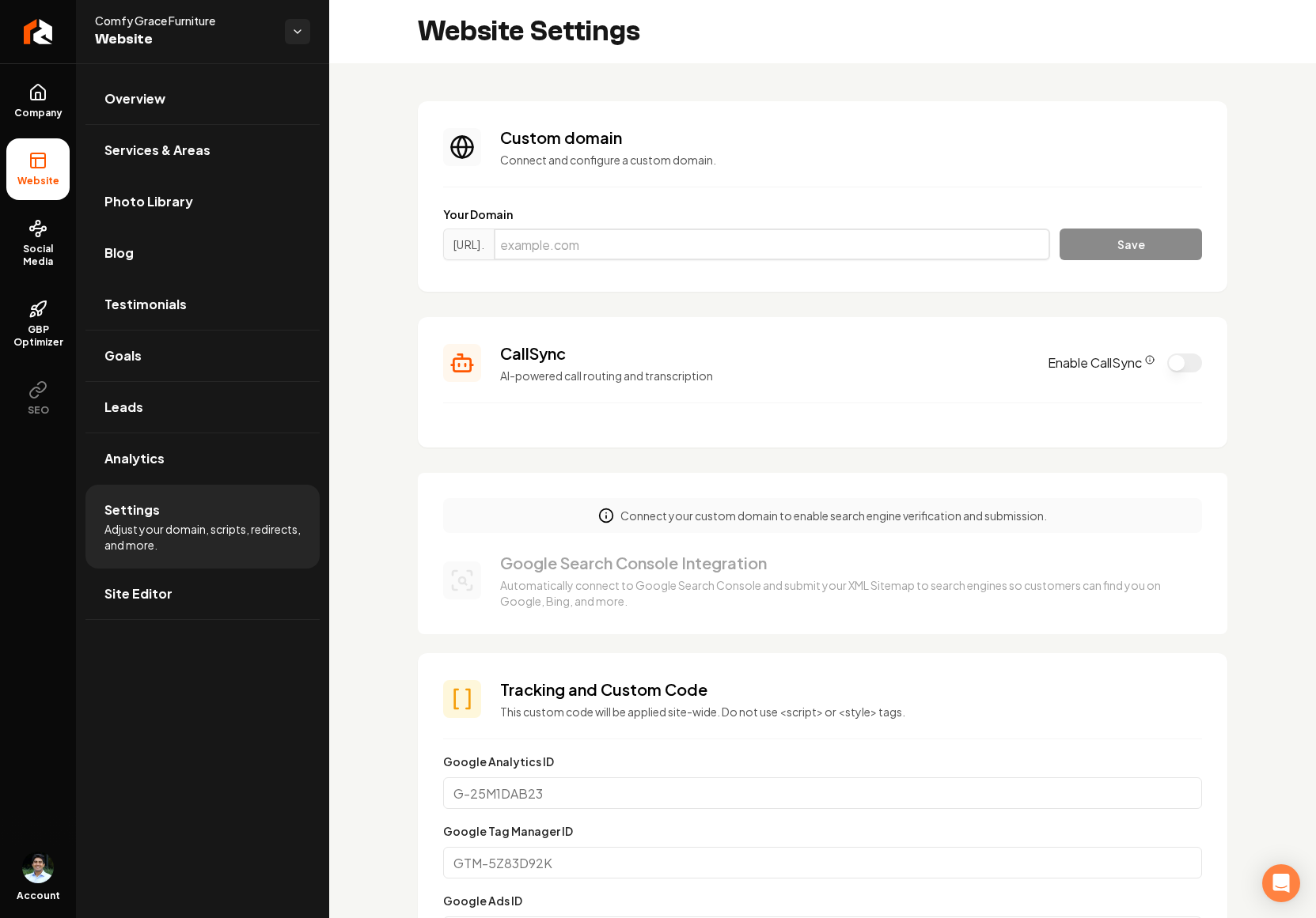
click at [563, 252] on input "Main content area" at bounding box center [772, 244] width 556 height 32
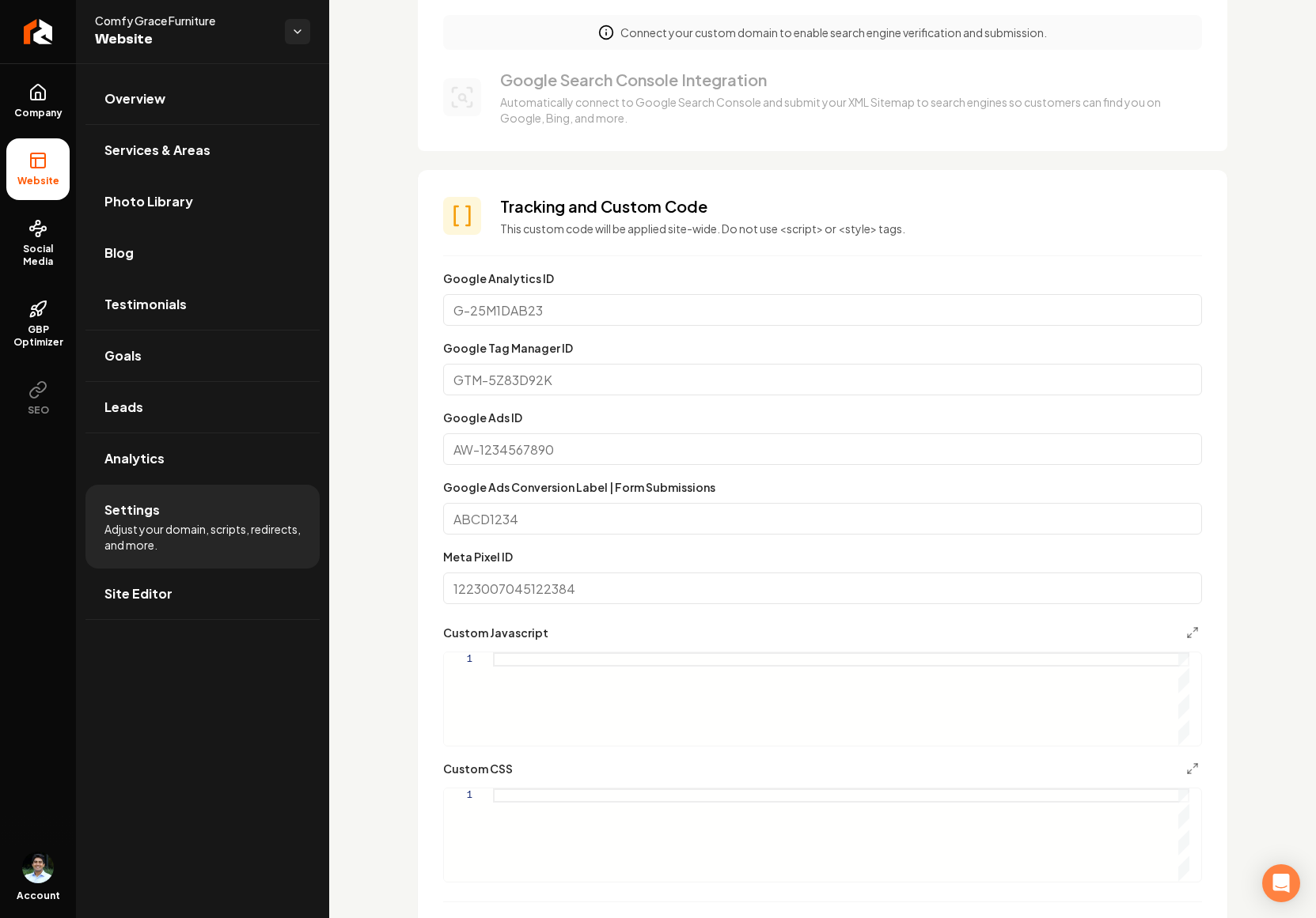
scroll to position [499, 0]
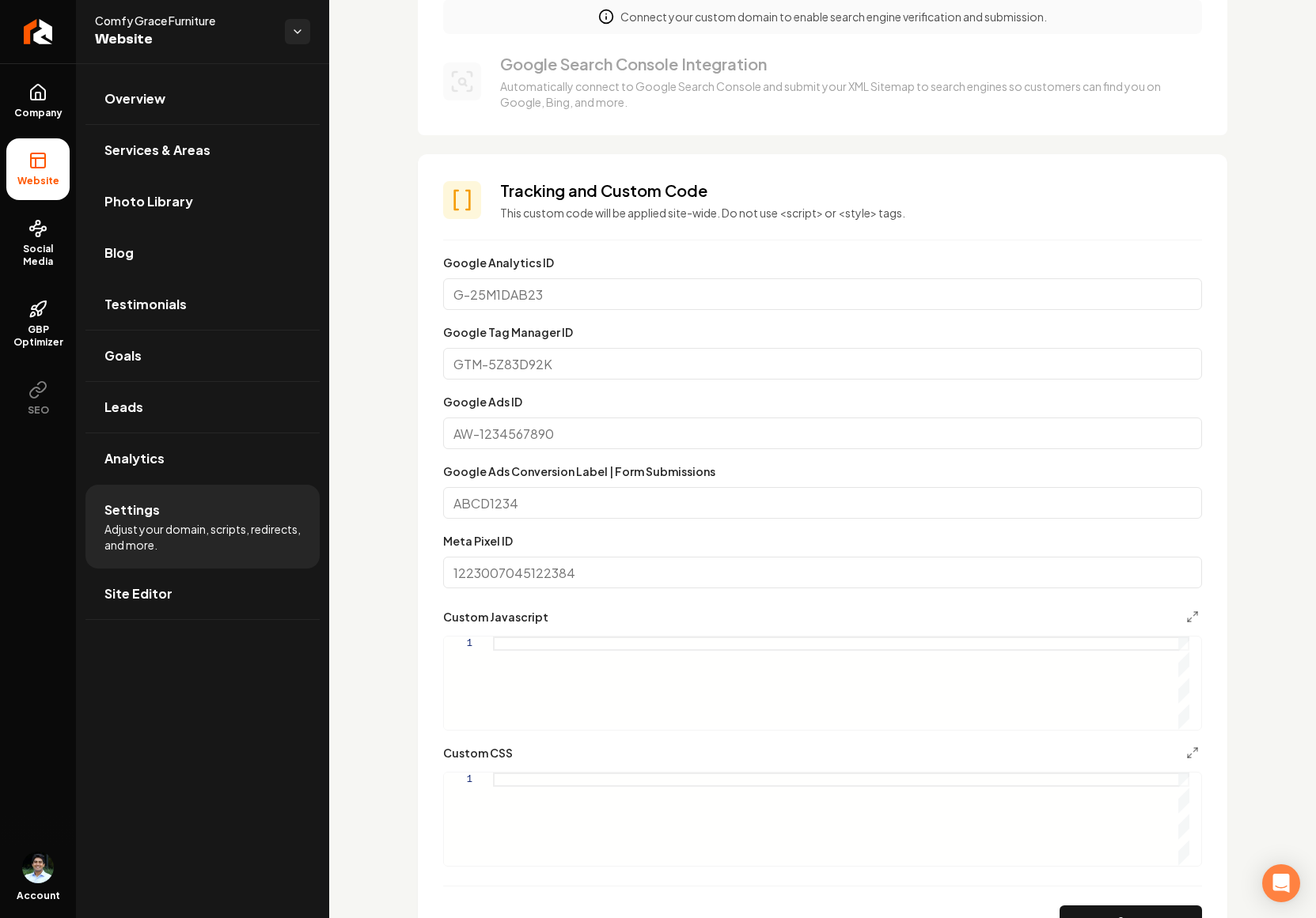
click at [570, 372] on input "Google Tag Manager ID" at bounding box center [822, 364] width 759 height 32
click at [579, 438] on input "Google Ads ID" at bounding box center [822, 434] width 759 height 32
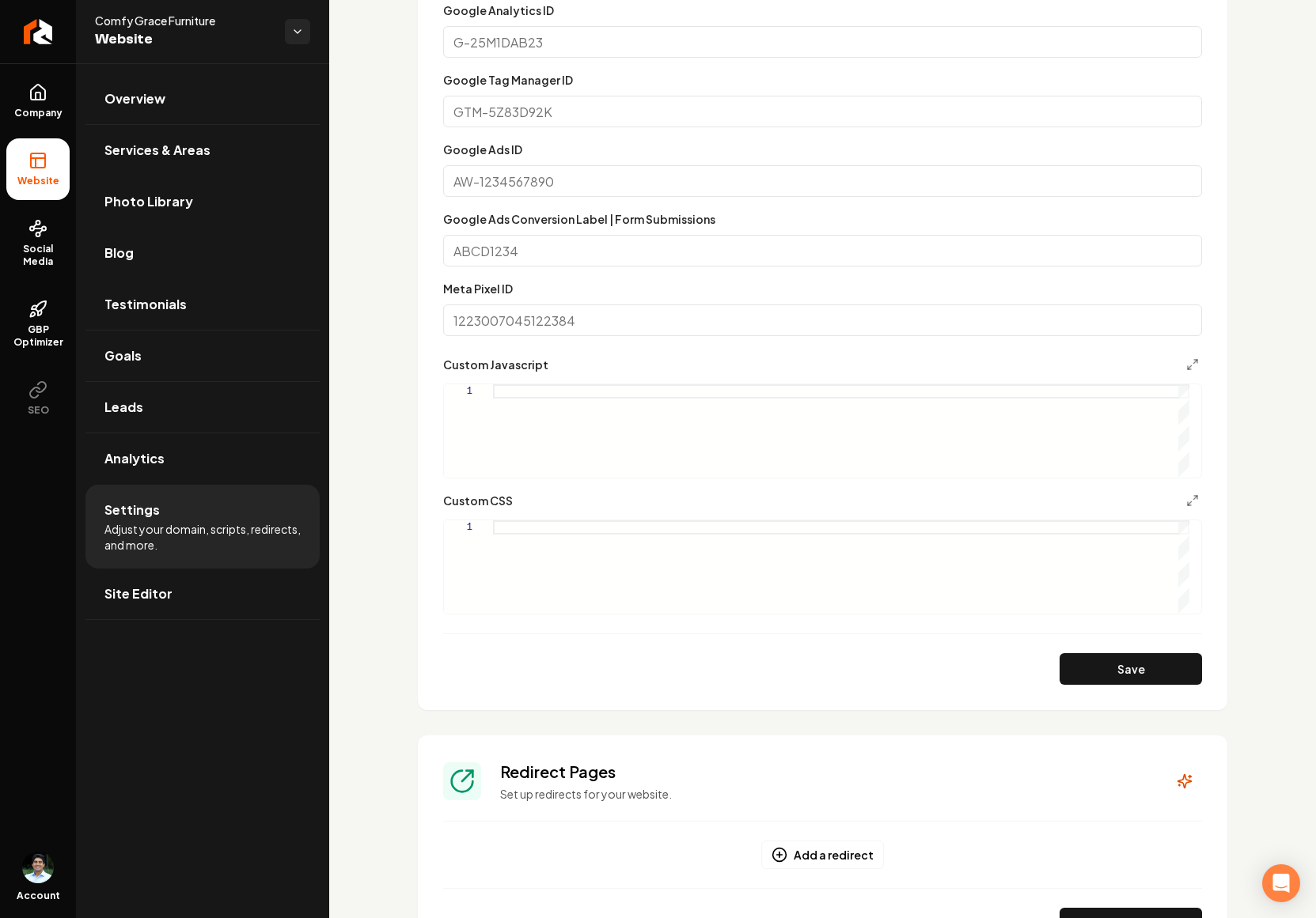
scroll to position [731, 0]
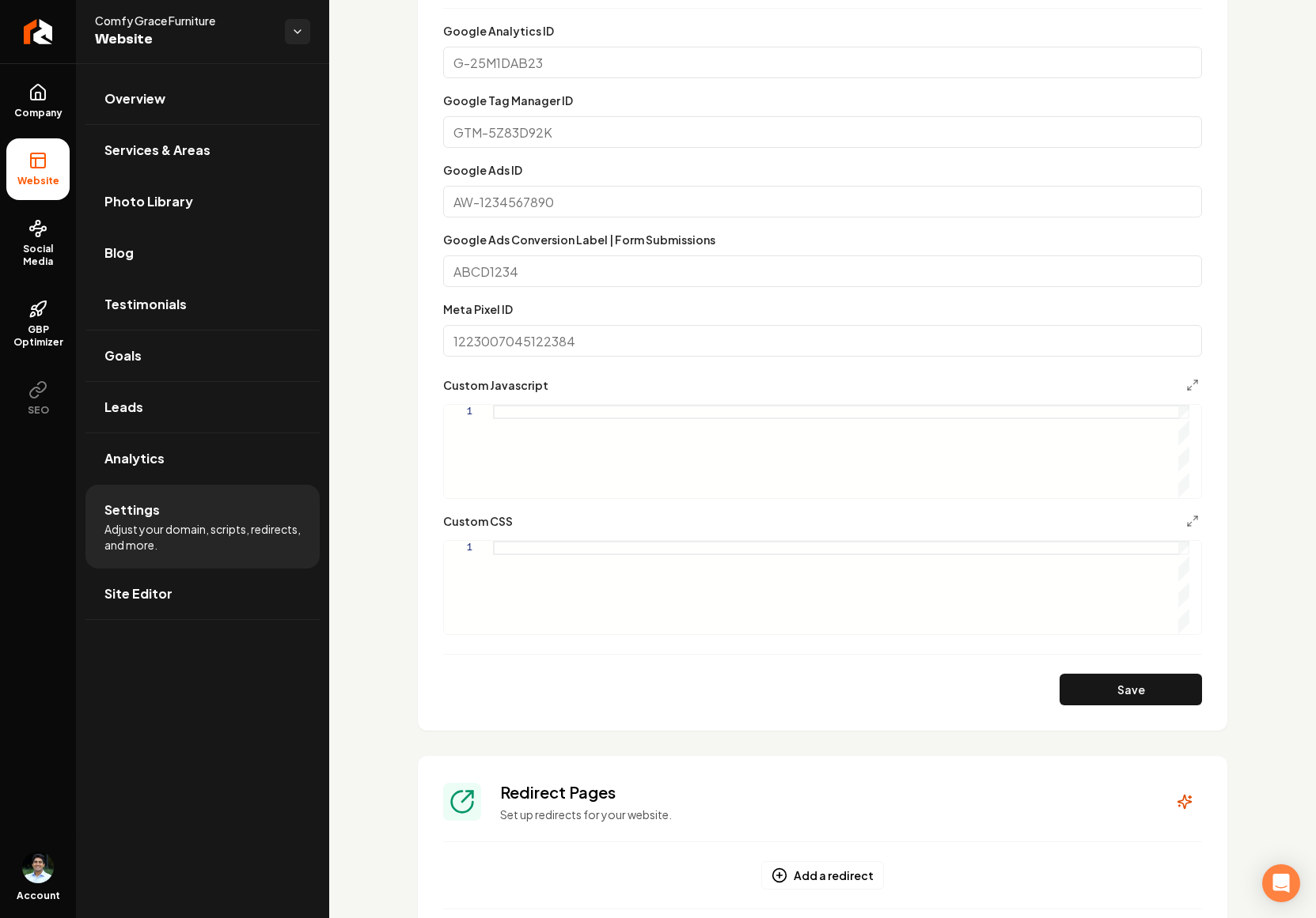
click at [603, 429] on div "Main content area" at bounding box center [841, 451] width 696 height 93
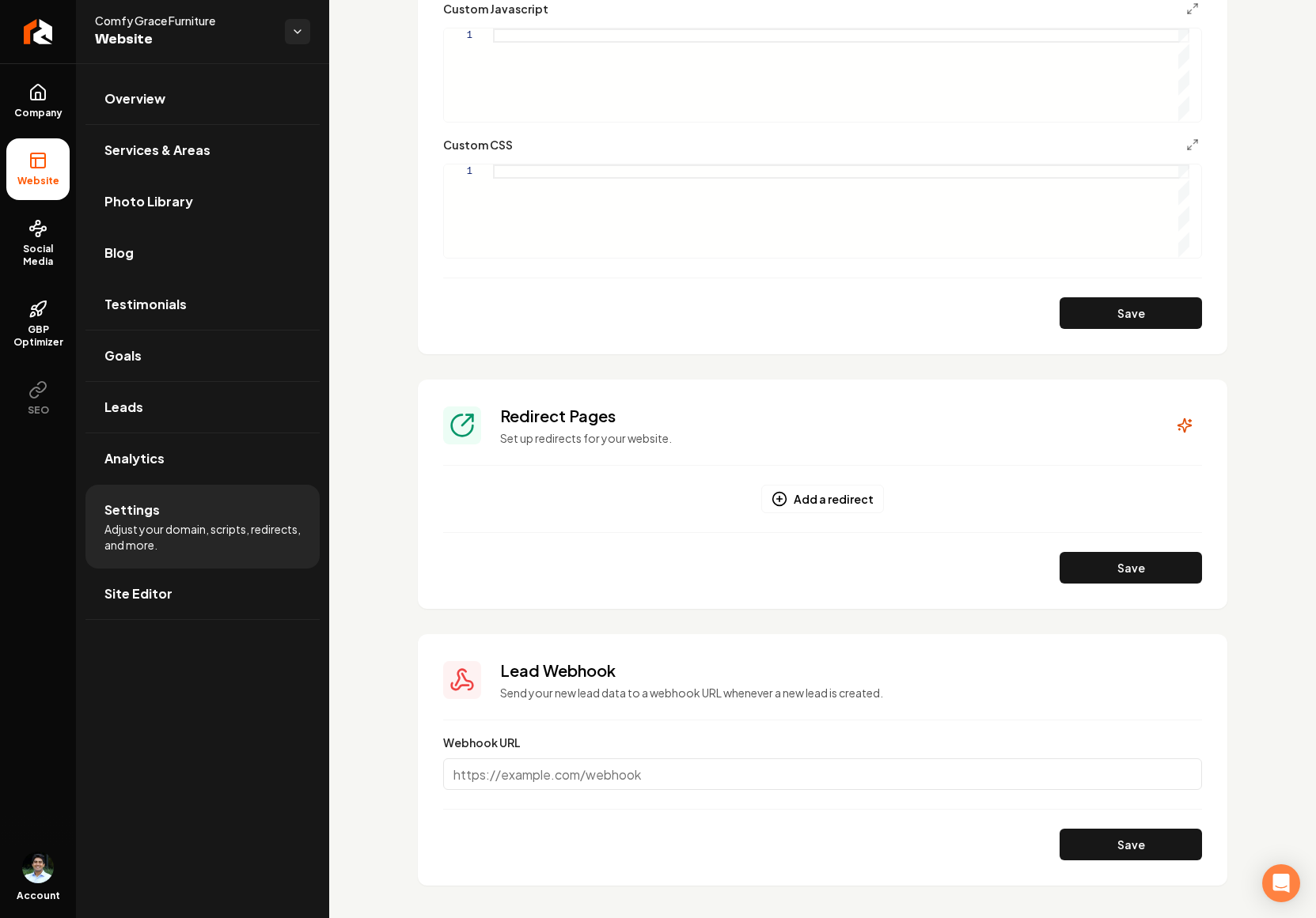
scroll to position [0, 0]
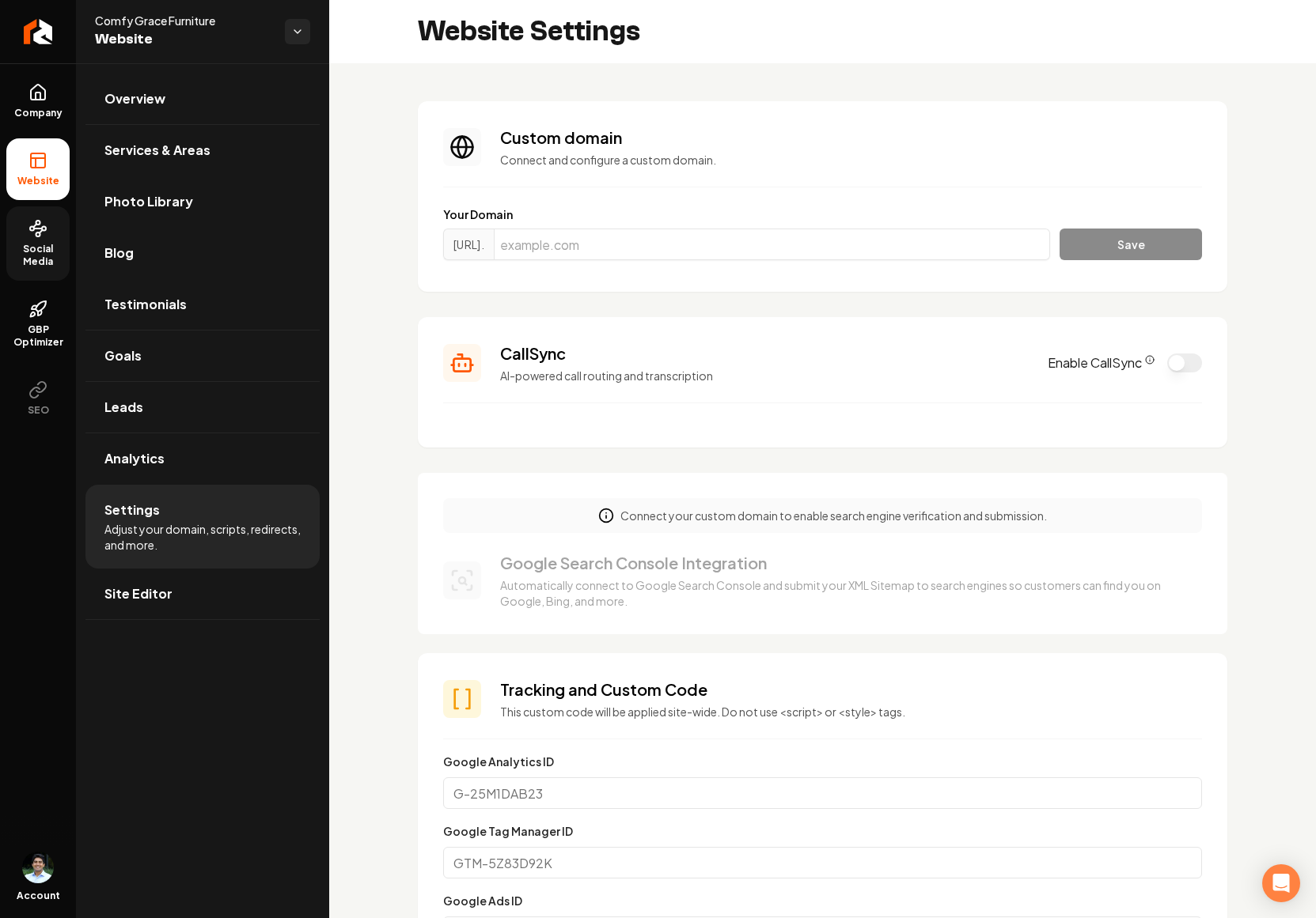
click at [33, 244] on span "Social Media" at bounding box center [37, 256] width 63 height 25
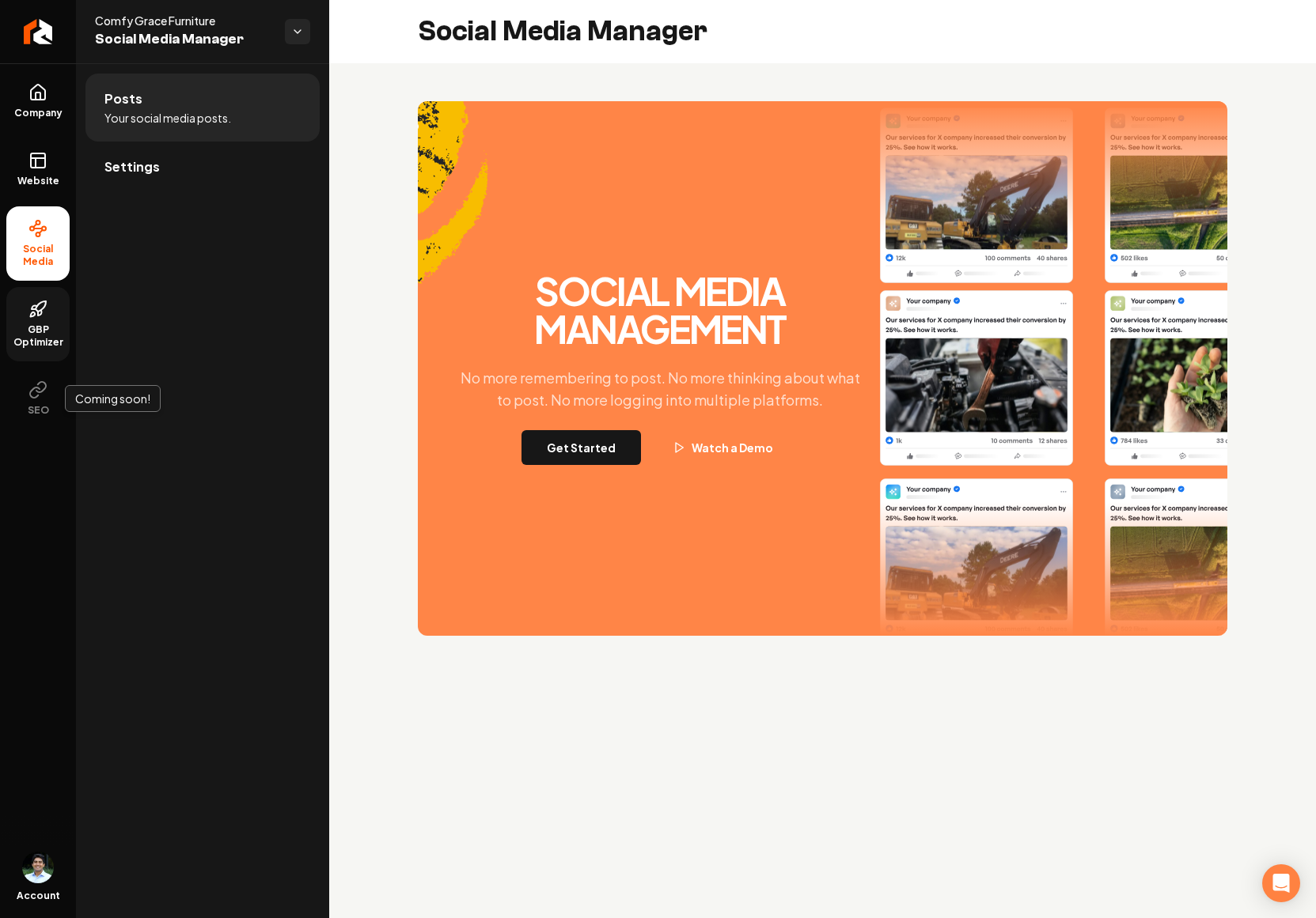
click at [49, 324] on span "GBP Optimizer" at bounding box center [37, 336] width 63 height 25
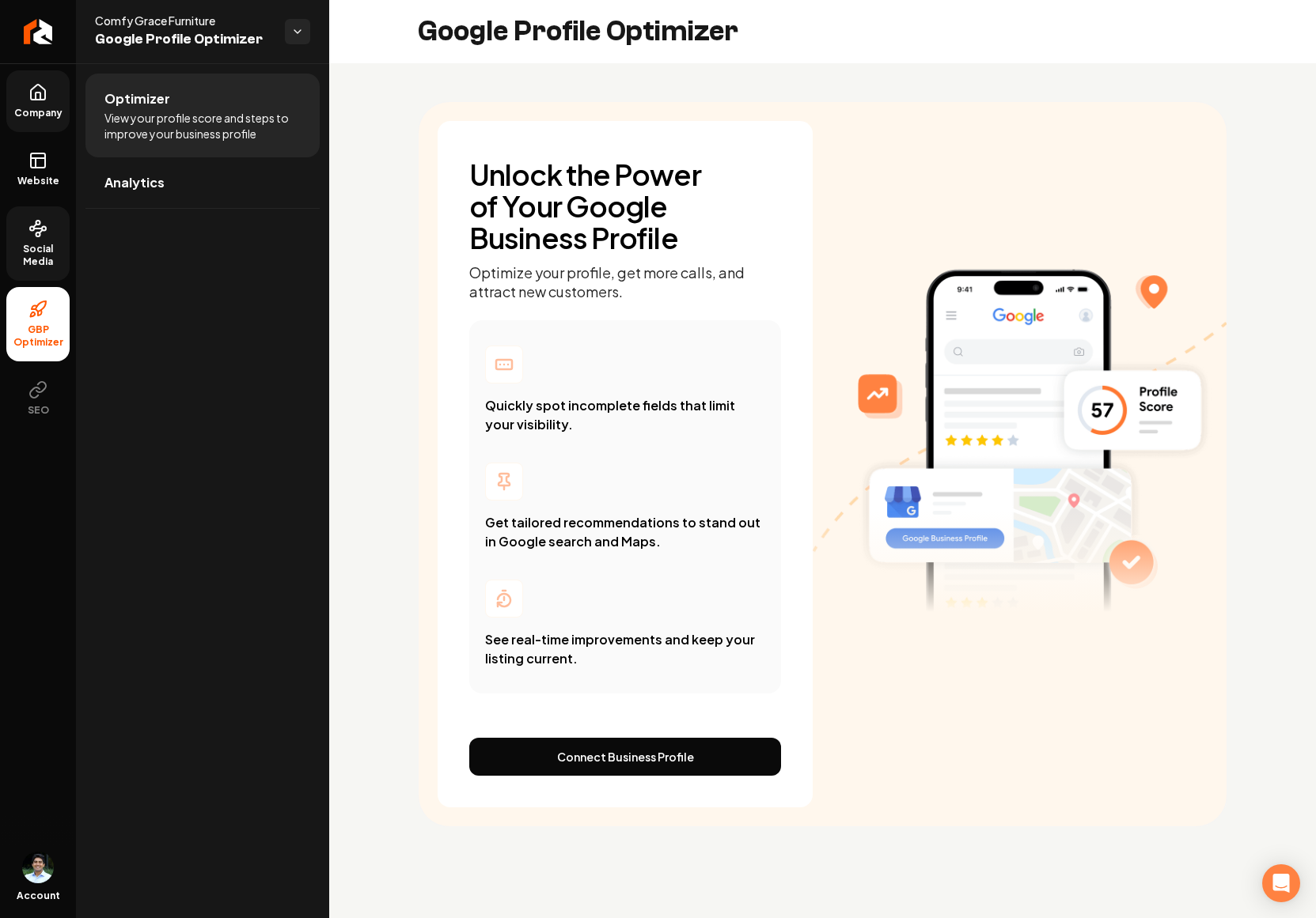
click at [60, 98] on link "Company" at bounding box center [37, 100] width 63 height 61
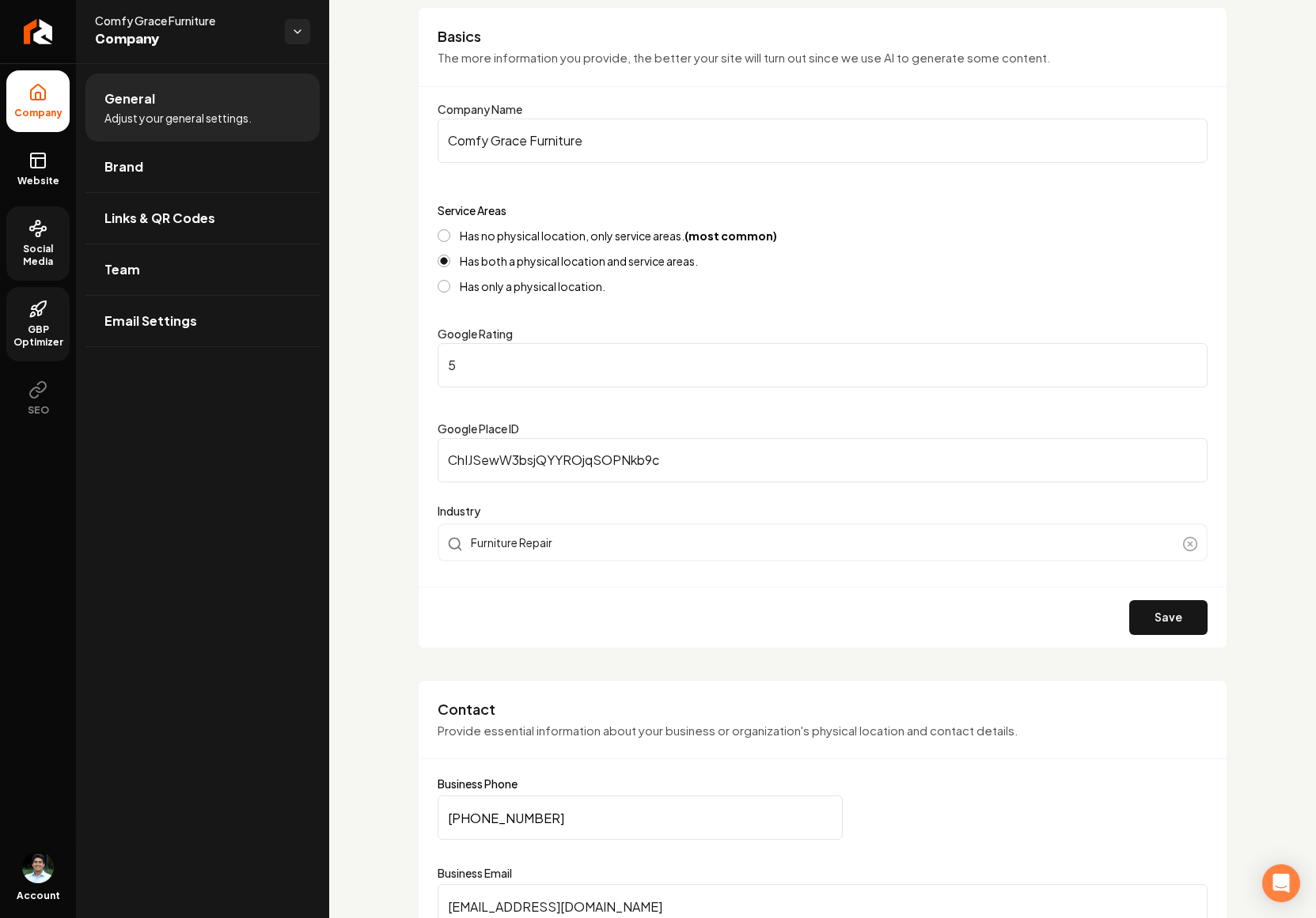
scroll to position [162, 0]
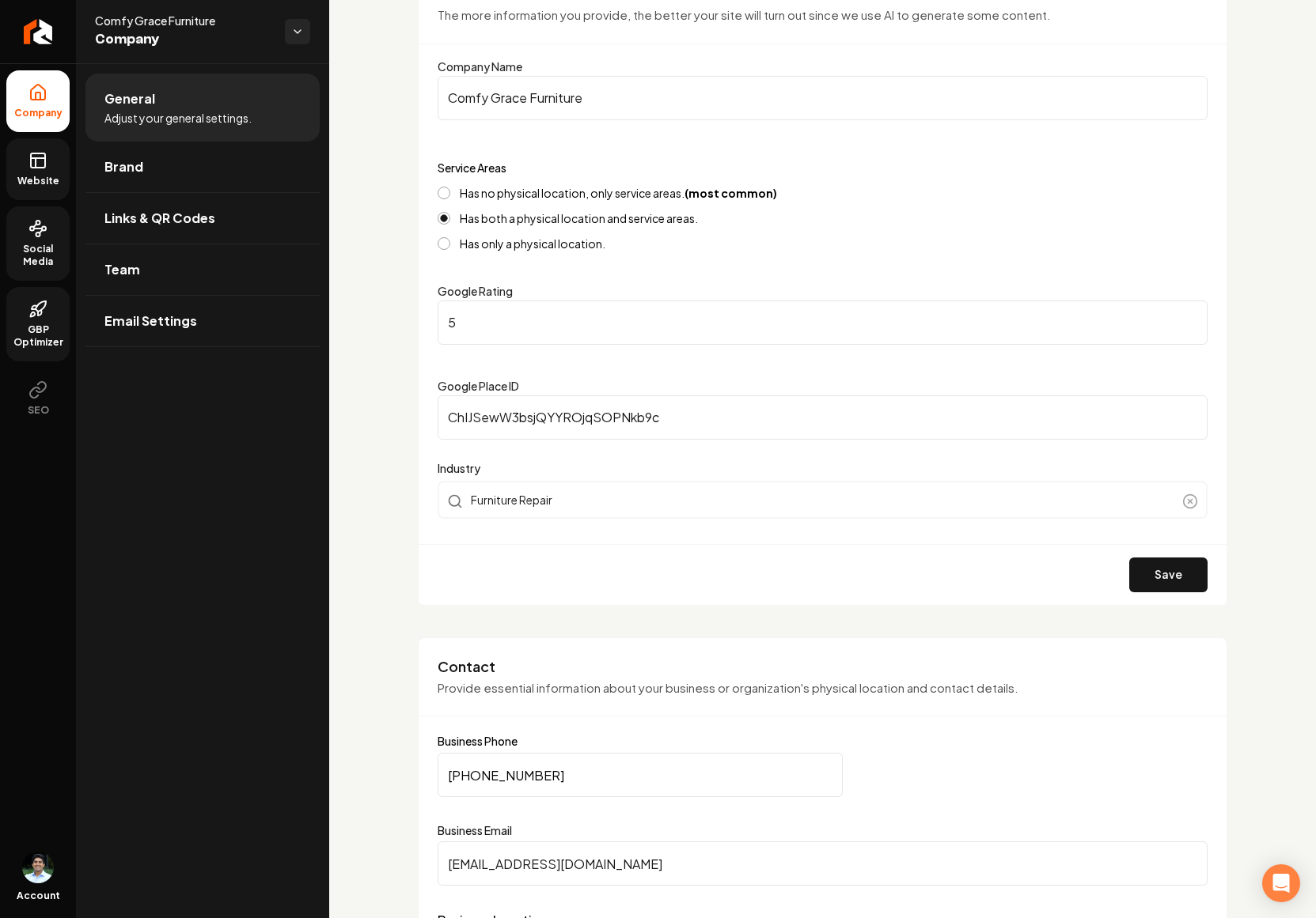
click at [55, 163] on link "Website" at bounding box center [37, 169] width 63 height 61
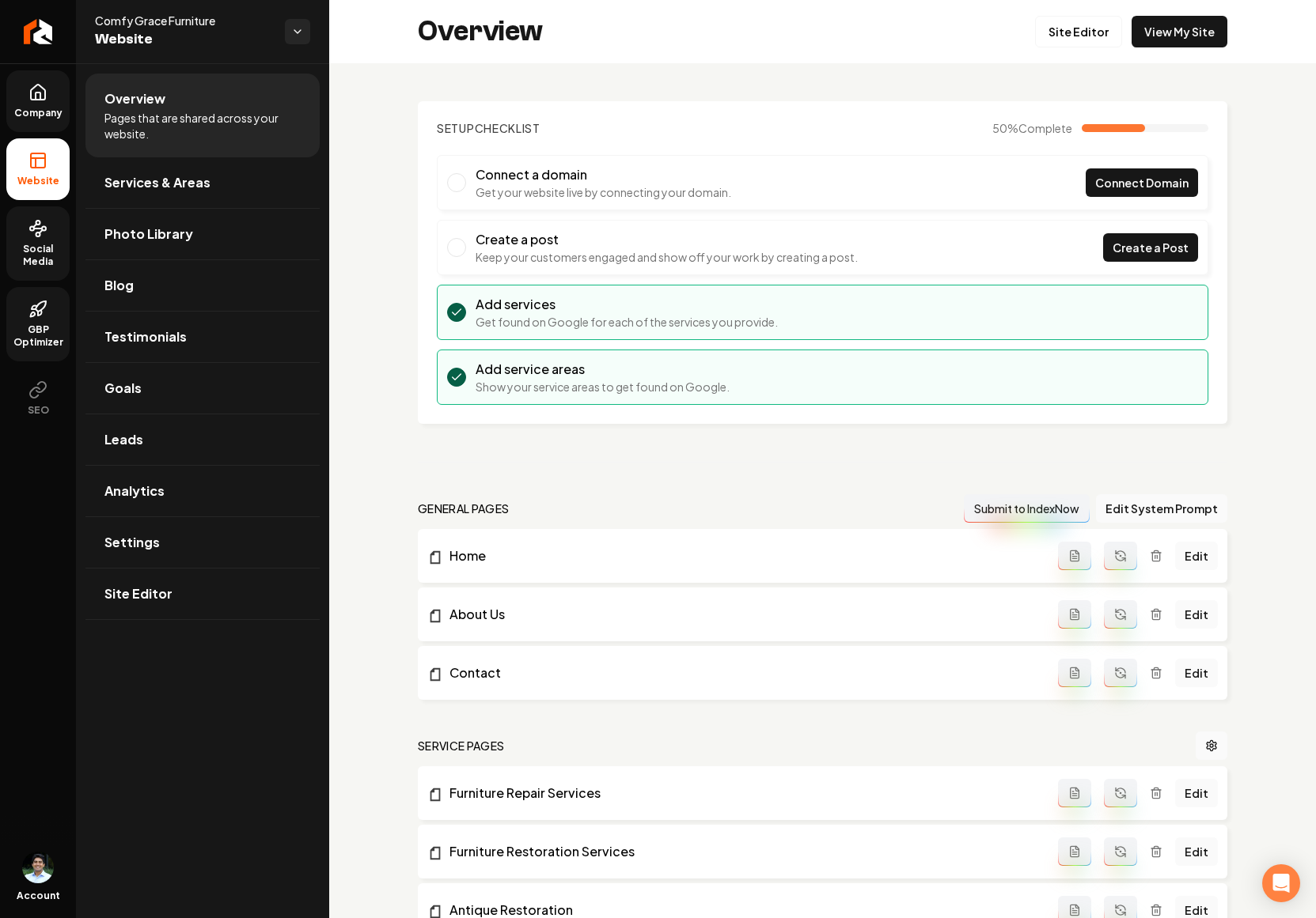
click at [29, 99] on icon at bounding box center [38, 92] width 19 height 19
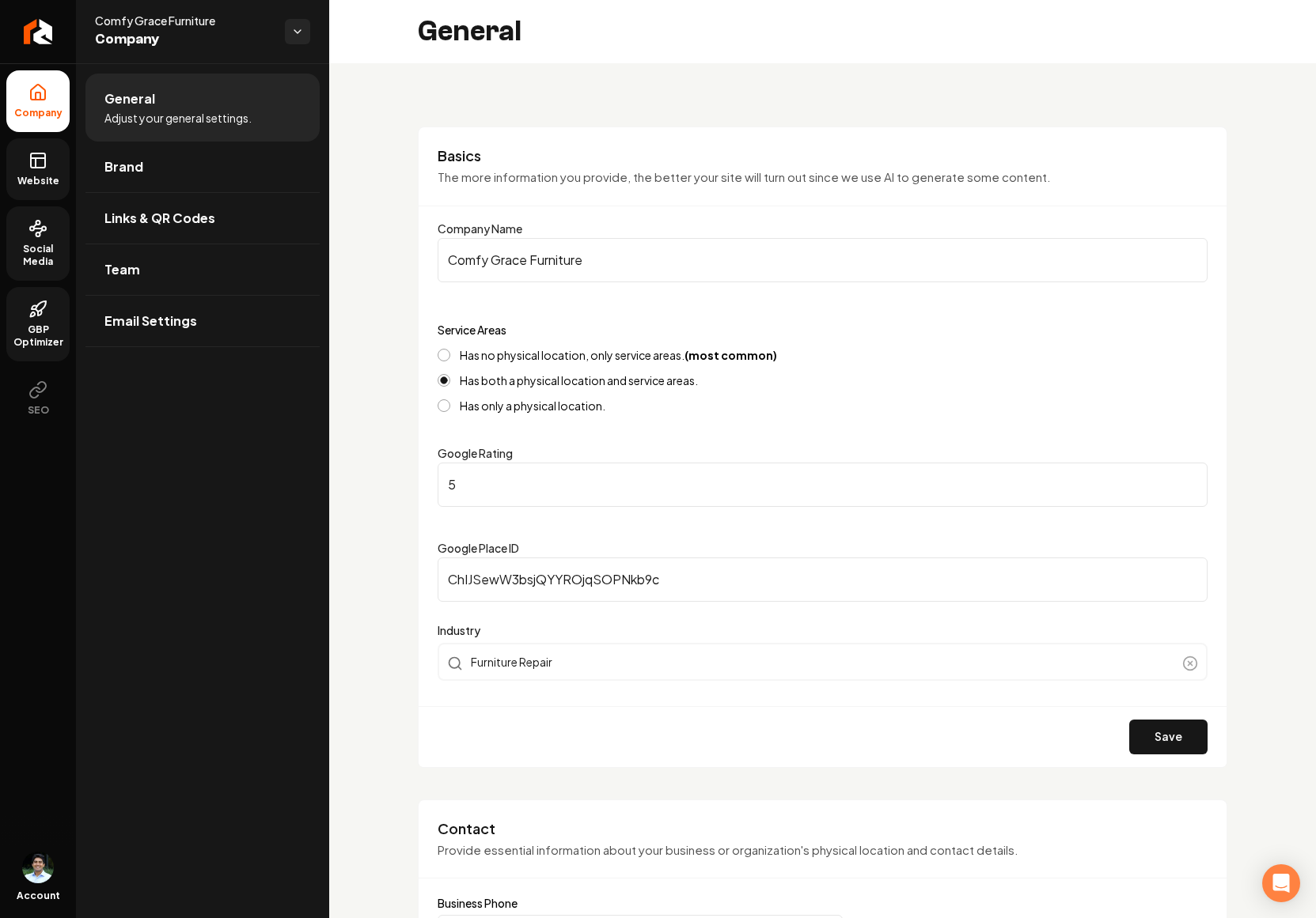
click at [41, 158] on icon at bounding box center [38, 158] width 14 height 0
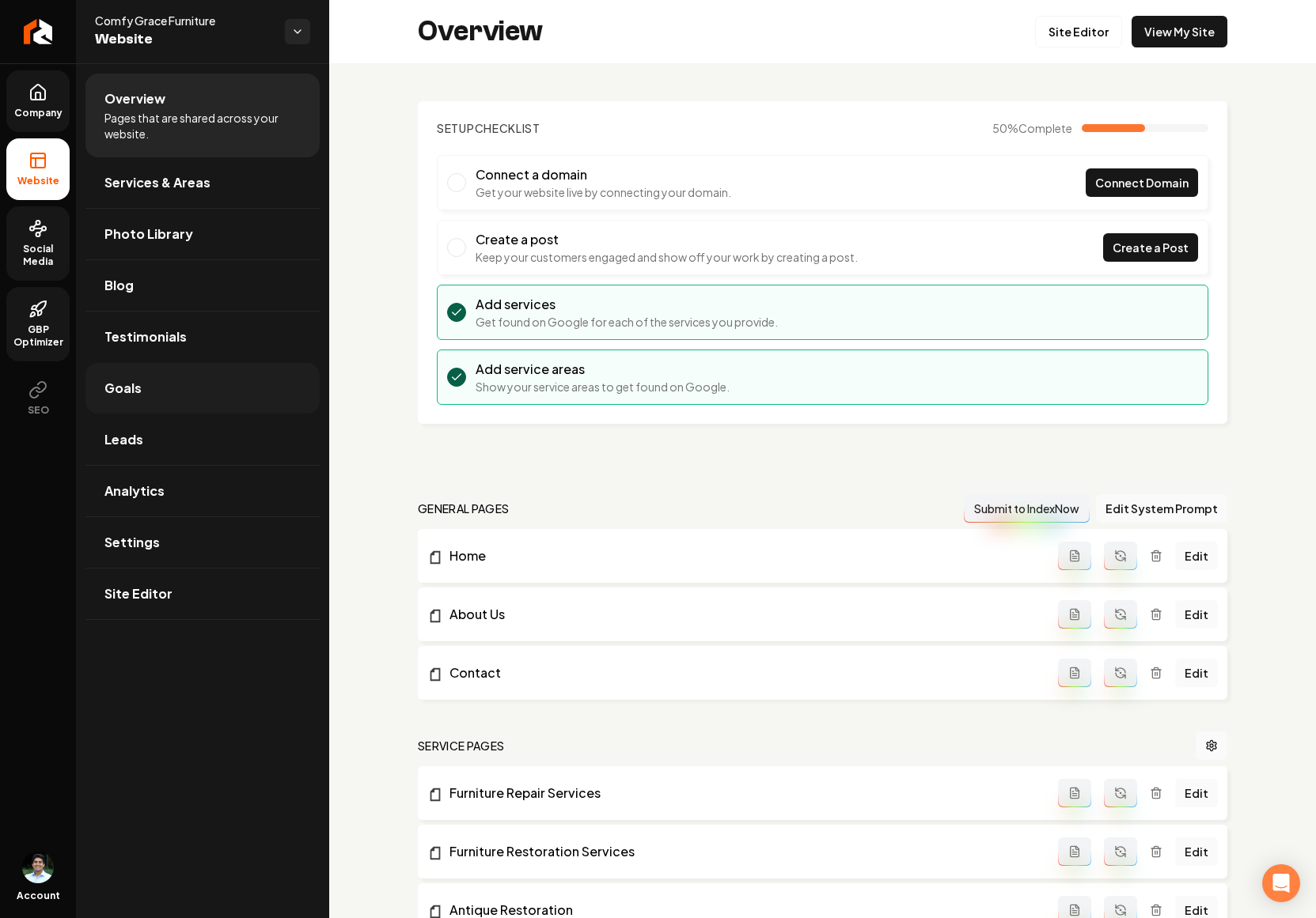
click at [156, 378] on link "Goals" at bounding box center [202, 389] width 234 height 51
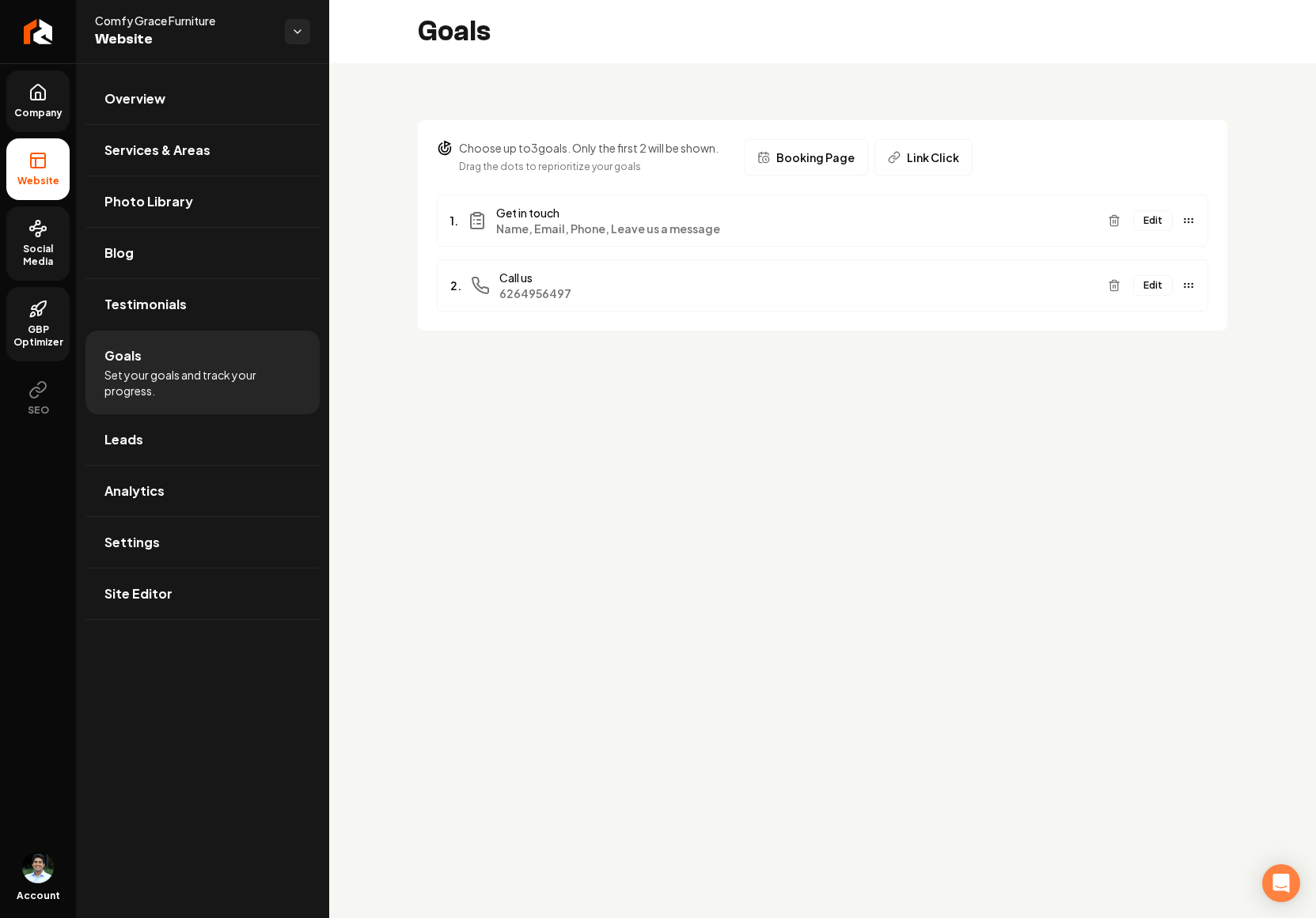
click at [1150, 223] on button "Edit" at bounding box center [1153, 221] width 40 height 21
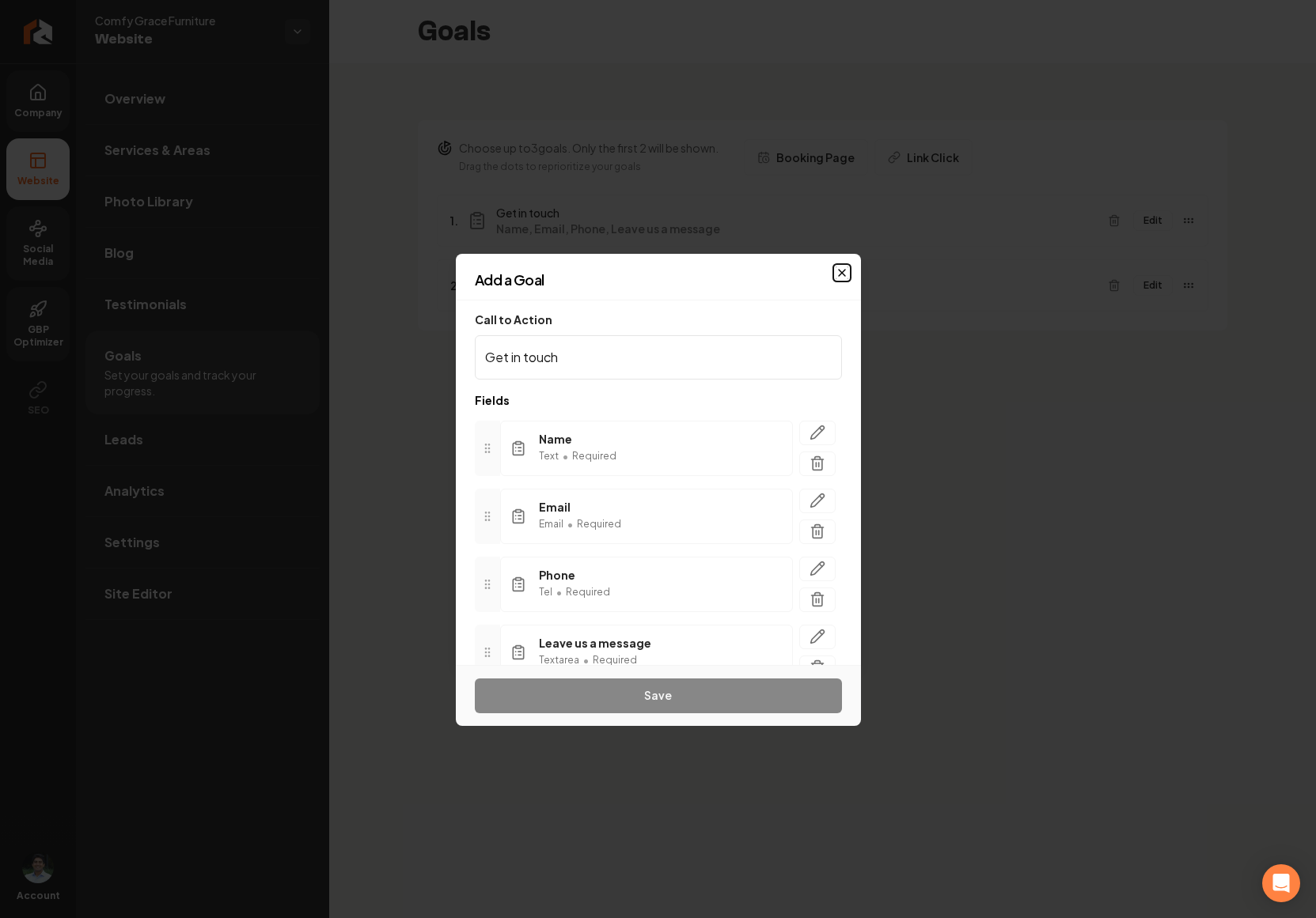
click at [840, 267] on icon "button" at bounding box center [842, 273] width 13 height 13
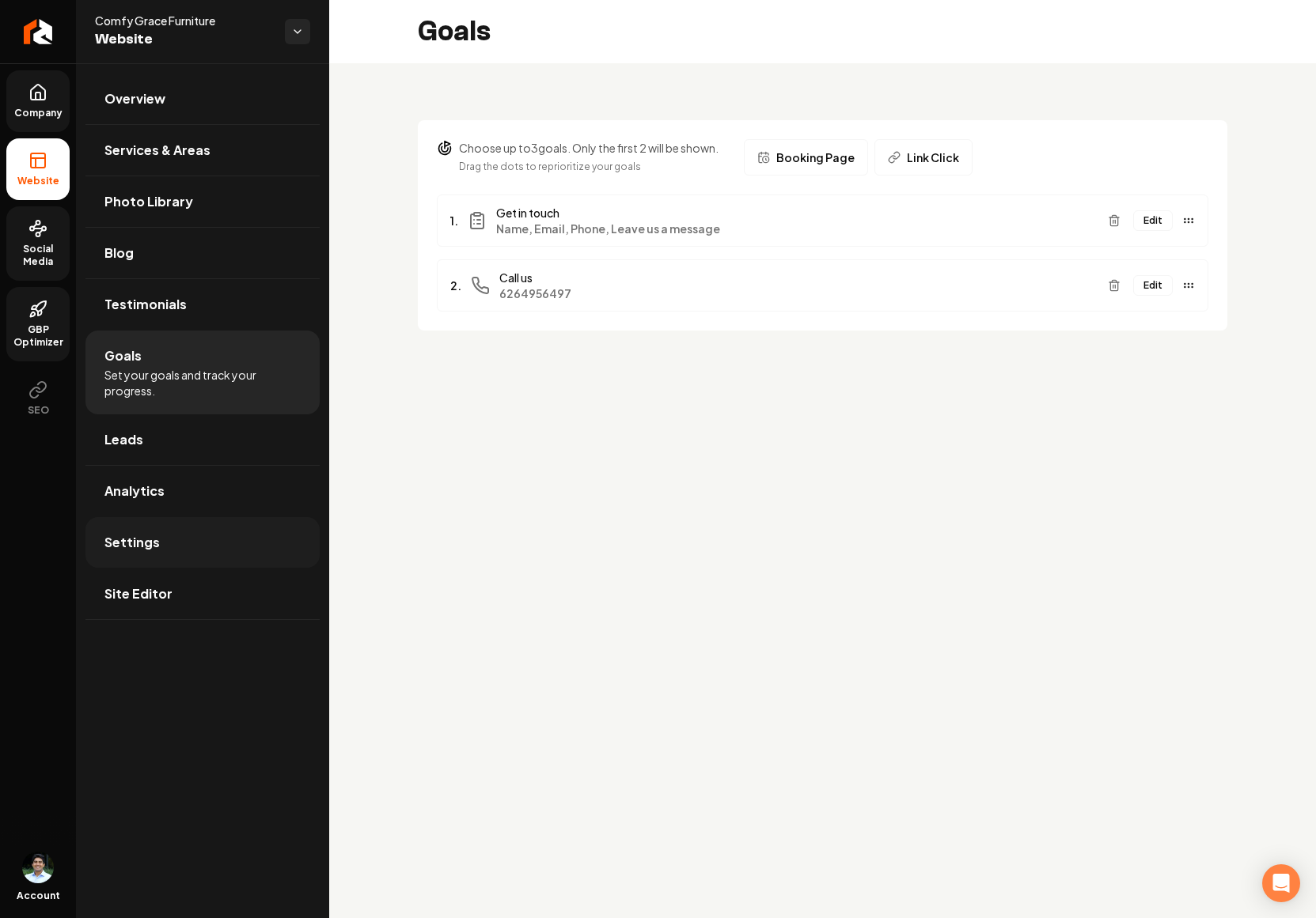
click at [198, 541] on link "Settings" at bounding box center [202, 543] width 234 height 51
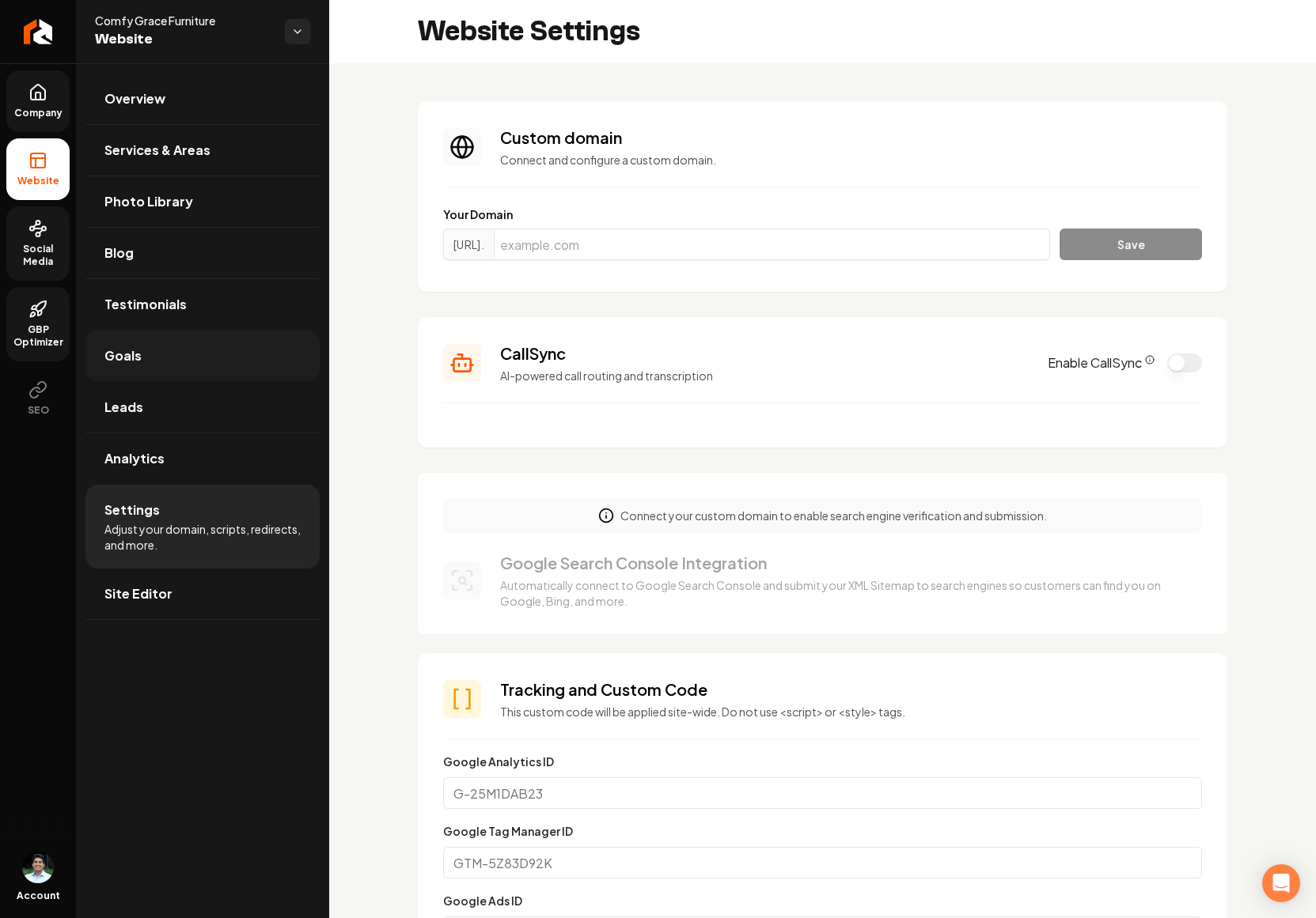
click at [150, 346] on link "Goals" at bounding box center [202, 356] width 234 height 51
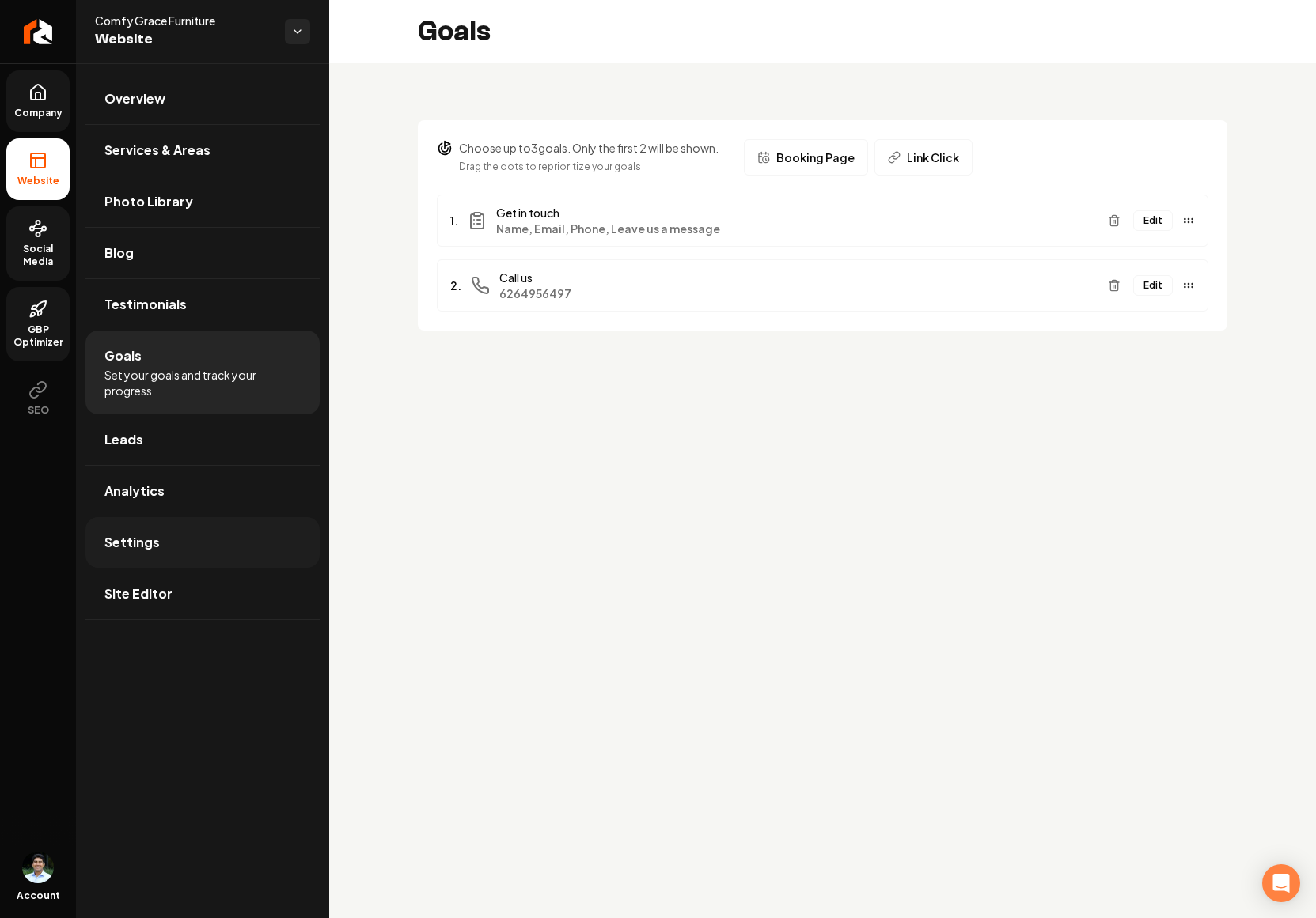
click at [157, 529] on link "Settings" at bounding box center [202, 543] width 234 height 51
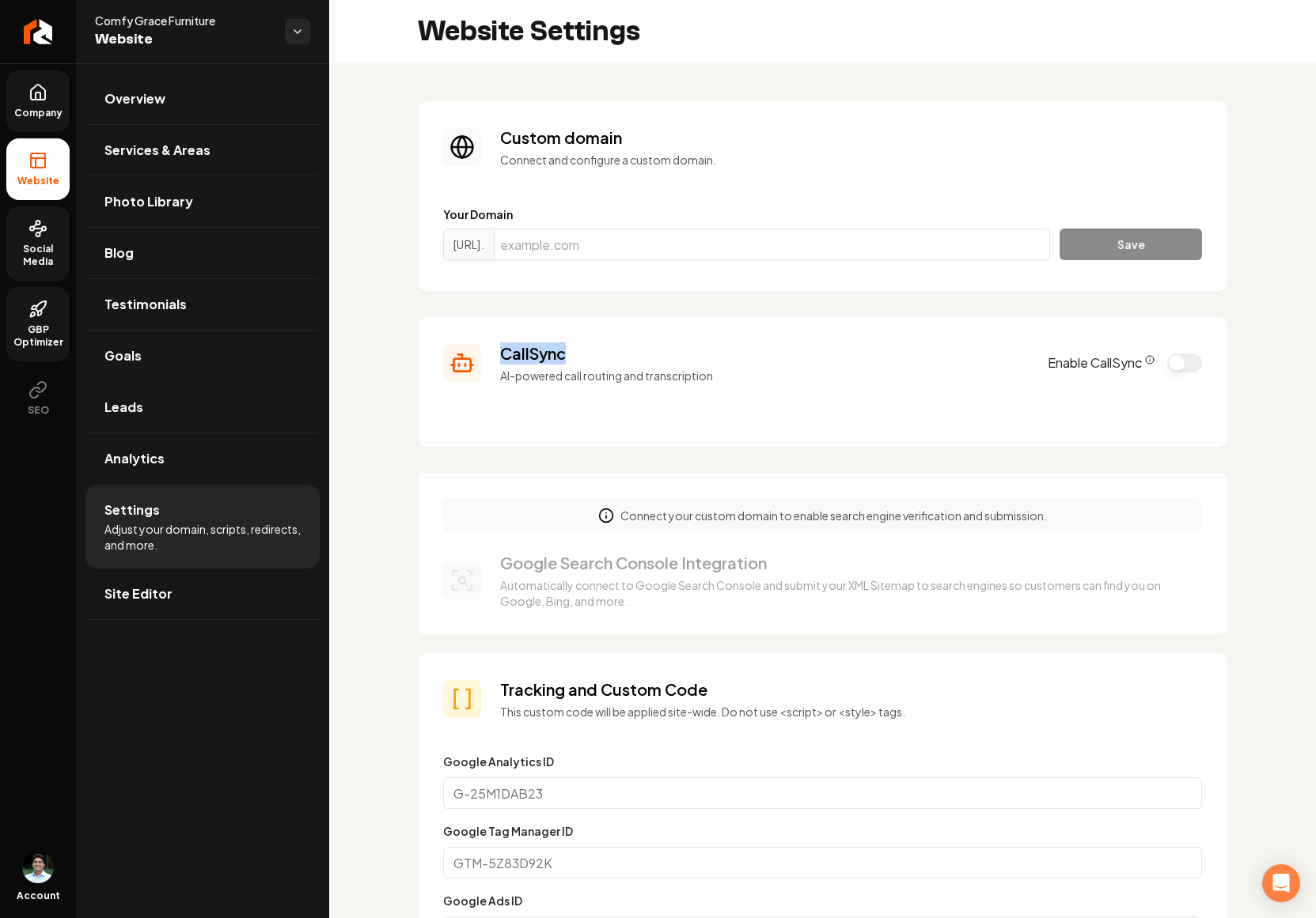
drag, startPoint x: 506, startPoint y: 354, endPoint x: 640, endPoint y: 352, distance: 134.0
click at [640, 352] on h3 "CallSync" at bounding box center [765, 354] width 529 height 22
click at [838, 370] on p "AI-powered call routing and transcription" at bounding box center [765, 376] width 529 height 16
click at [550, 361] on h3 "CallSync" at bounding box center [765, 354] width 529 height 22
click at [210, 451] on link "Analytics" at bounding box center [202, 459] width 234 height 51
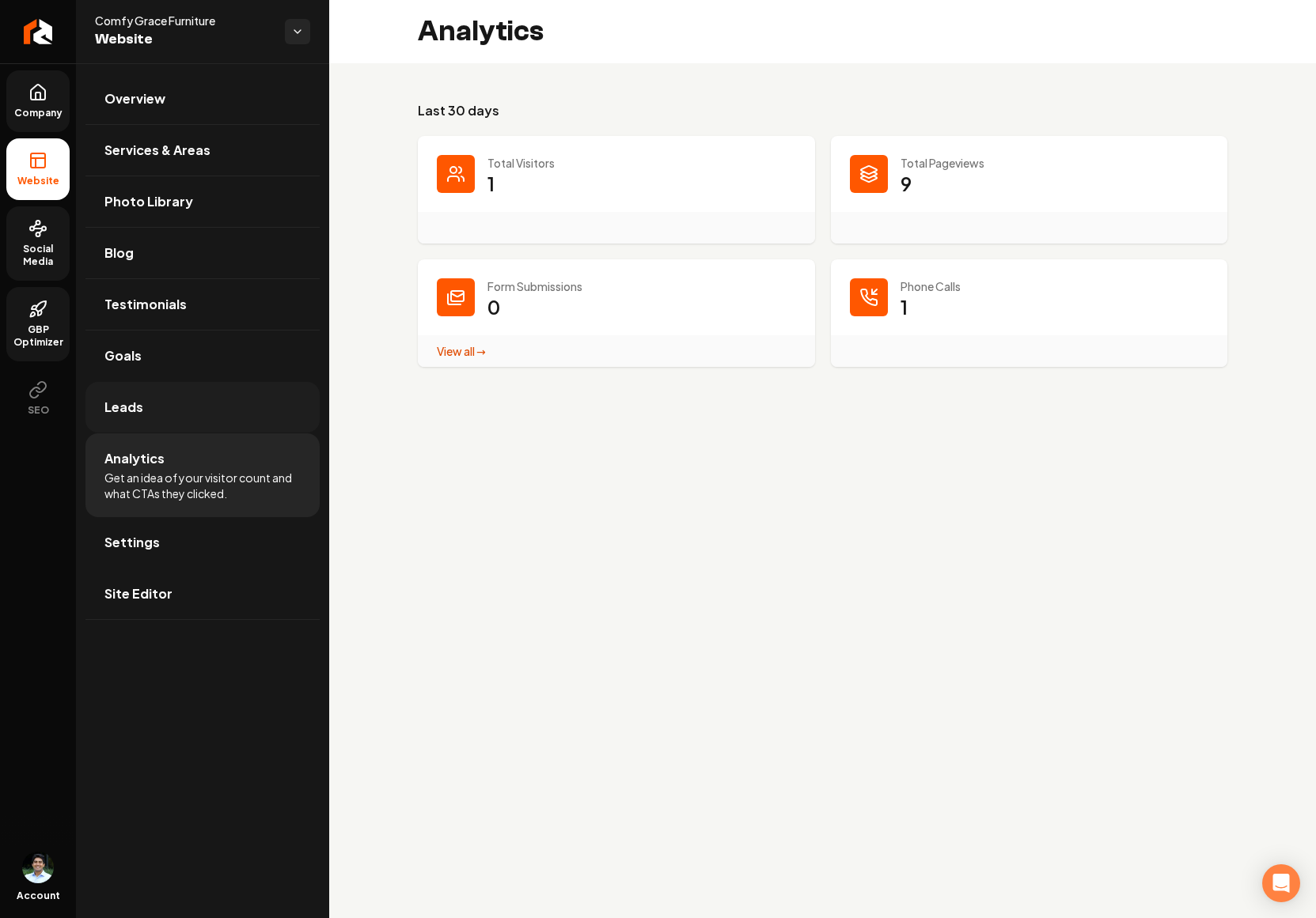
click at [190, 418] on link "Leads" at bounding box center [202, 408] width 234 height 51
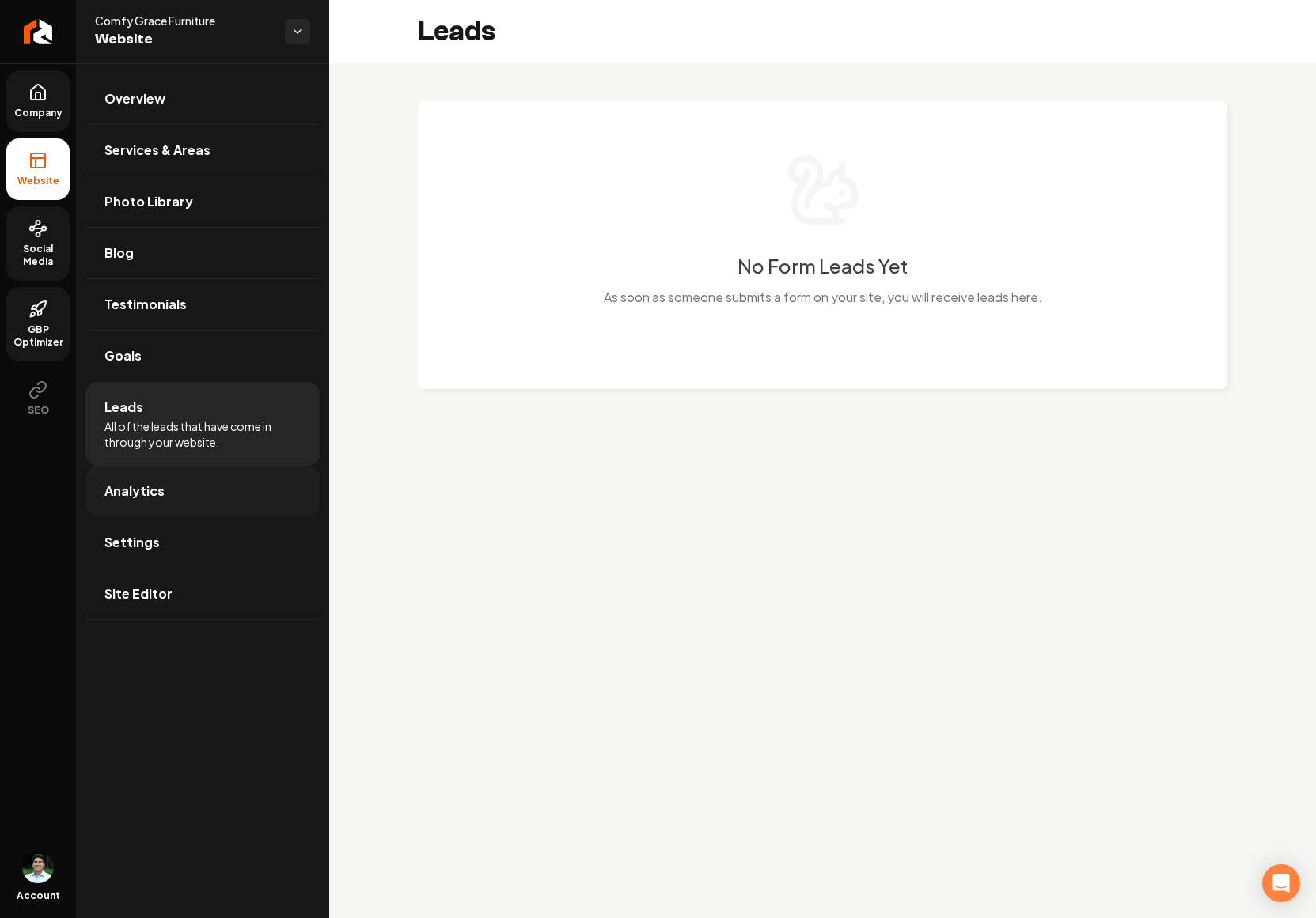
click at [165, 477] on link "Analytics" at bounding box center [202, 491] width 234 height 51
